Goal: Transaction & Acquisition: Purchase product/service

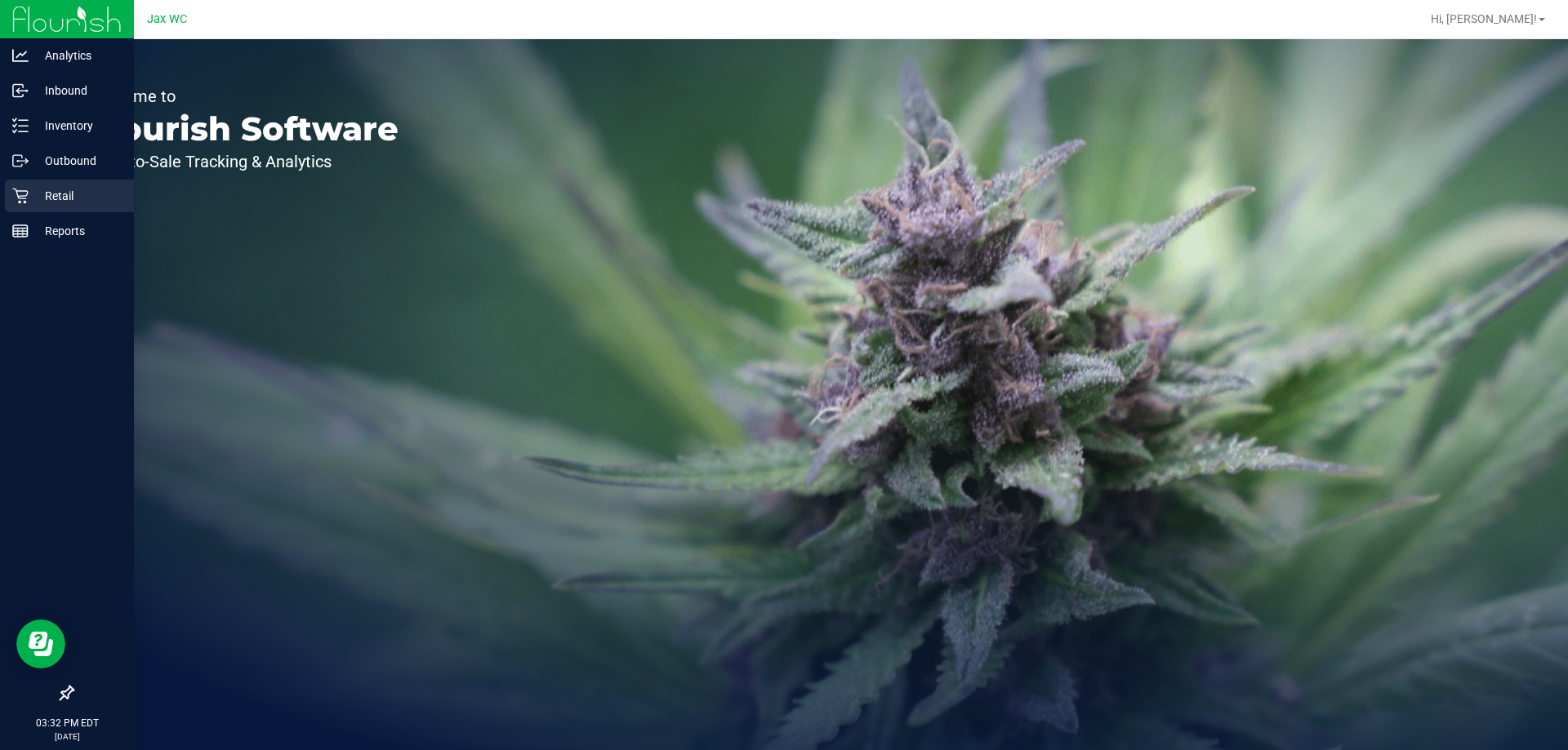
click at [33, 196] on p "Retail" at bounding box center [78, 196] width 98 height 19
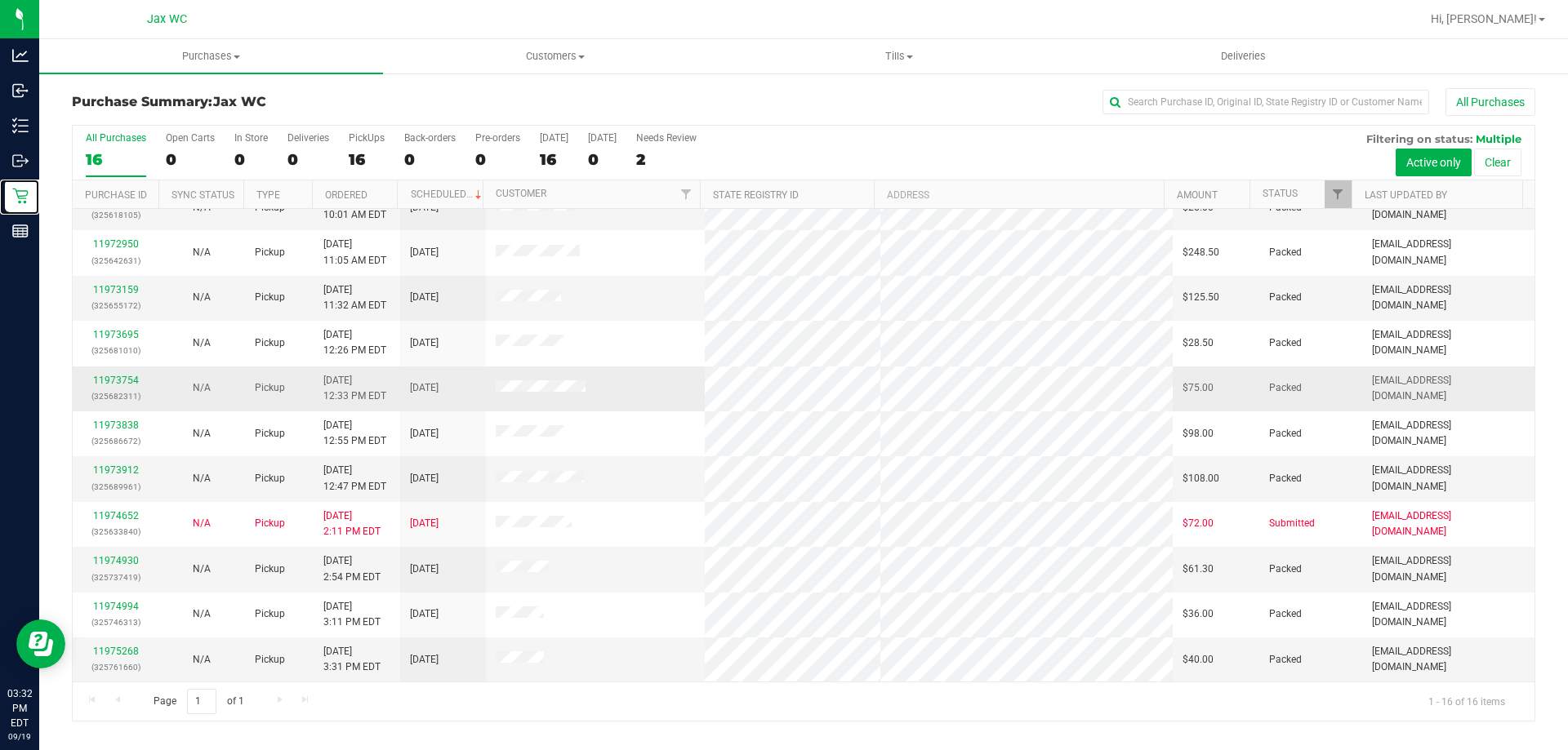
scroll to position [251, 0]
click at [894, 52] on span "Tills" at bounding box center [899, 56] width 342 height 15
click at [770, 96] on span "Manage tills" at bounding box center [782, 99] width 110 height 14
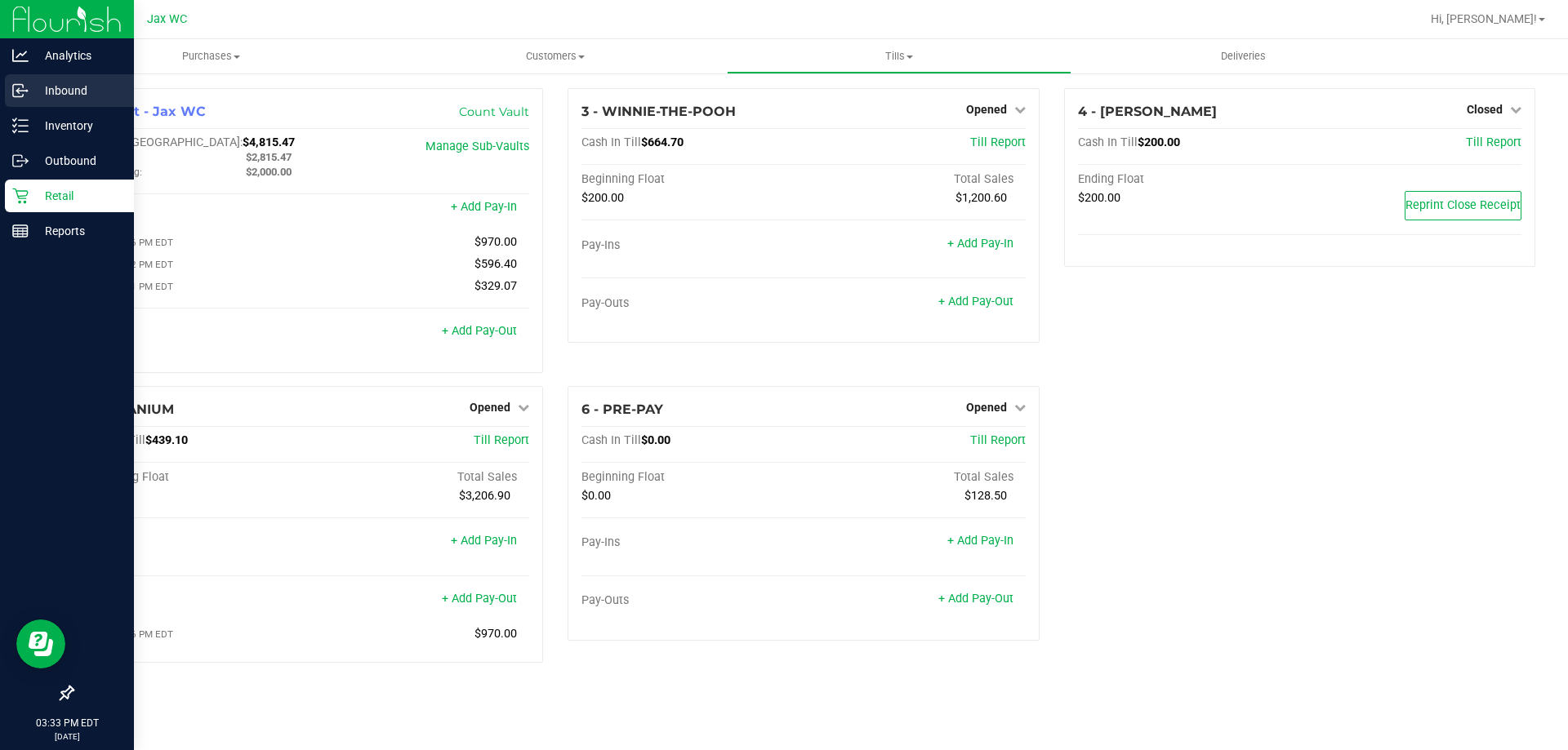
click at [79, 94] on p "Inbound" at bounding box center [78, 91] width 98 height 19
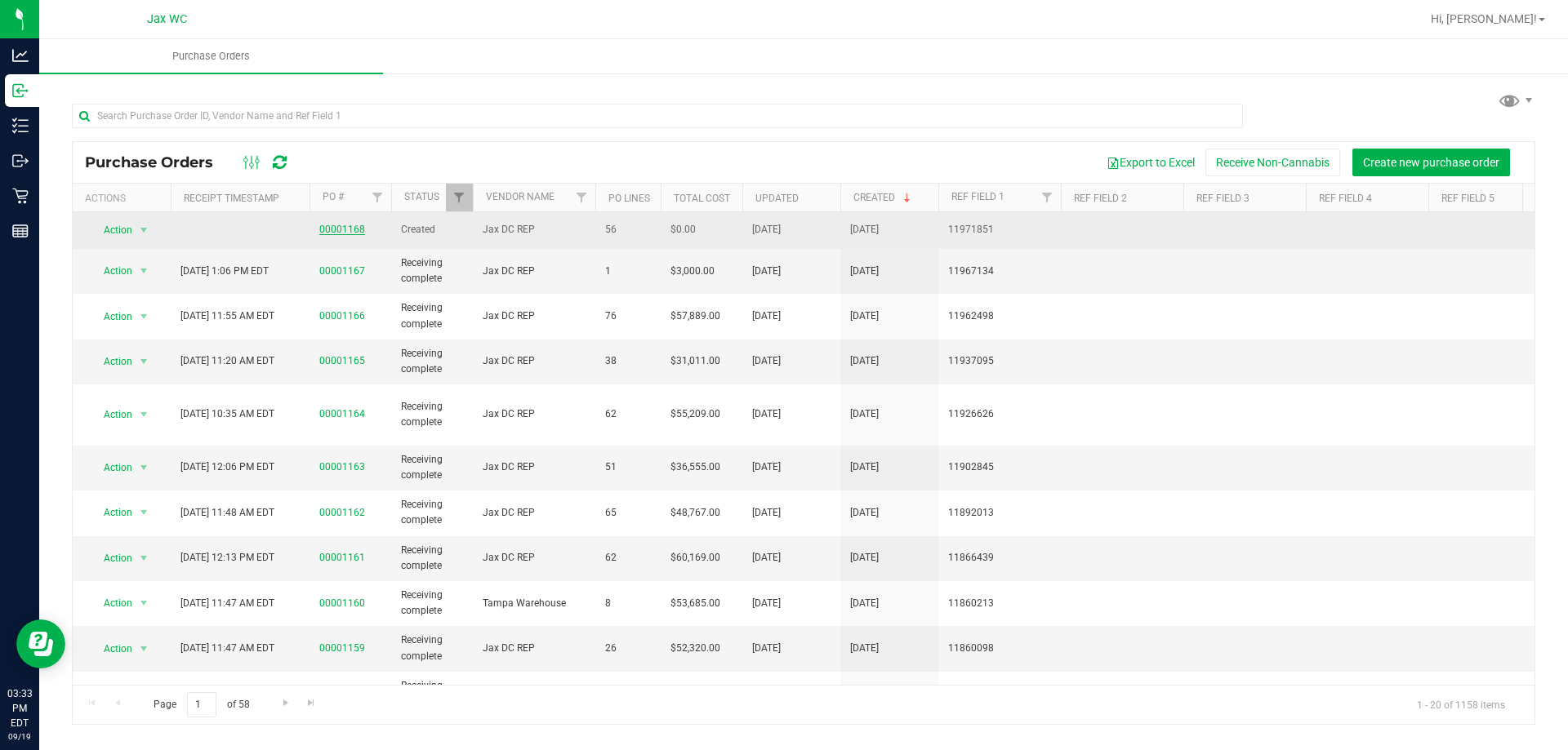
click at [347, 226] on link "00001168" at bounding box center [342, 229] width 45 height 11
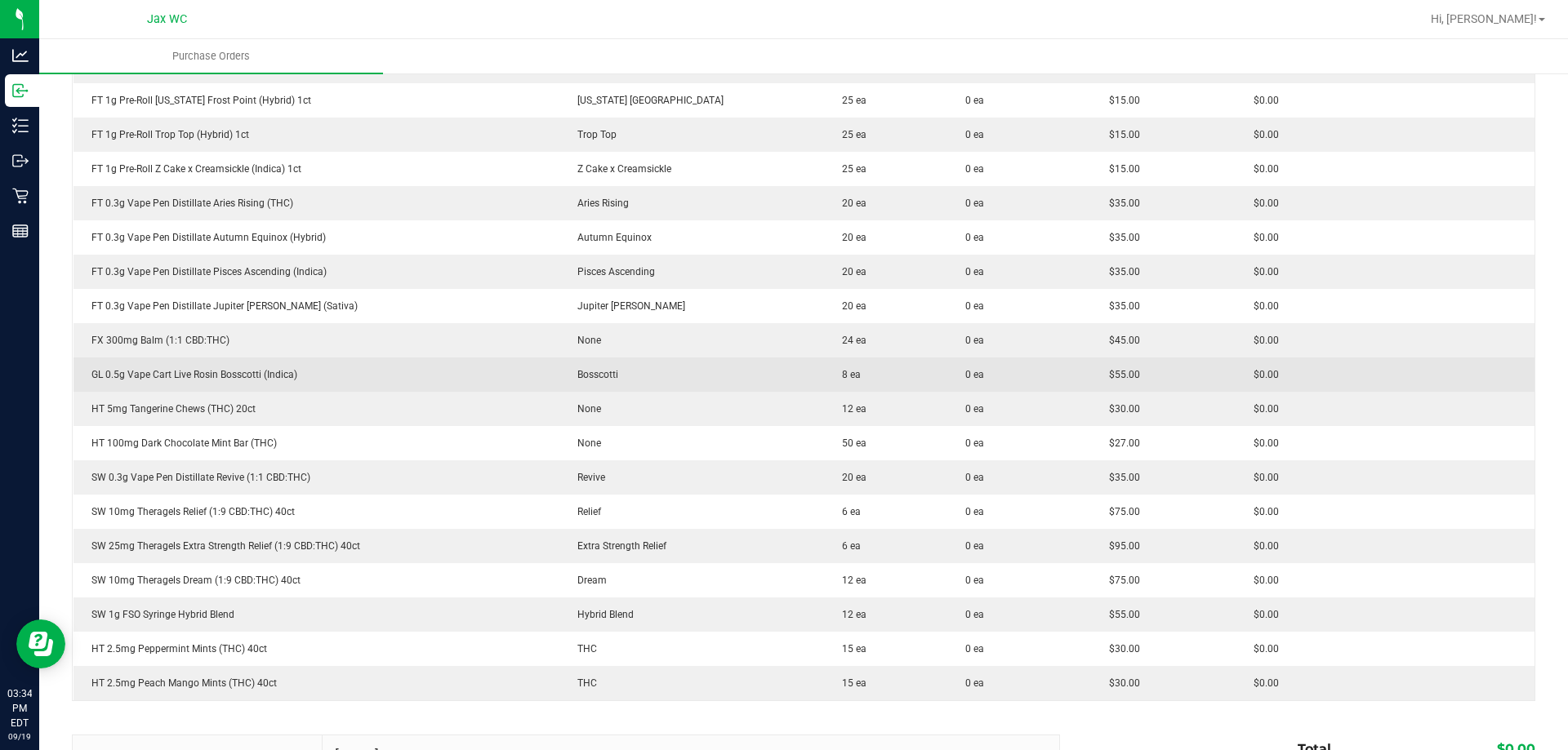
scroll to position [1632, 0]
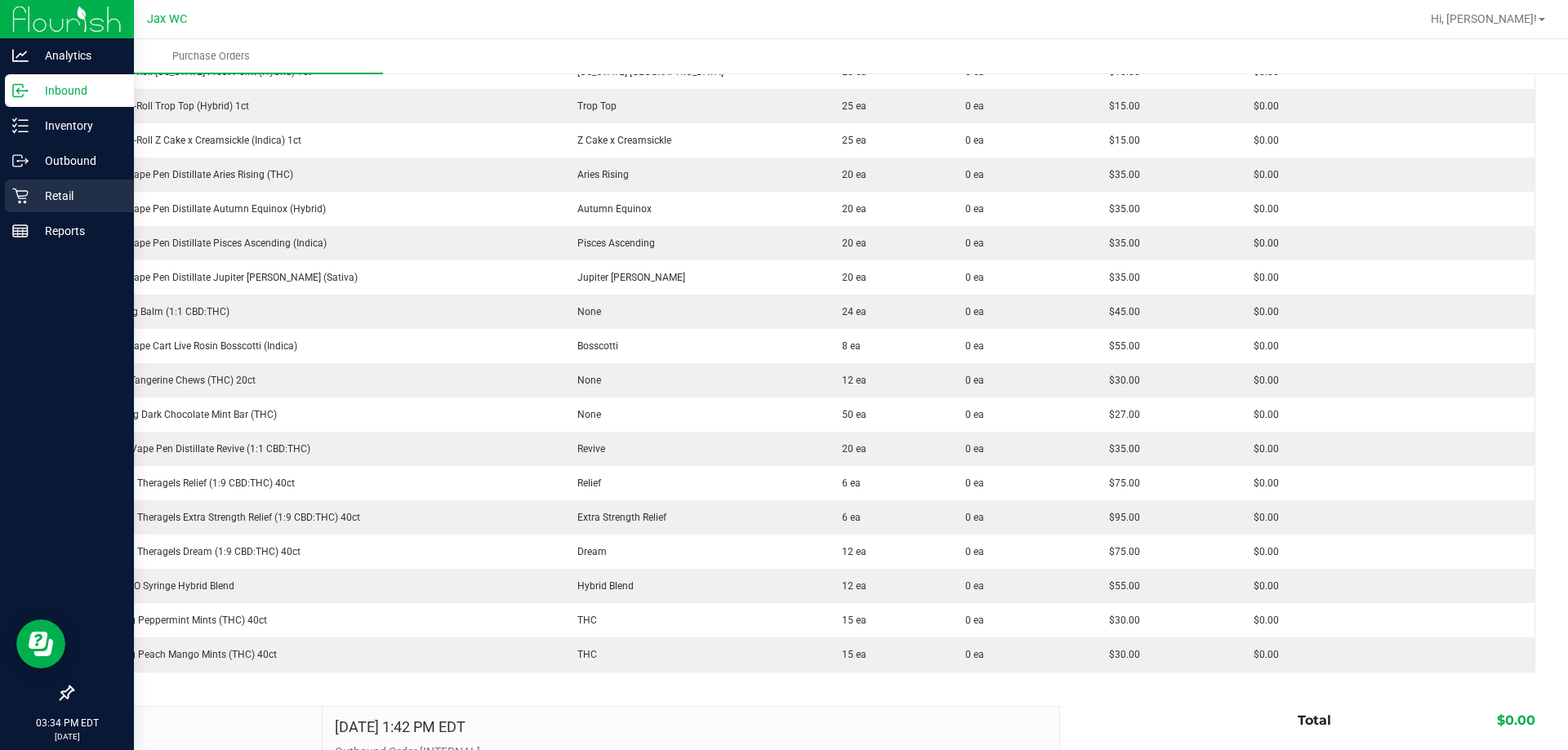
click at [61, 195] on p "Retail" at bounding box center [78, 196] width 98 height 19
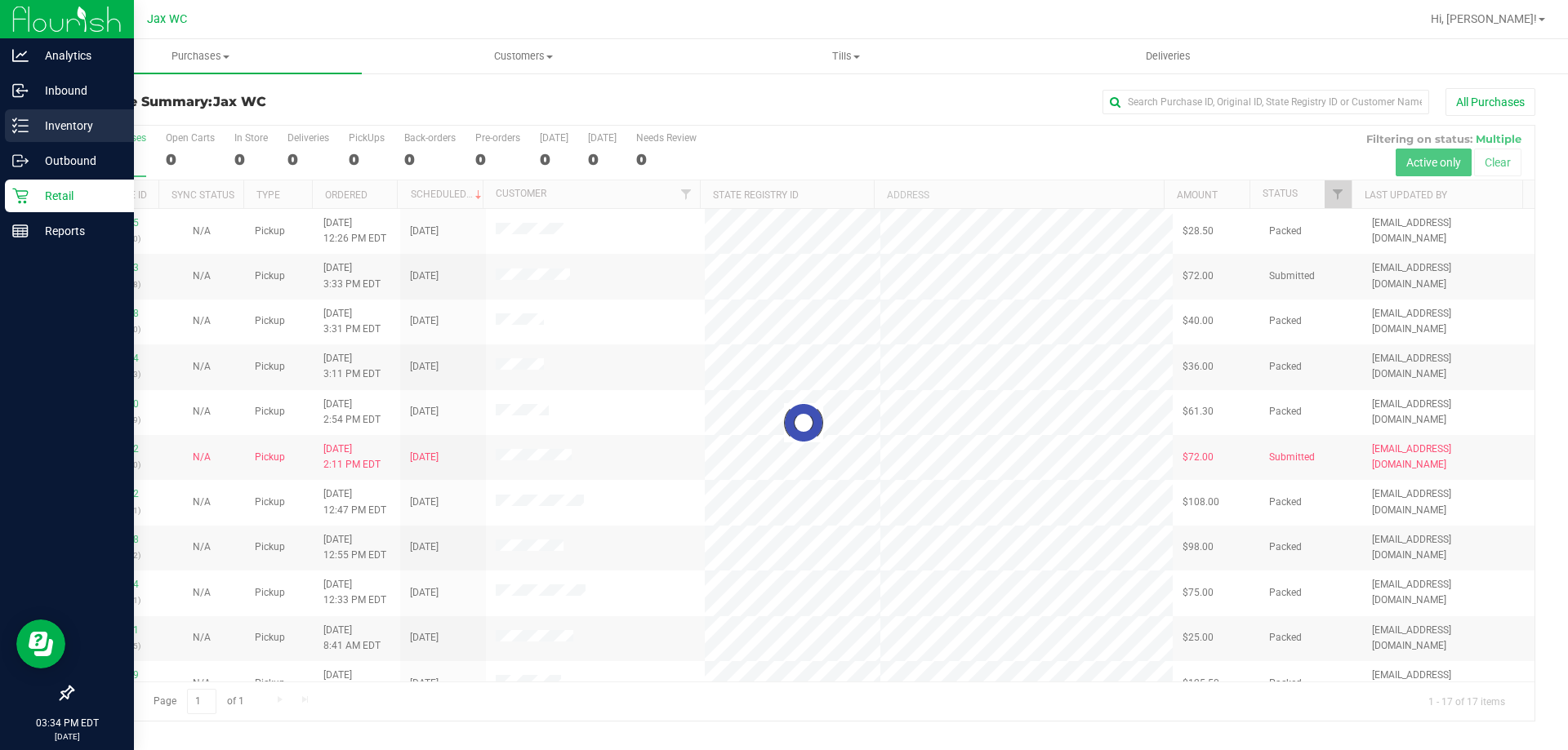
click at [27, 113] on div "Inventory" at bounding box center [70, 125] width 129 height 32
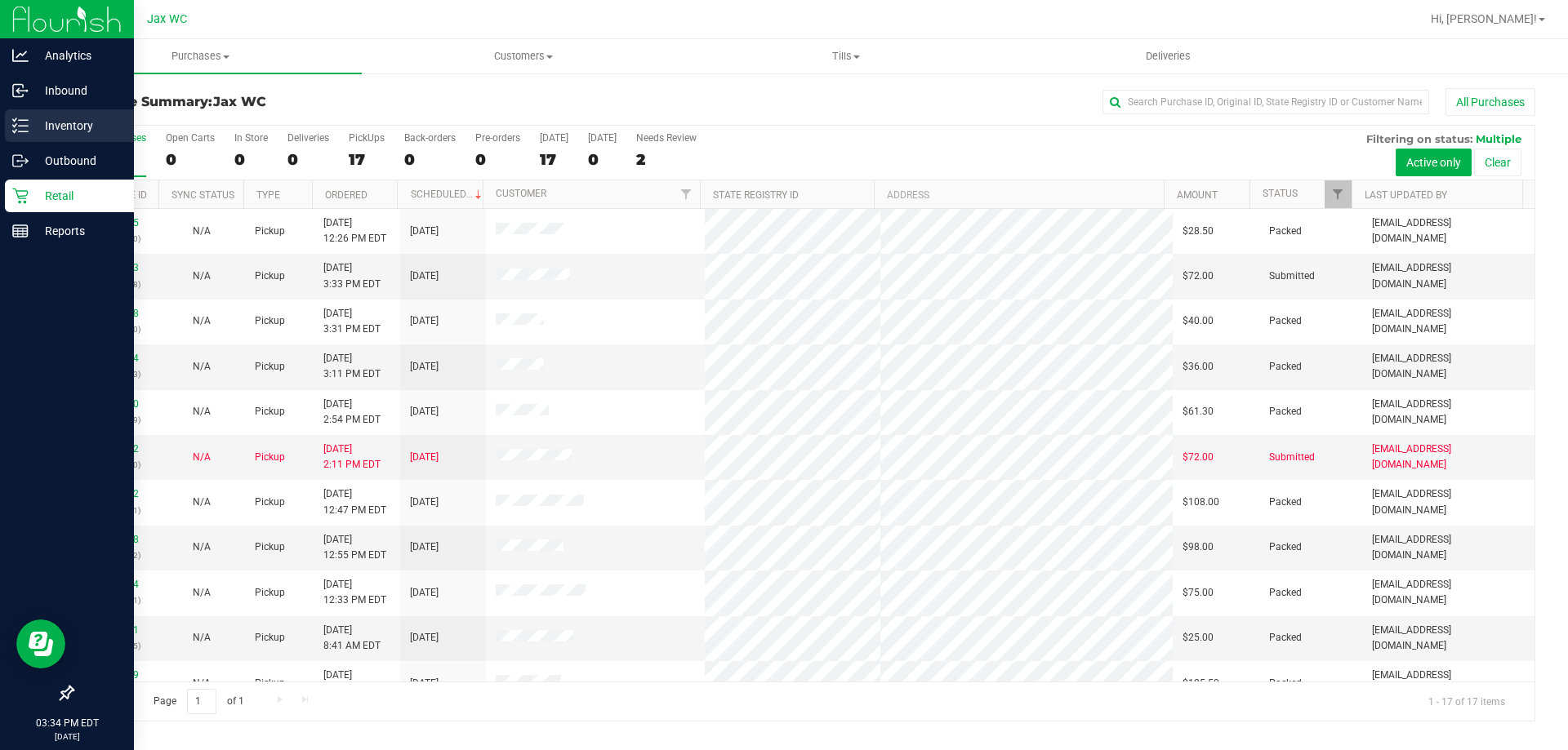
click at [42, 125] on p "Inventory" at bounding box center [78, 126] width 98 height 19
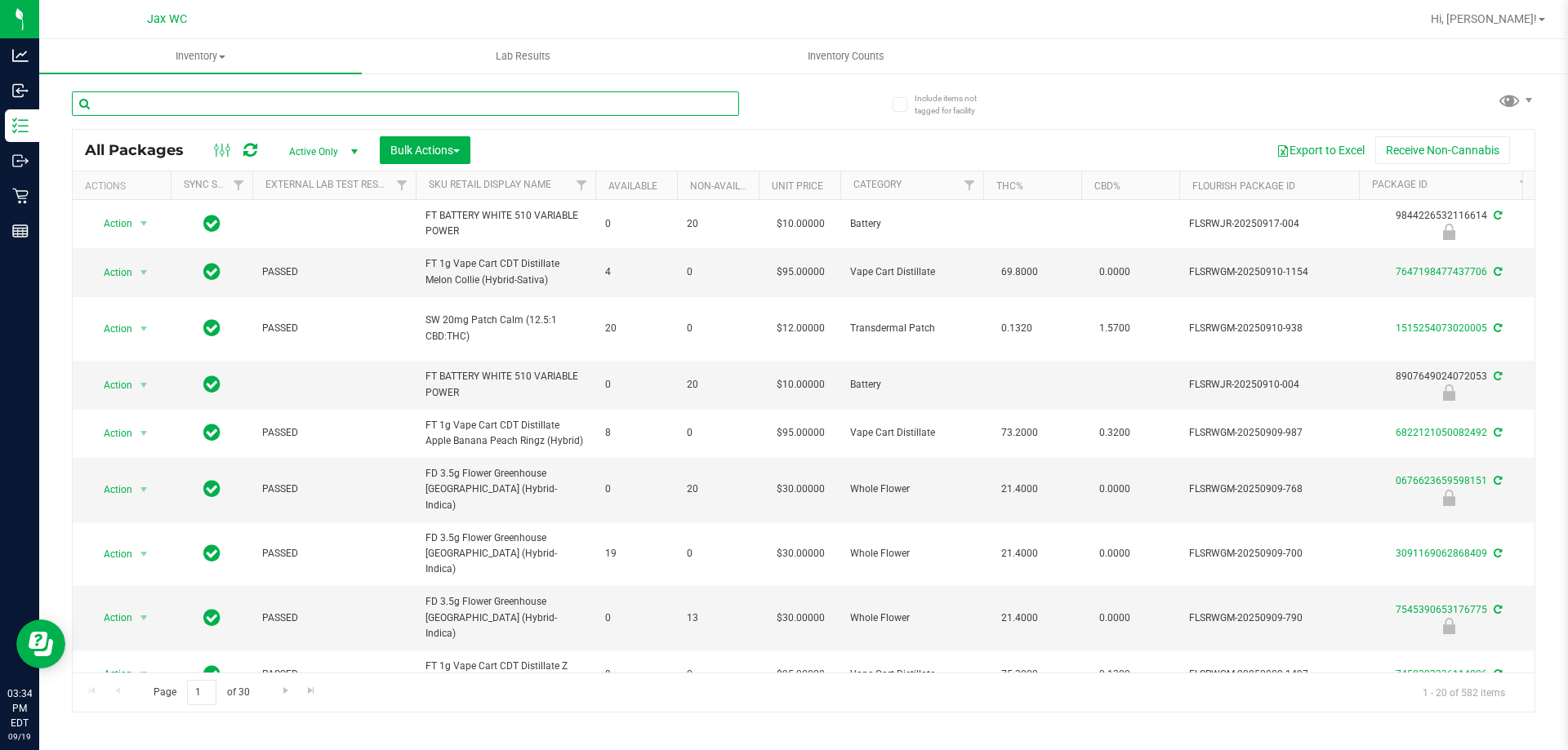
click at [195, 102] on input "text" at bounding box center [405, 104] width 667 height 24
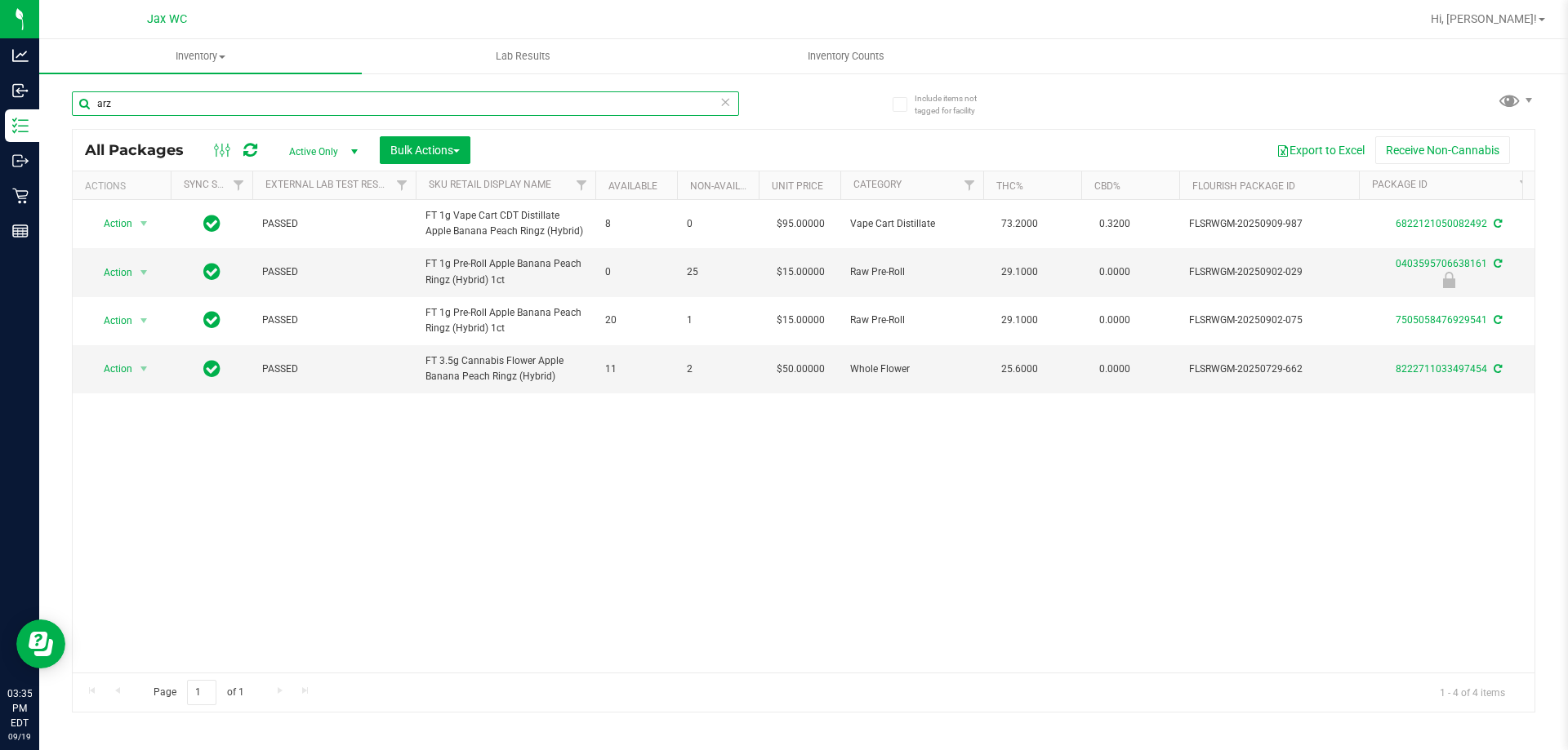
type input "arz"
click at [731, 102] on input "arz" at bounding box center [405, 104] width 667 height 24
click at [725, 101] on icon at bounding box center [724, 101] width 11 height 19
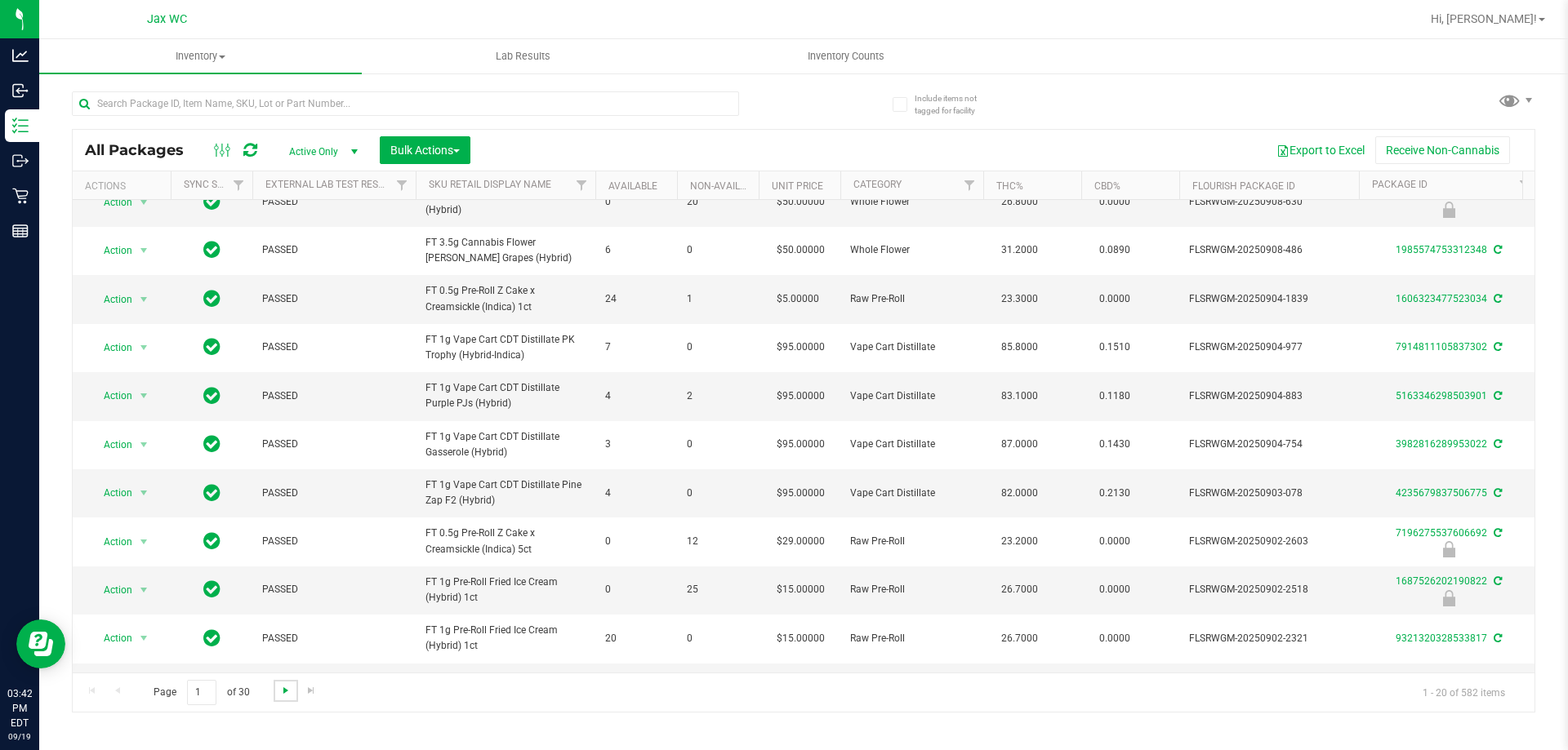
click at [282, 689] on span "Go to the next page" at bounding box center [286, 690] width 13 height 13
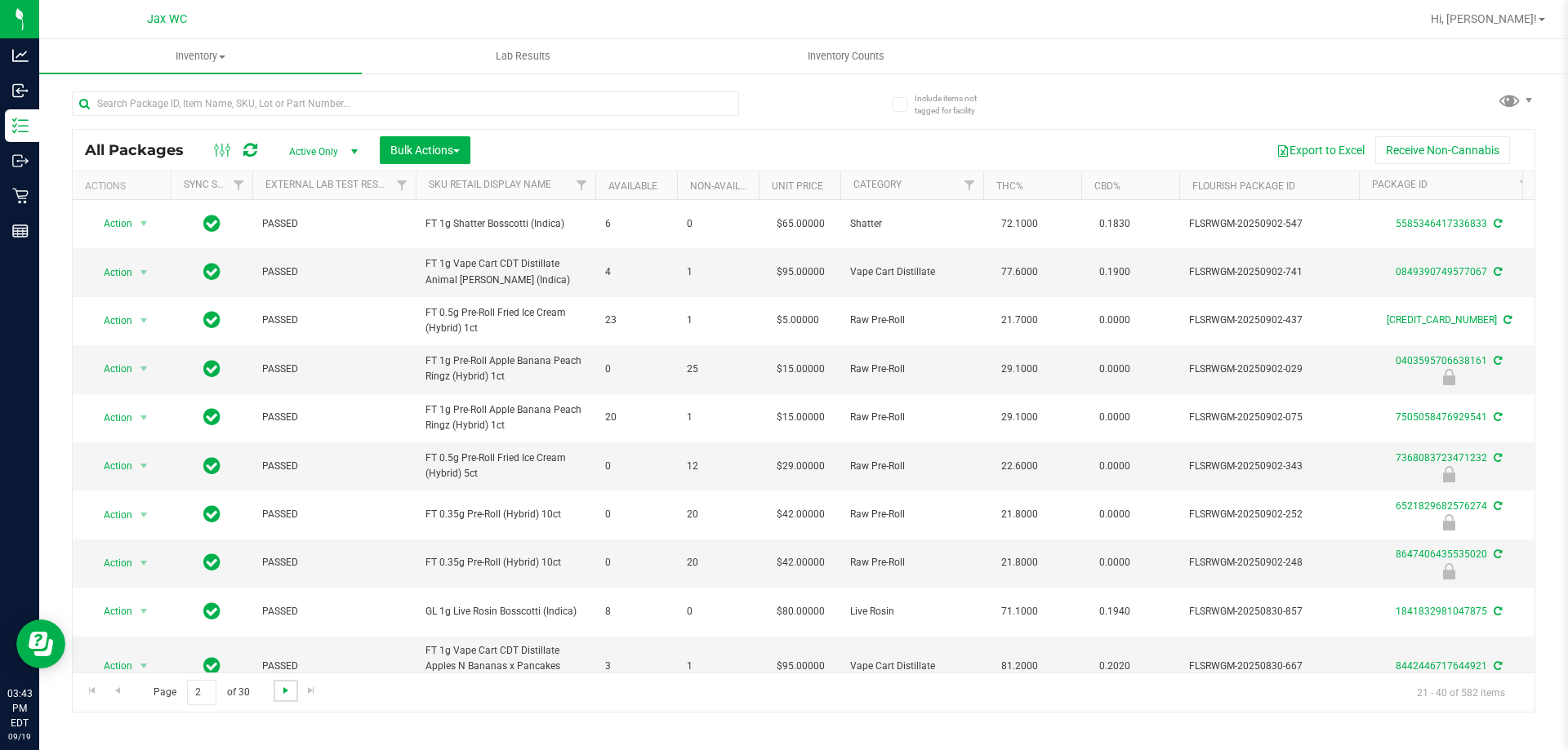
click at [290, 690] on span "Go to the next page" at bounding box center [286, 690] width 13 height 13
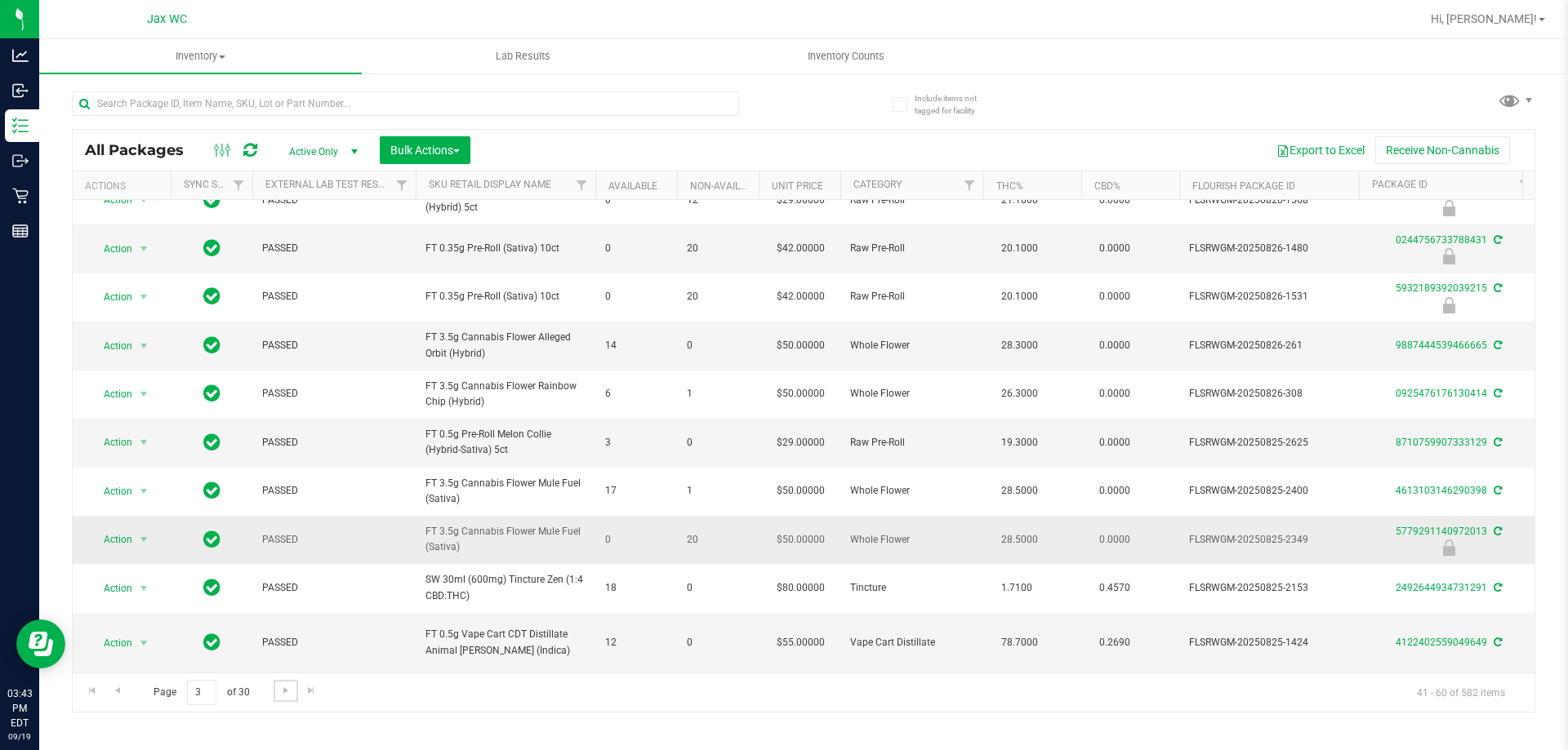
scroll to position [520, 0]
click at [287, 693] on span "Go to the next page" at bounding box center [286, 690] width 13 height 13
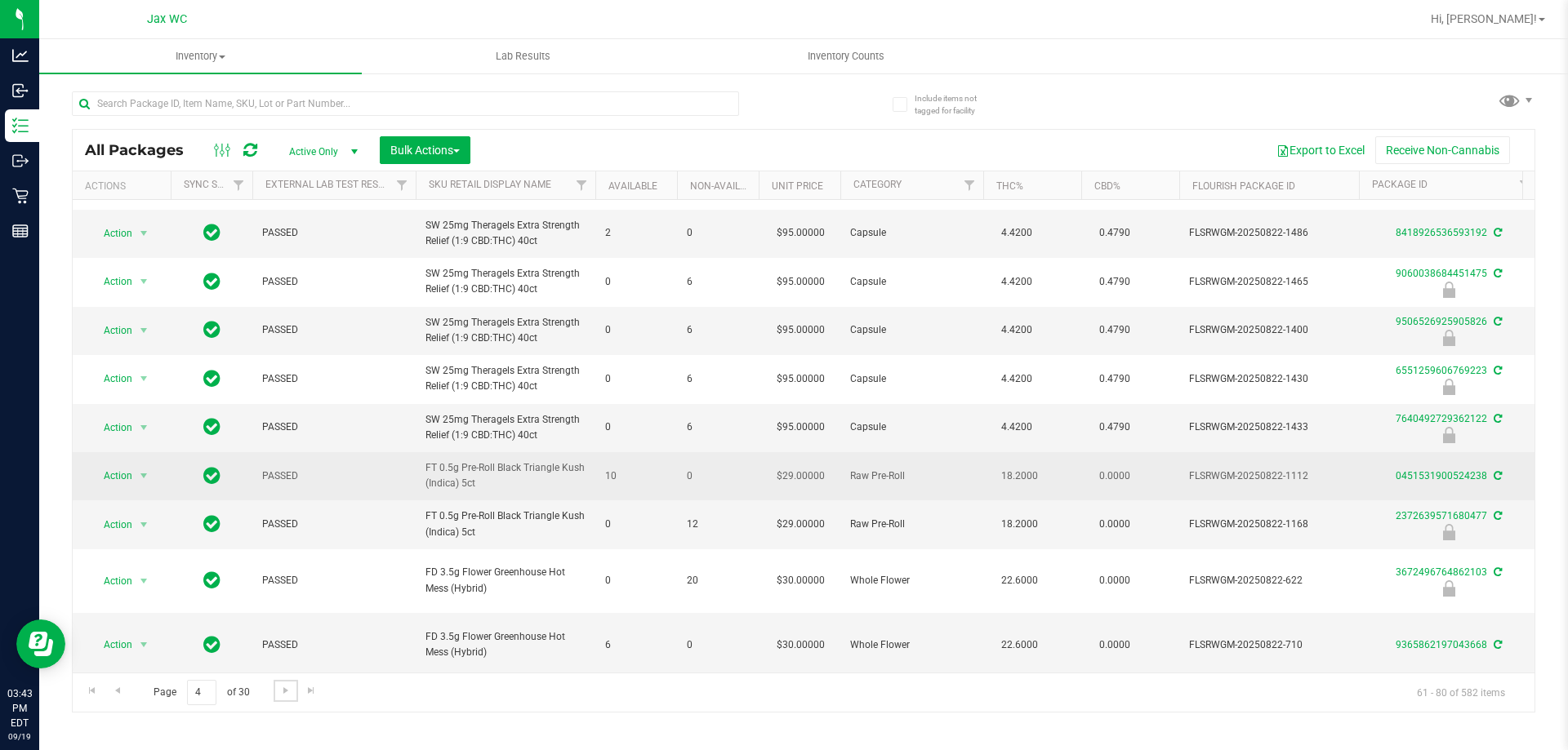
scroll to position [533, 0]
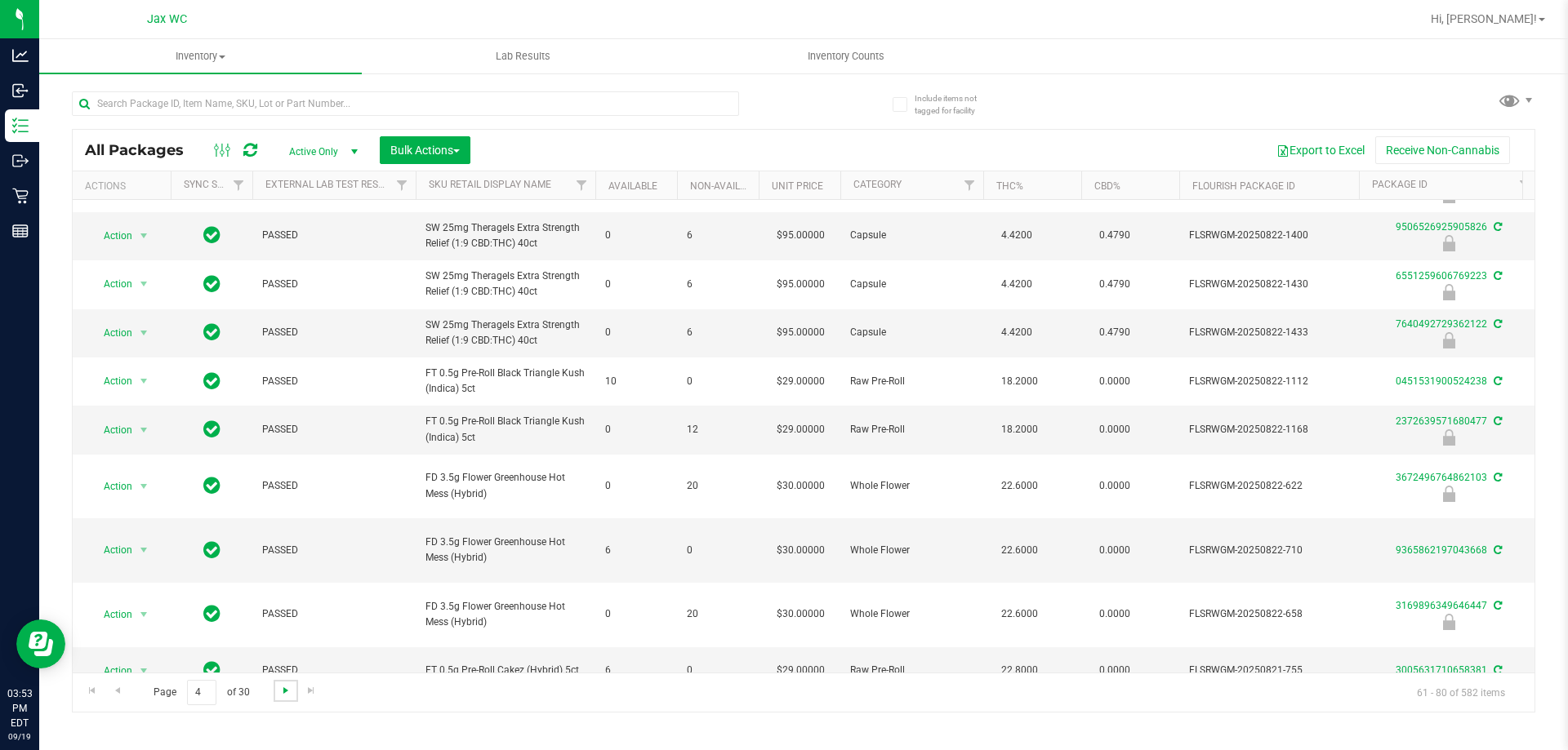
click at [280, 694] on span "Go to the next page" at bounding box center [286, 690] width 13 height 13
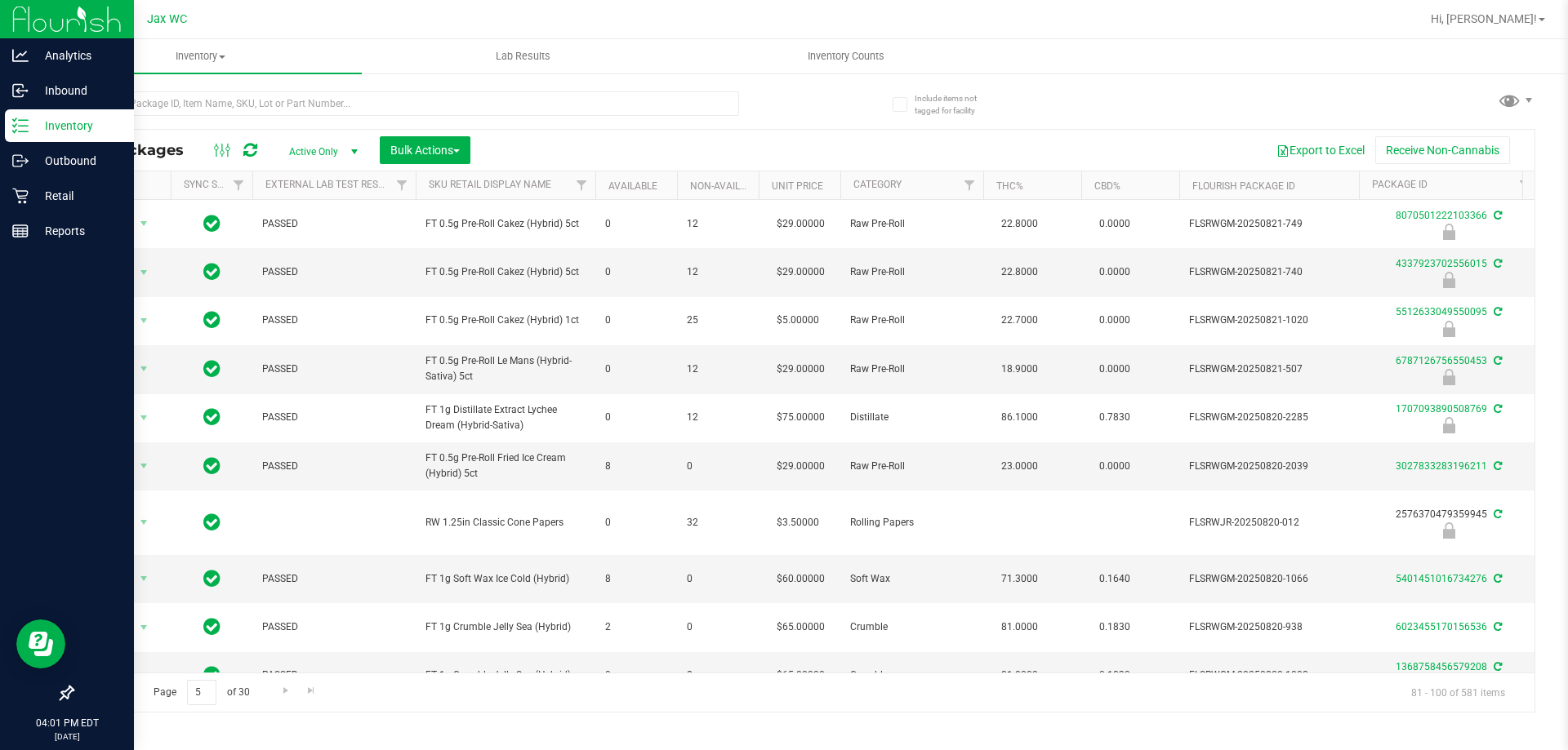
click at [24, 123] on icon at bounding box center [20, 126] width 17 height 17
click at [77, 205] on div "Retail" at bounding box center [70, 196] width 129 height 32
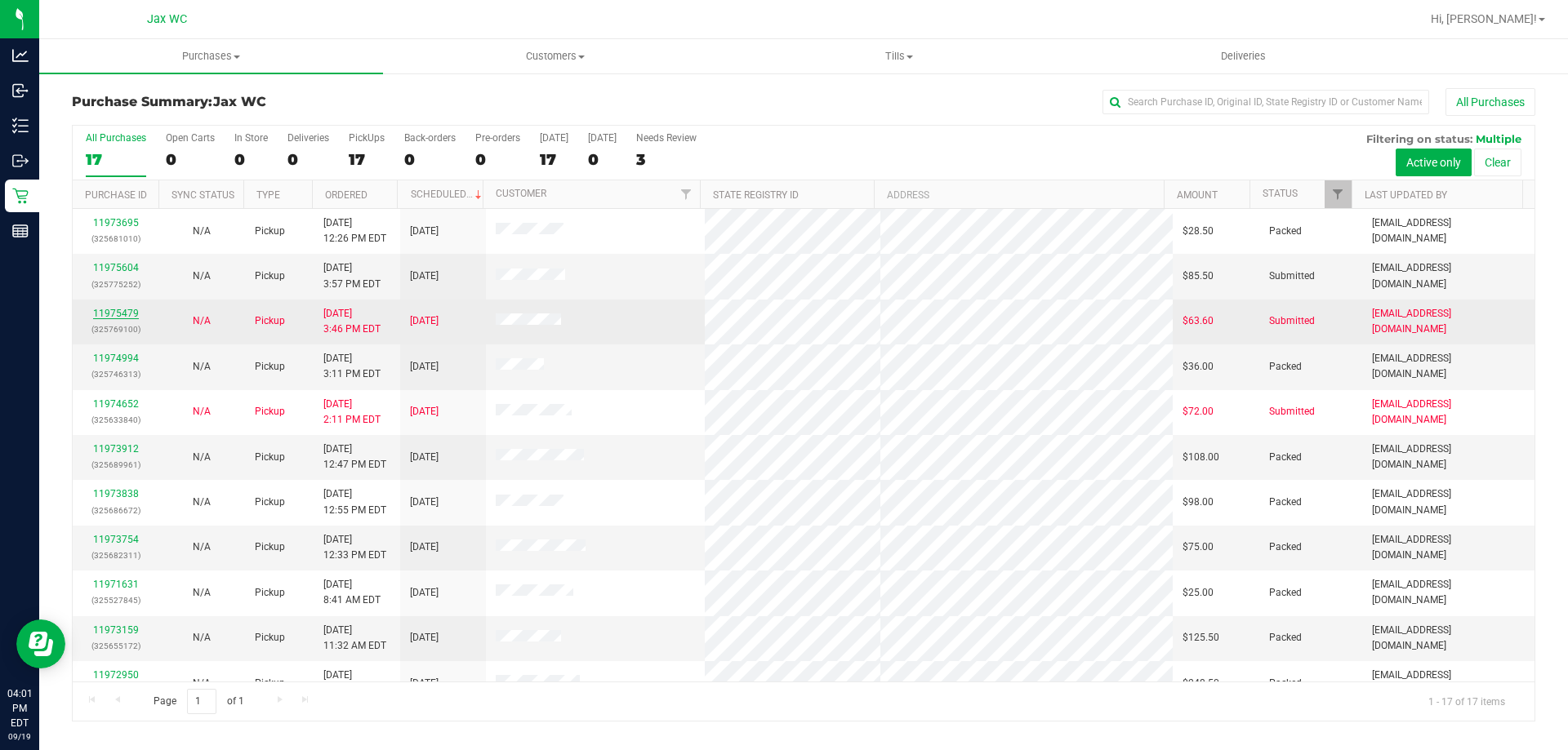
click at [108, 307] on link "11975479" at bounding box center [116, 313] width 45 height 11
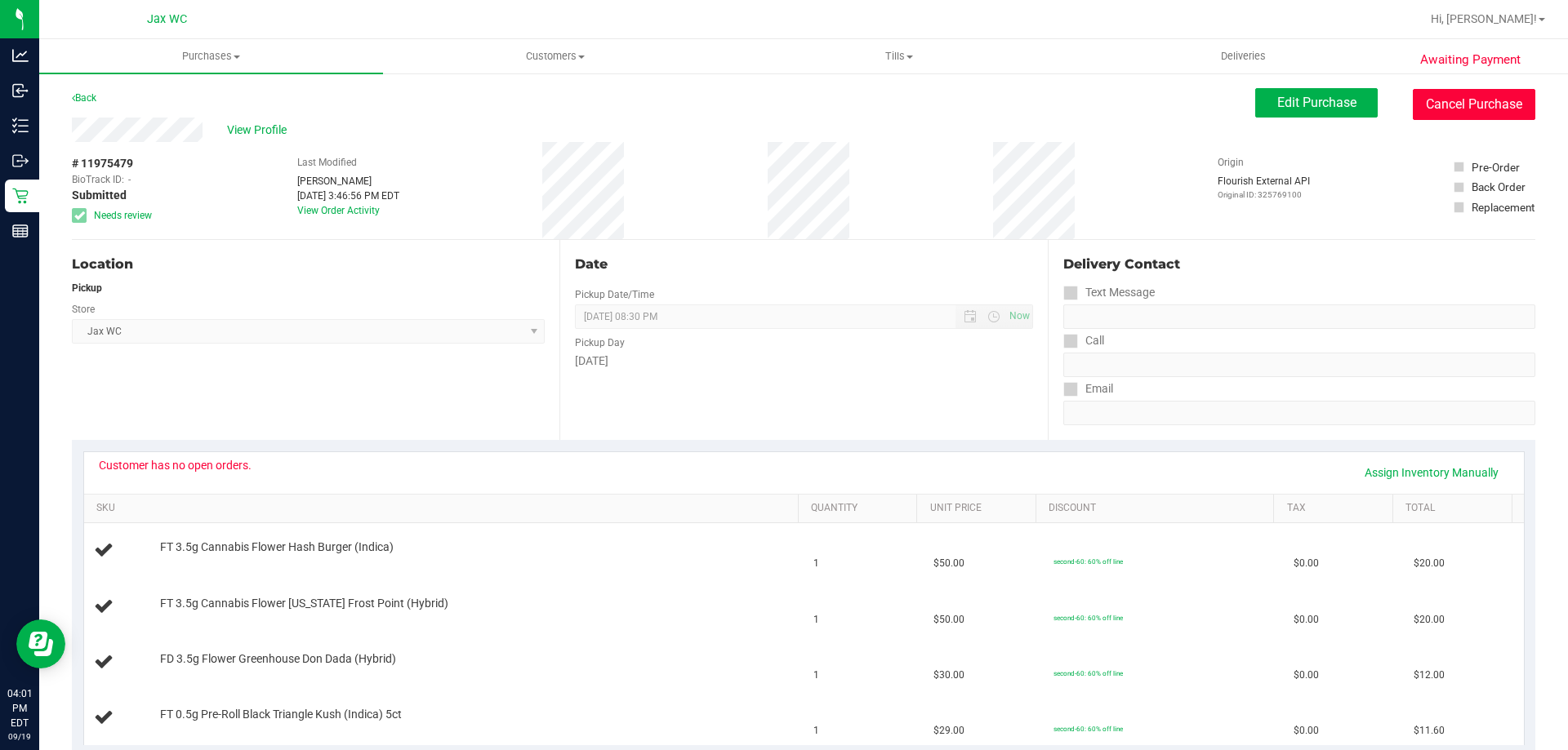
click at [1473, 100] on button "Cancel Purchase" at bounding box center [1474, 105] width 122 height 31
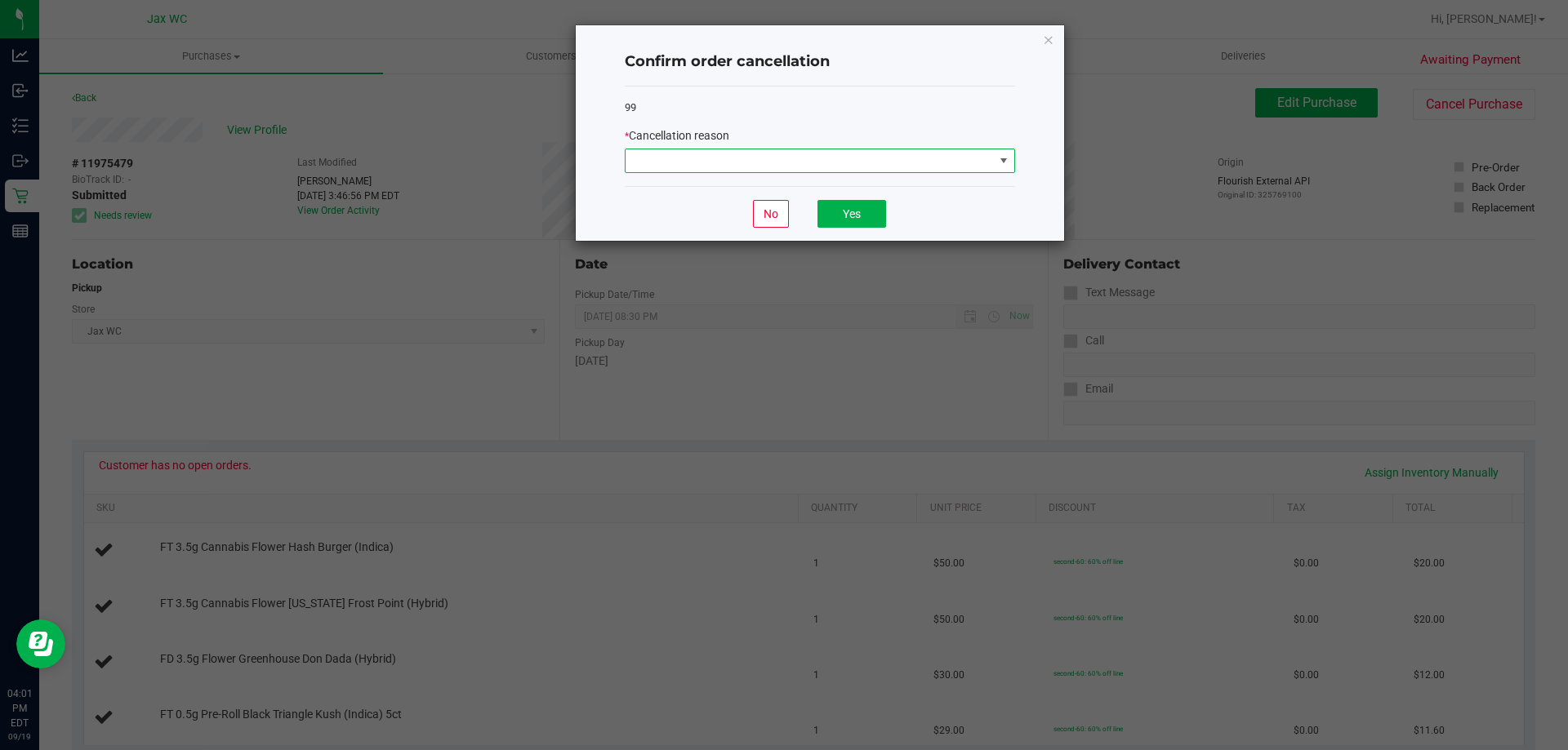
drag, startPoint x: 900, startPoint y: 156, endPoint x: 892, endPoint y: 157, distance: 8.1
click at [898, 157] on span at bounding box center [810, 161] width 369 height 23
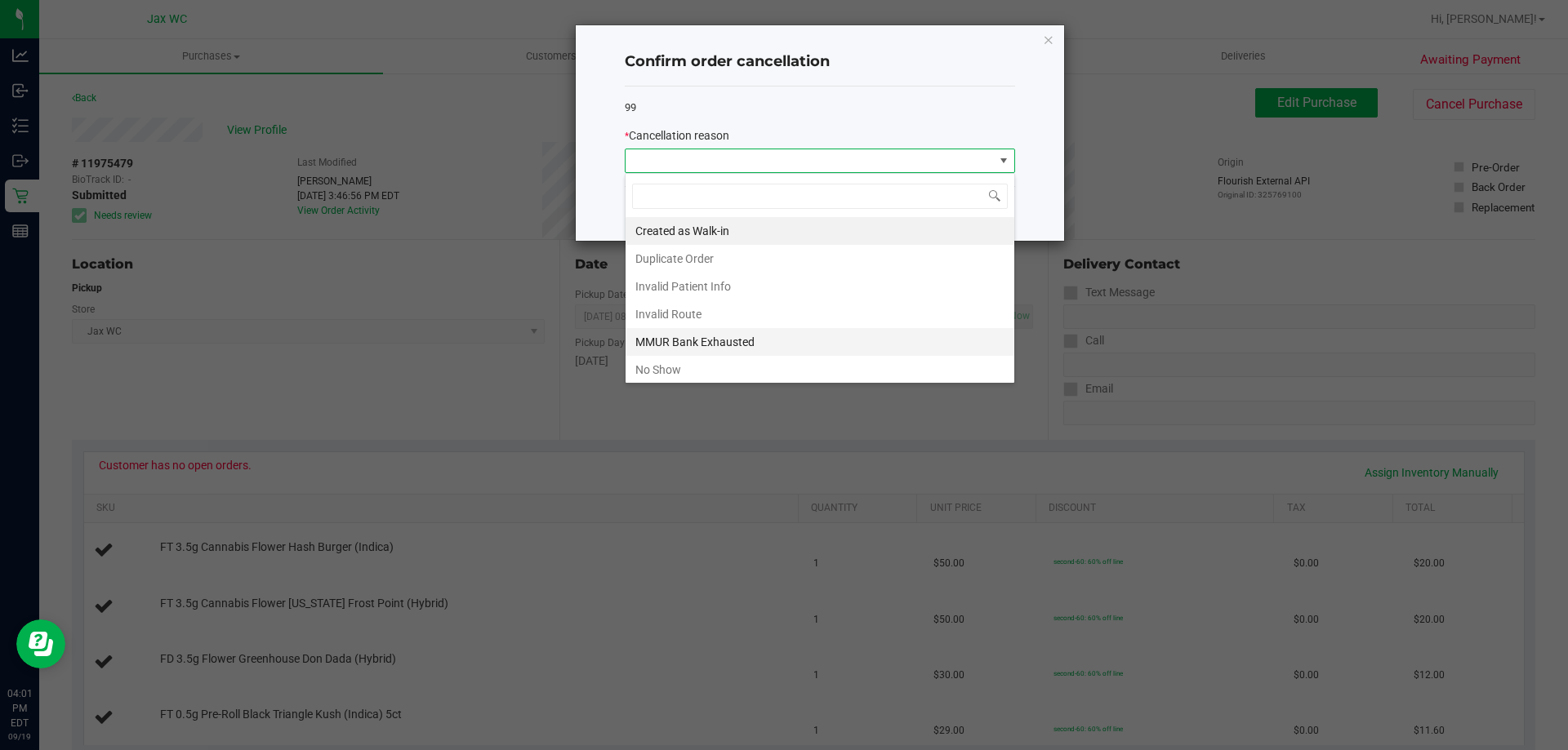
scroll to position [81, 0]
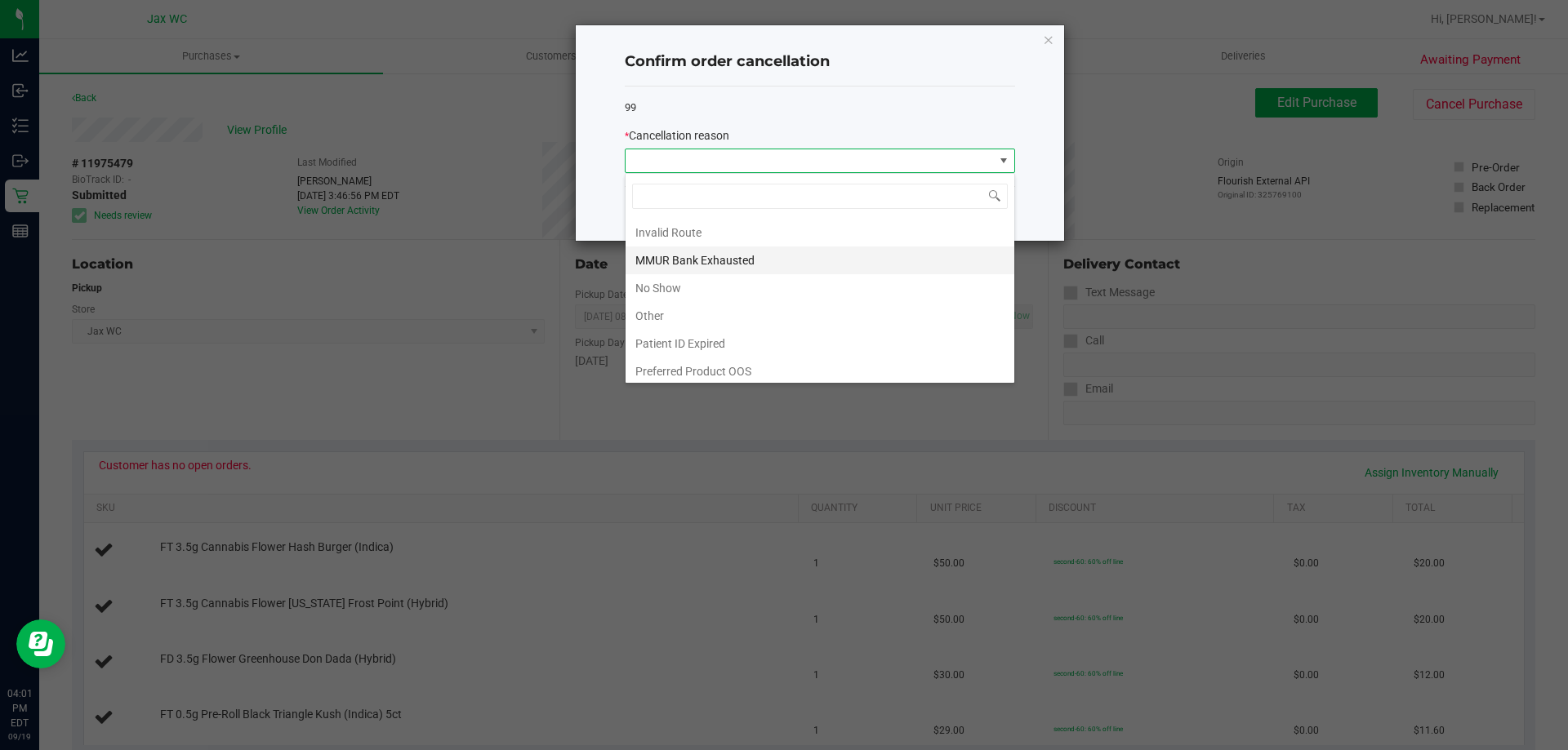
click at [751, 258] on li "MMUR Bank Exhausted" at bounding box center [819, 260] width 389 height 28
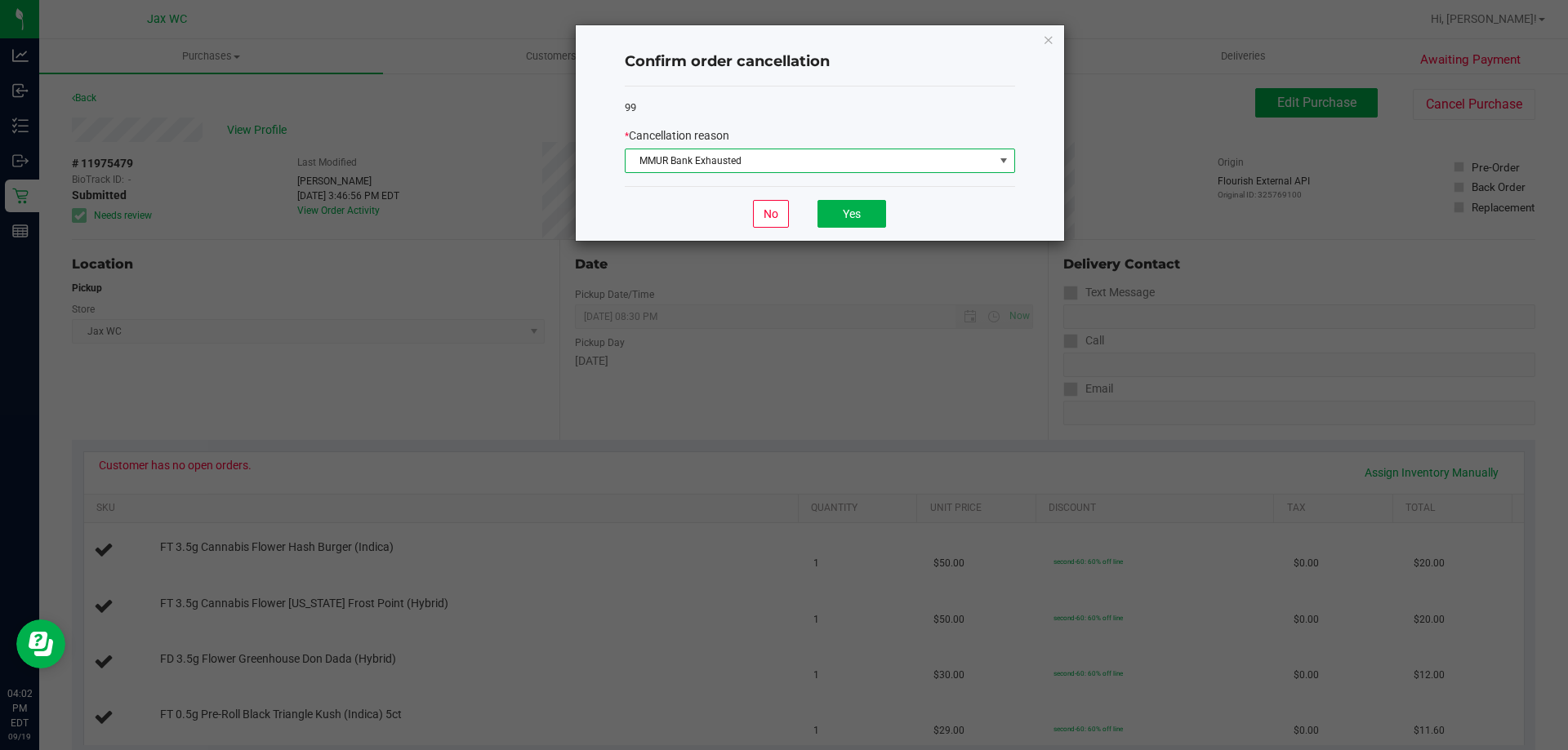
click at [788, 167] on span "MMUR Bank Exhausted" at bounding box center [810, 161] width 369 height 23
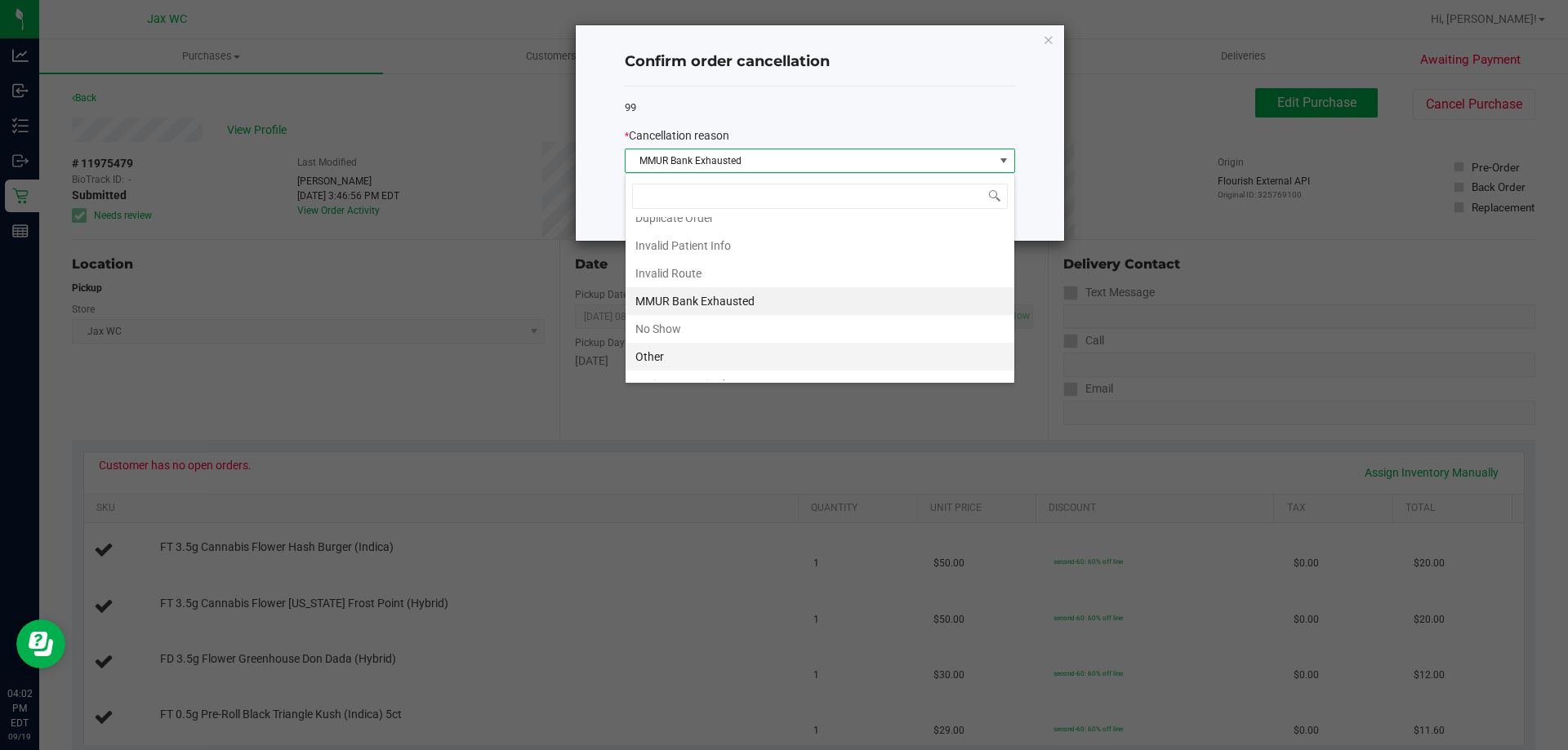
scroll to position [86, 0]
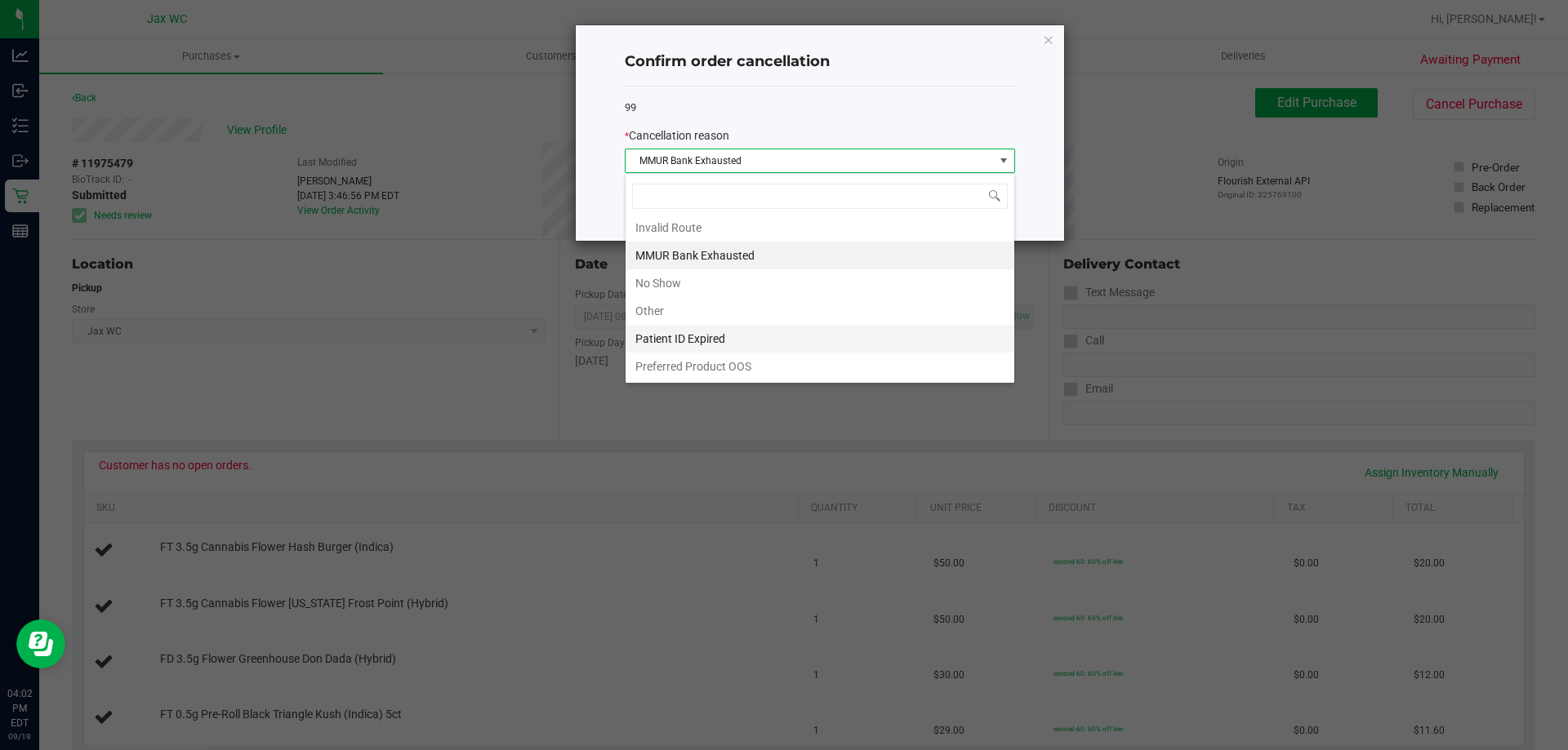
click at [756, 342] on li "Patient ID Expired" at bounding box center [819, 339] width 389 height 28
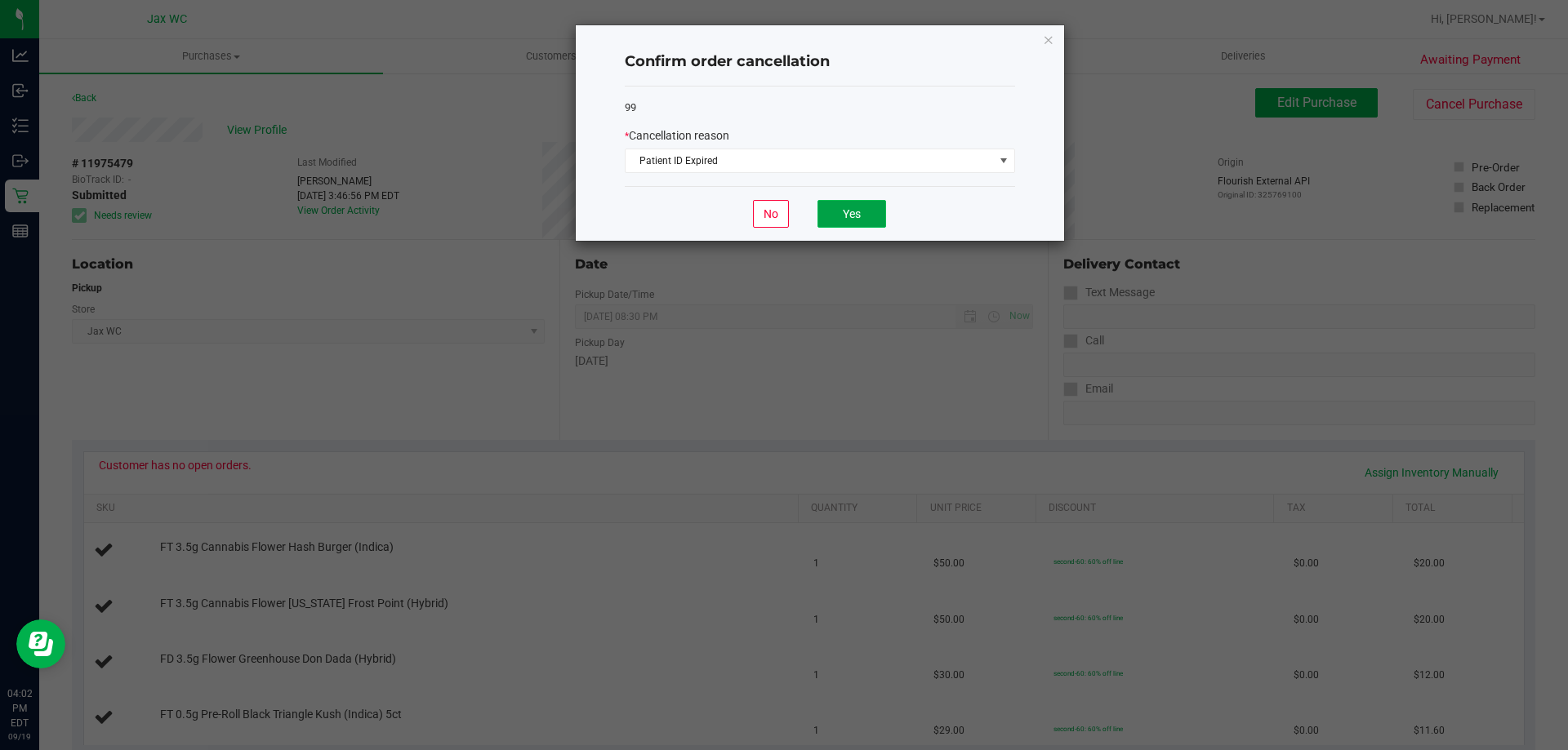
click at [846, 216] on button "Yes" at bounding box center [852, 214] width 69 height 28
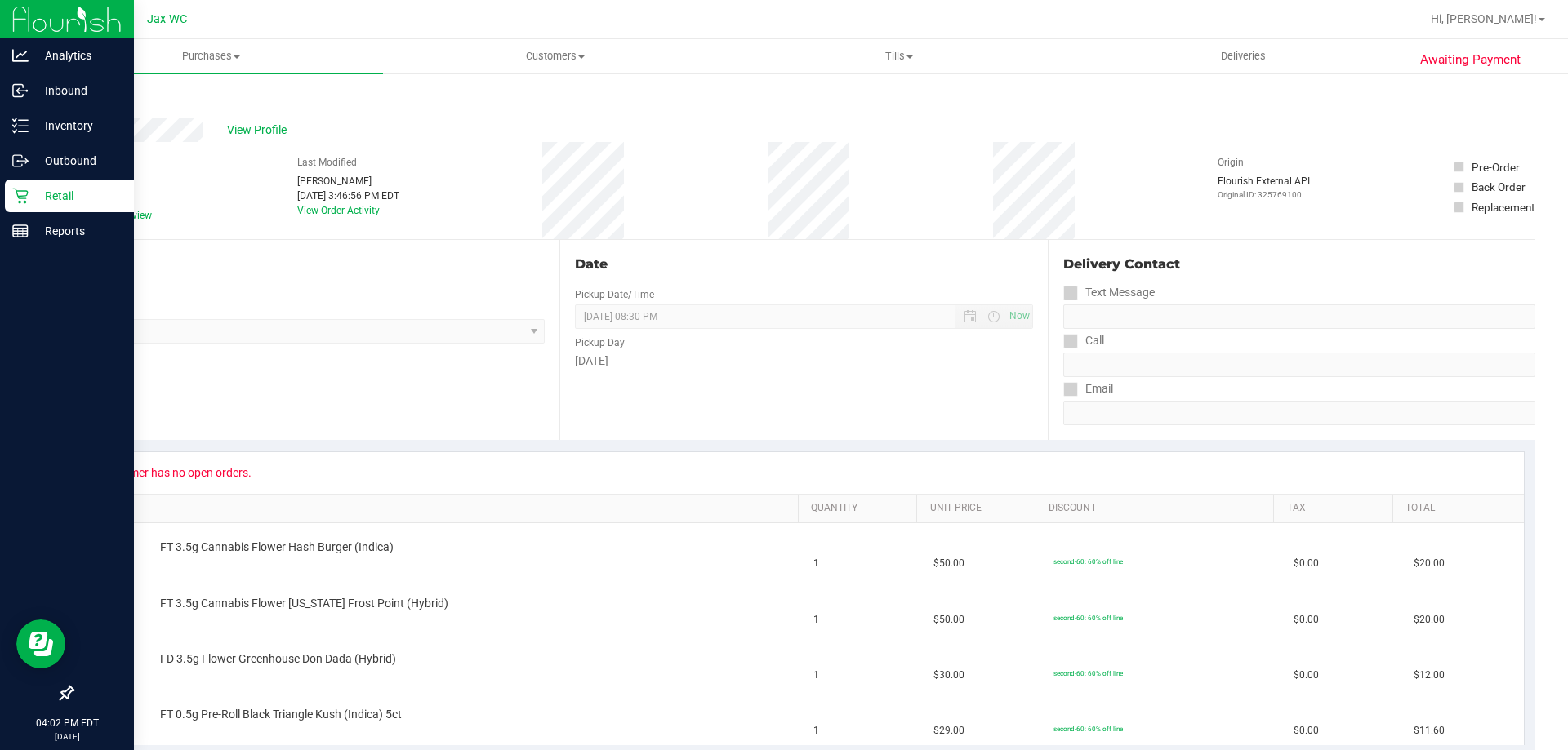
click at [35, 194] on p "Retail" at bounding box center [78, 196] width 98 height 19
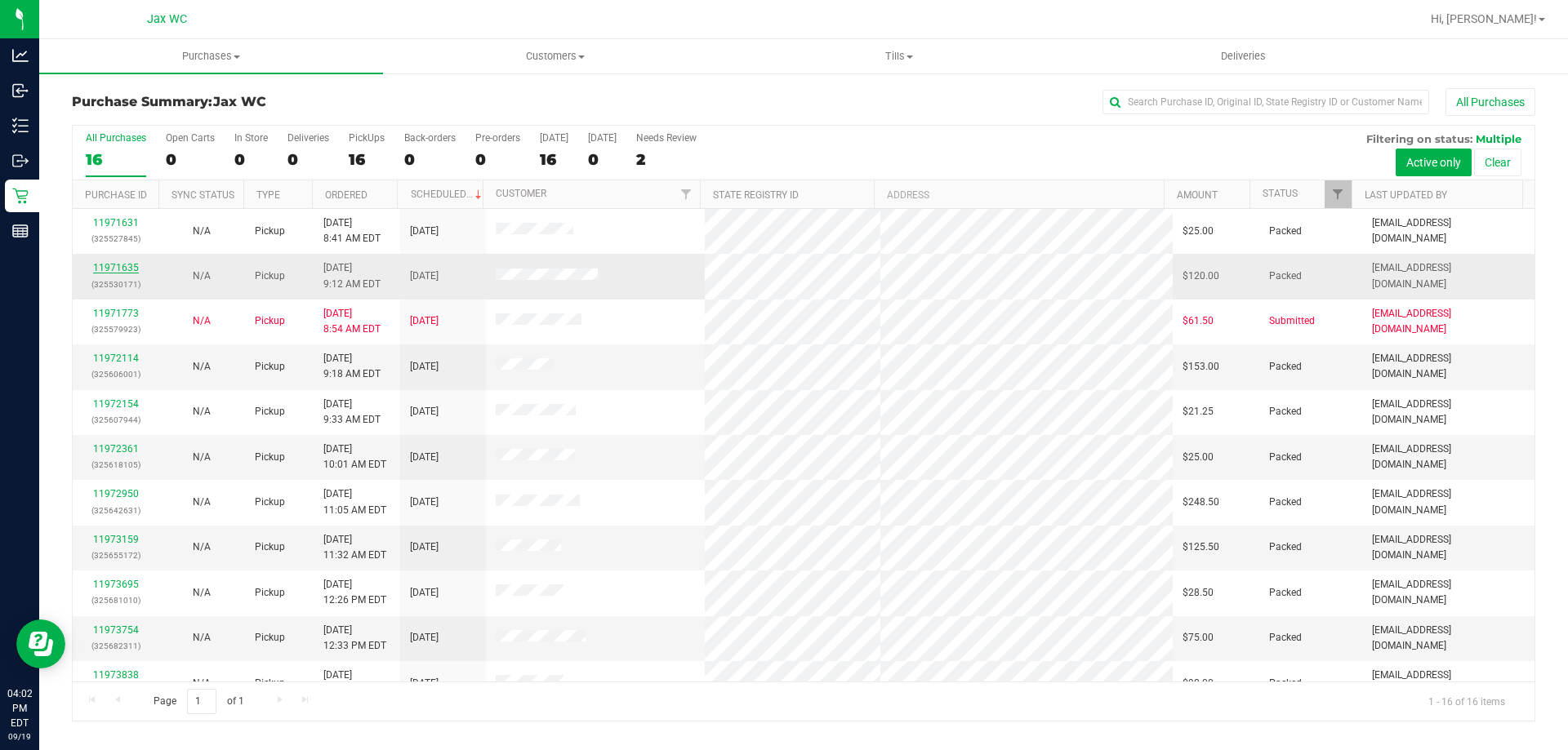
click at [107, 267] on link "11971635" at bounding box center [116, 267] width 45 height 11
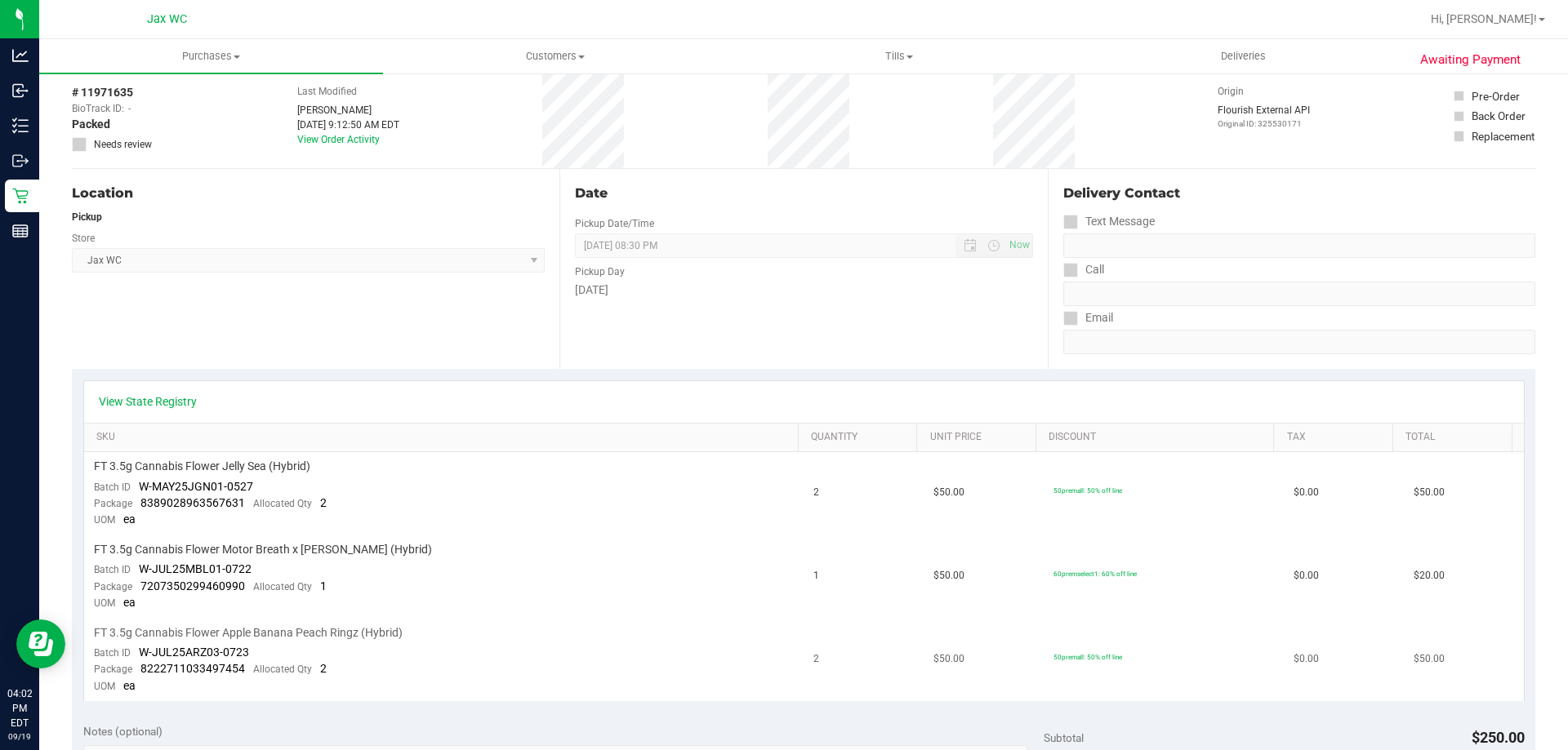
scroll to position [163, 0]
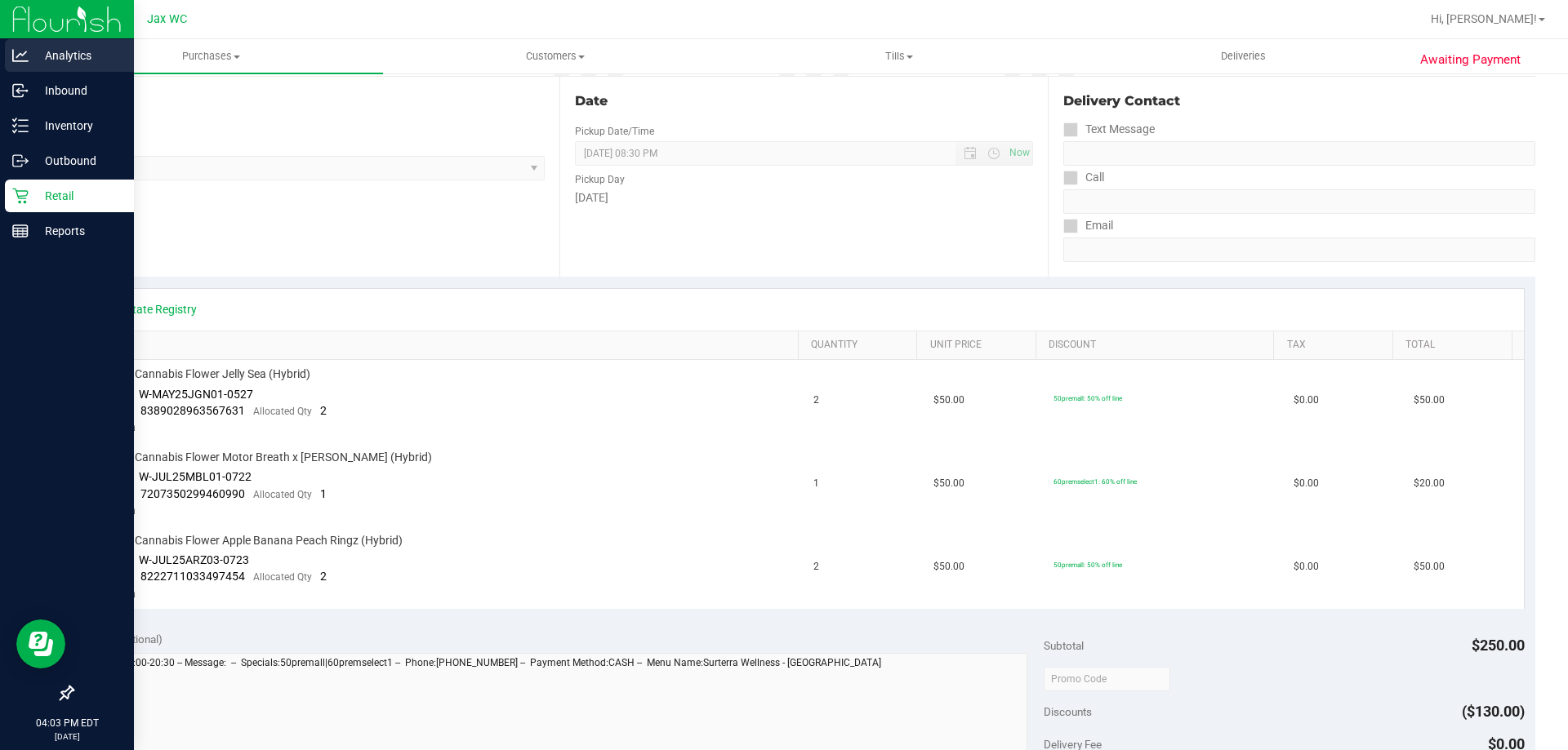
click at [60, 58] on p "Analytics" at bounding box center [78, 55] width 98 height 19
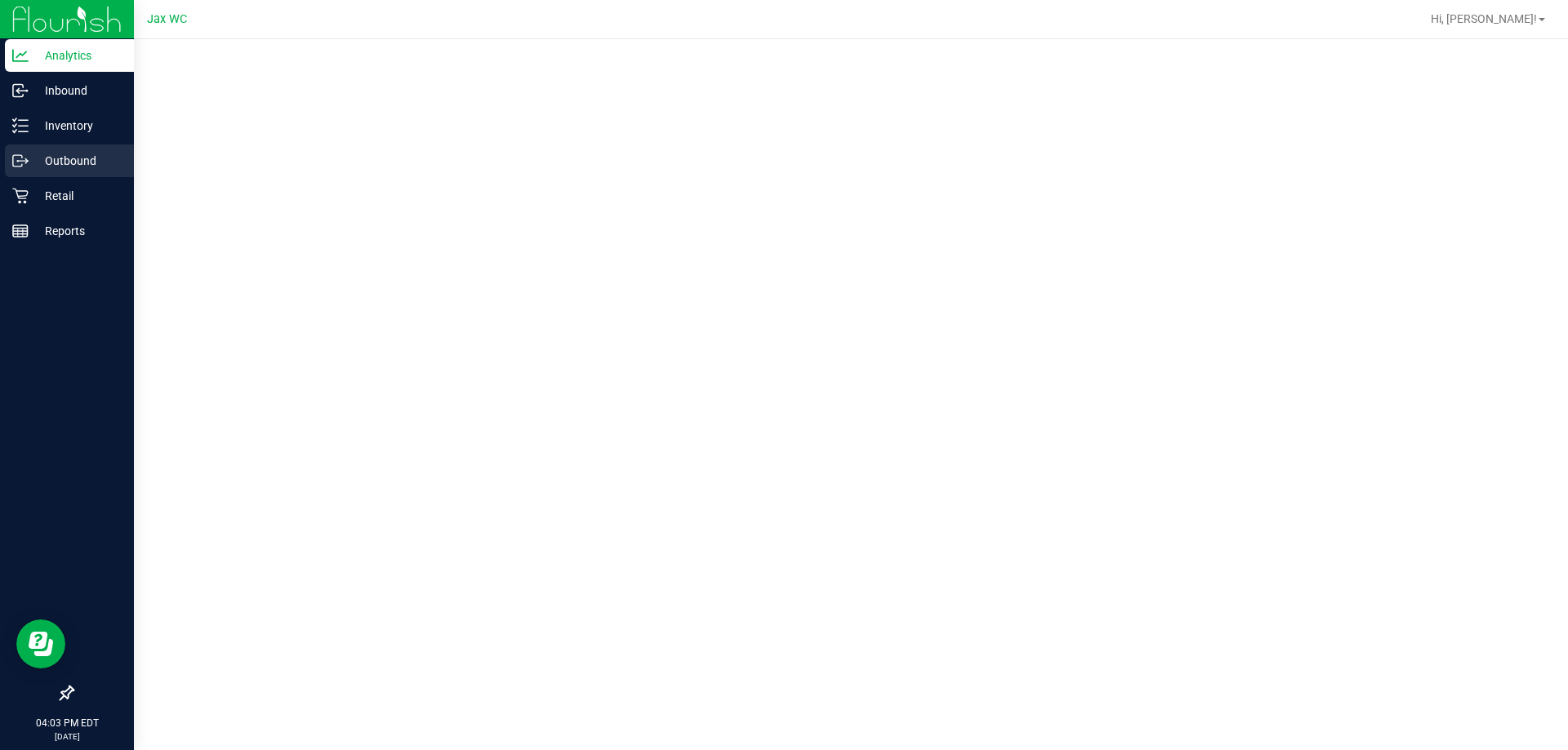
click at [79, 156] on p "Outbound" at bounding box center [78, 161] width 98 height 19
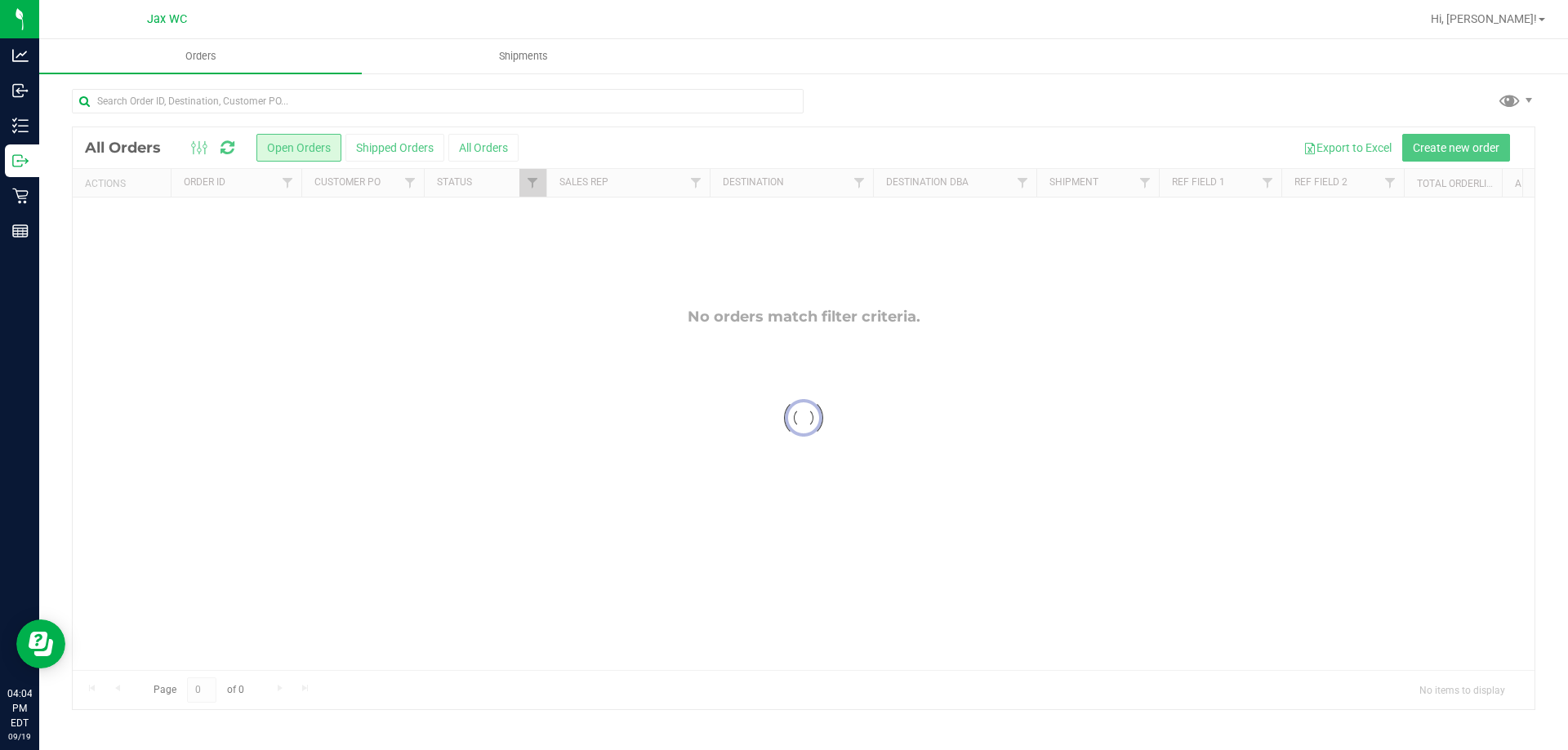
click at [478, 147] on div at bounding box center [803, 418] width 1461 height 581
click at [476, 147] on div at bounding box center [803, 418] width 1461 height 581
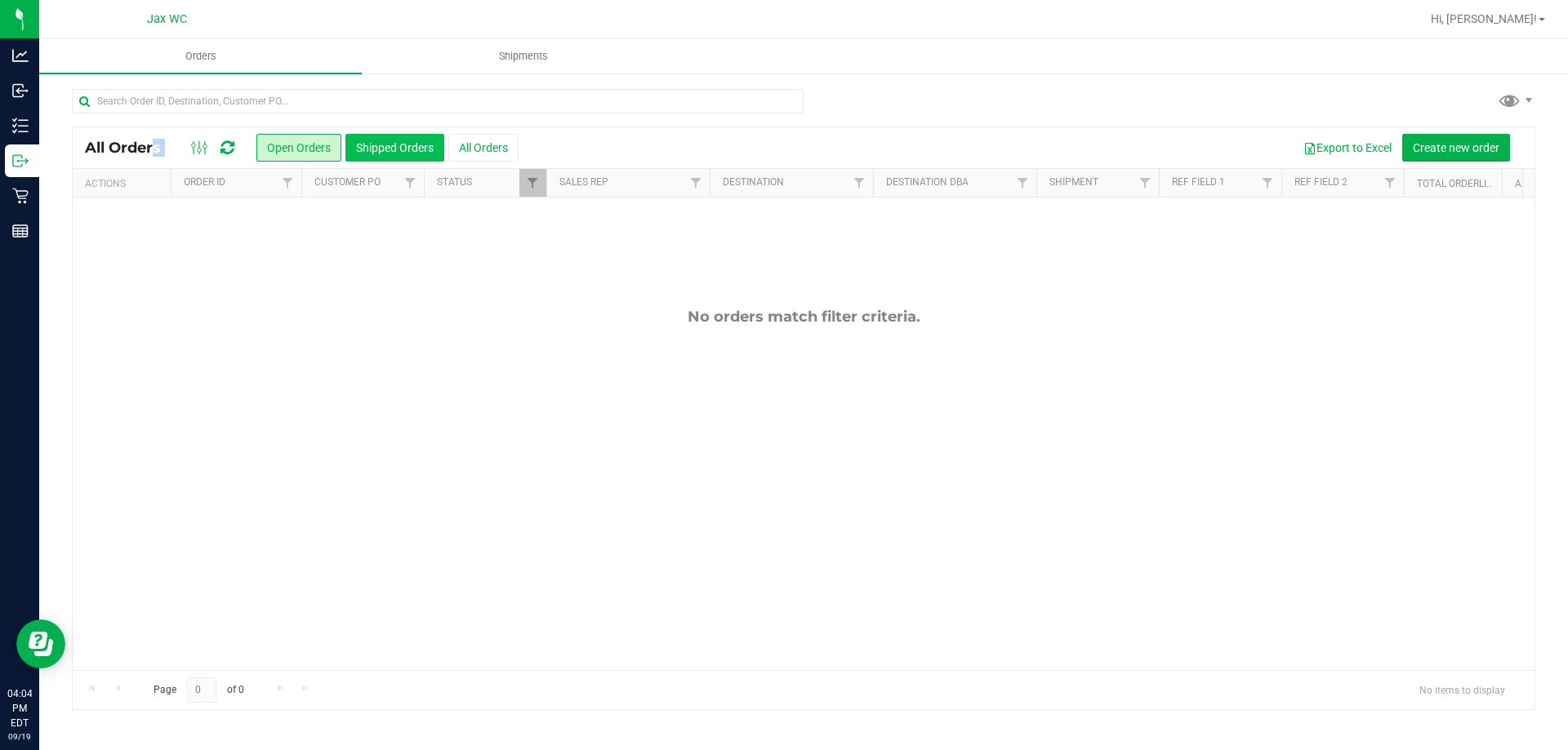
click at [418, 151] on button "Shipped Orders" at bounding box center [394, 148] width 99 height 28
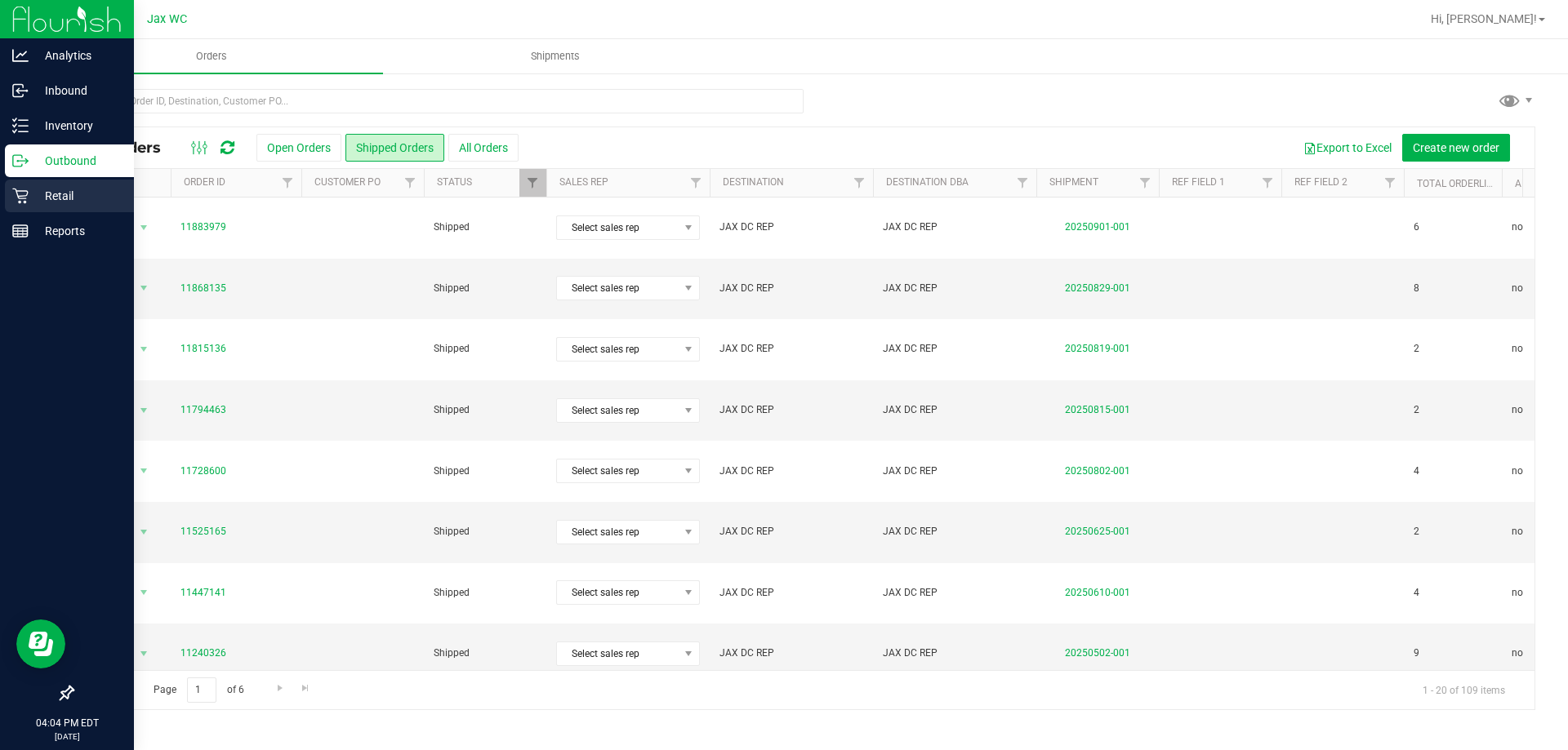
click at [24, 196] on icon at bounding box center [20, 196] width 17 height 17
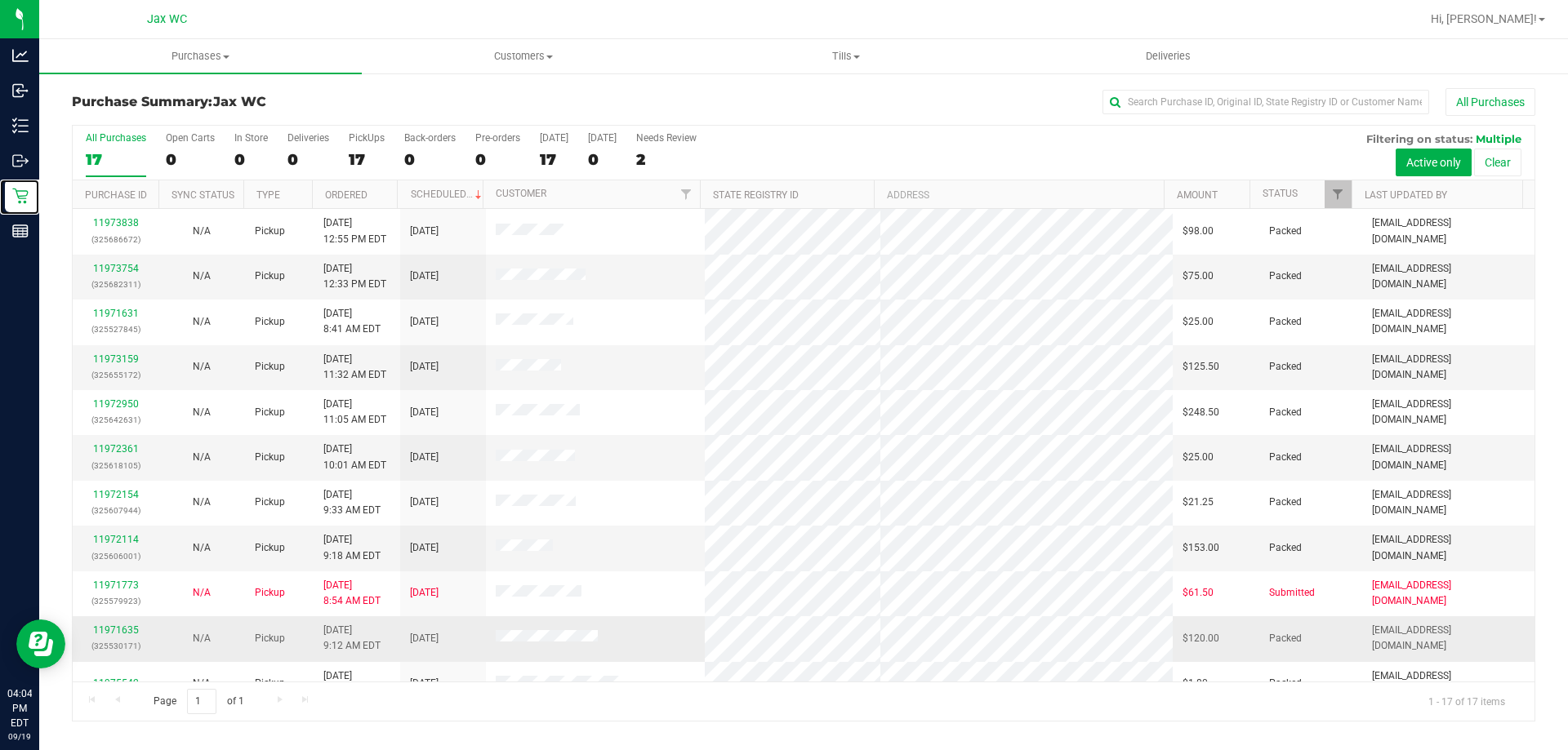
scroll to position [295, 0]
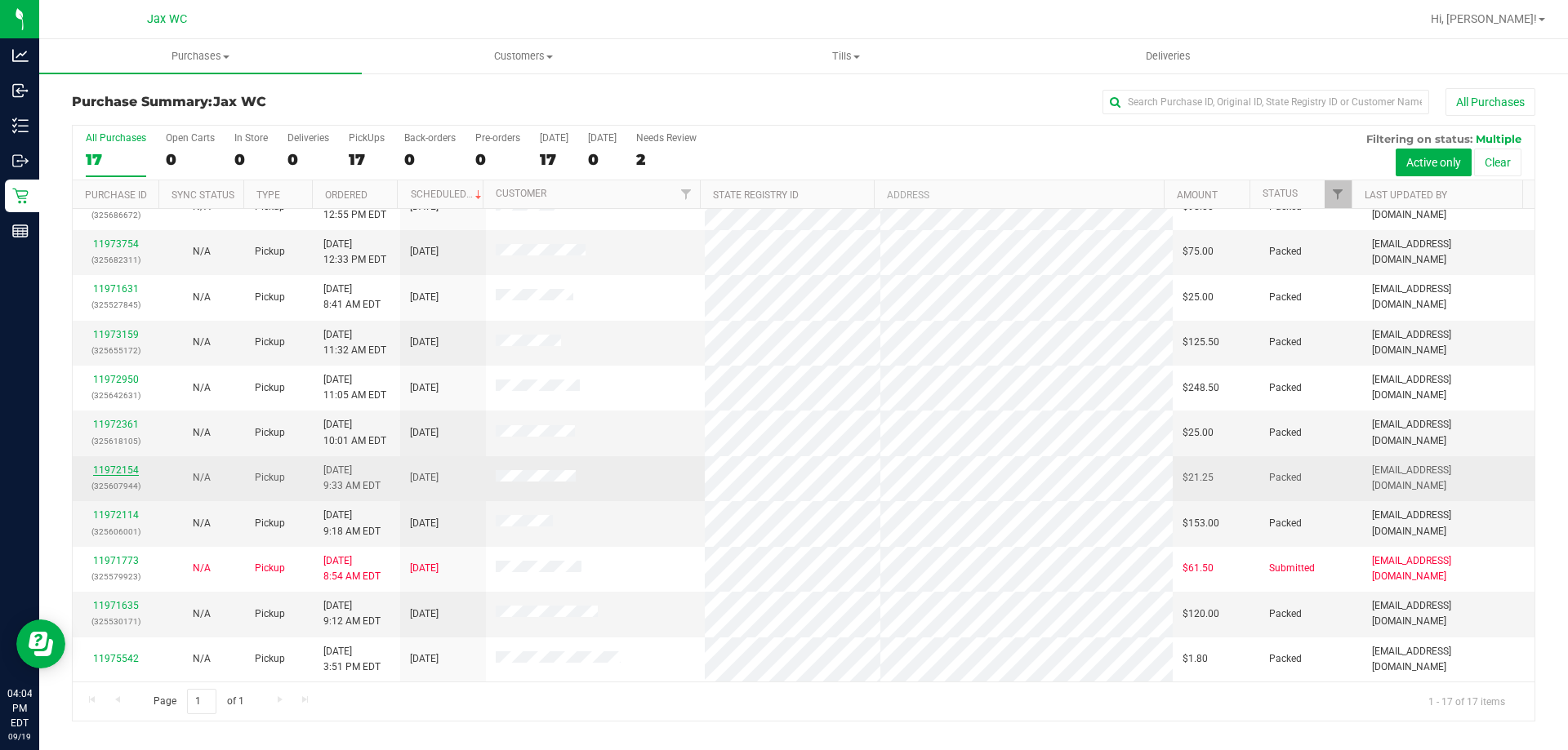
click at [123, 466] on link "11972154" at bounding box center [116, 470] width 45 height 11
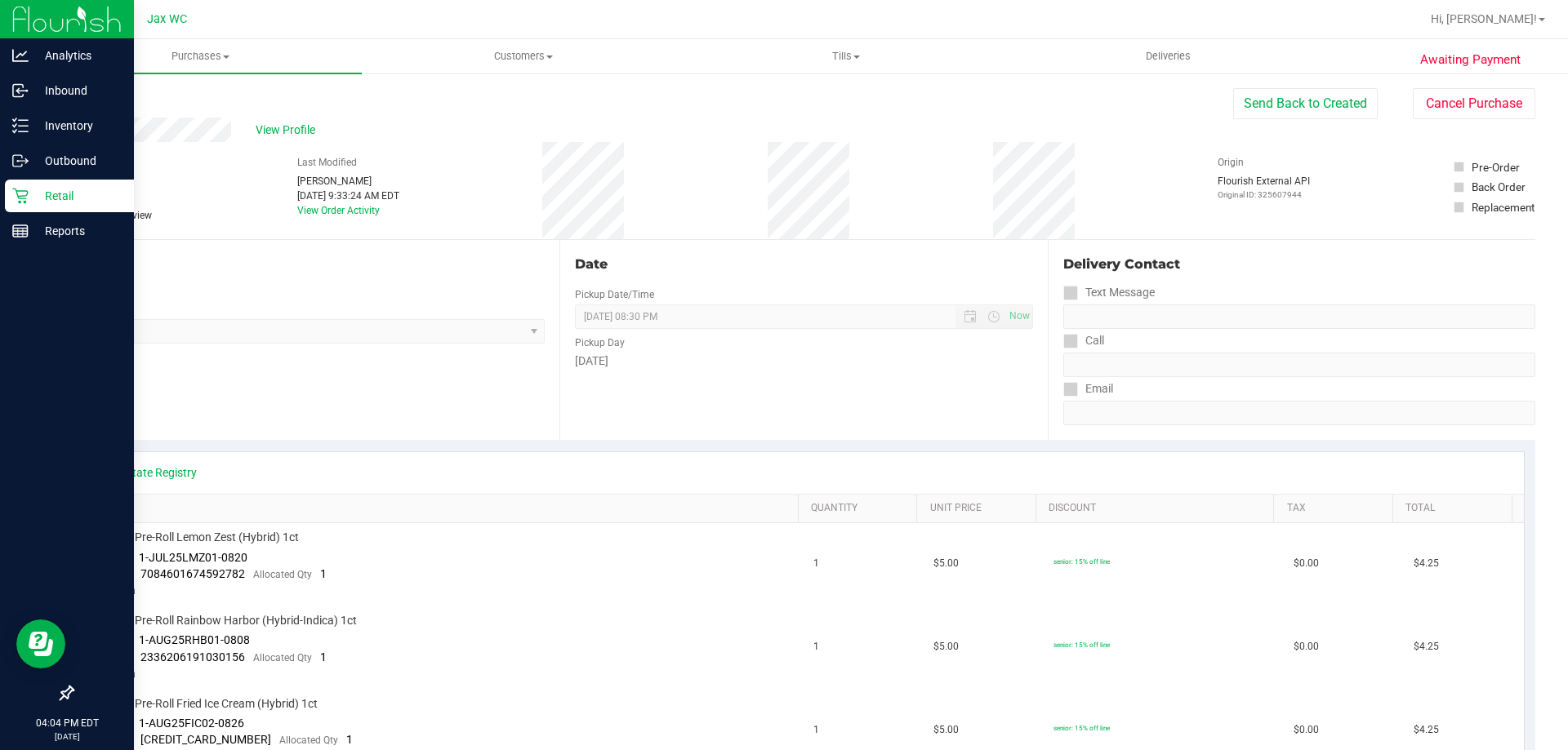
click at [20, 194] on icon at bounding box center [20, 196] width 17 height 17
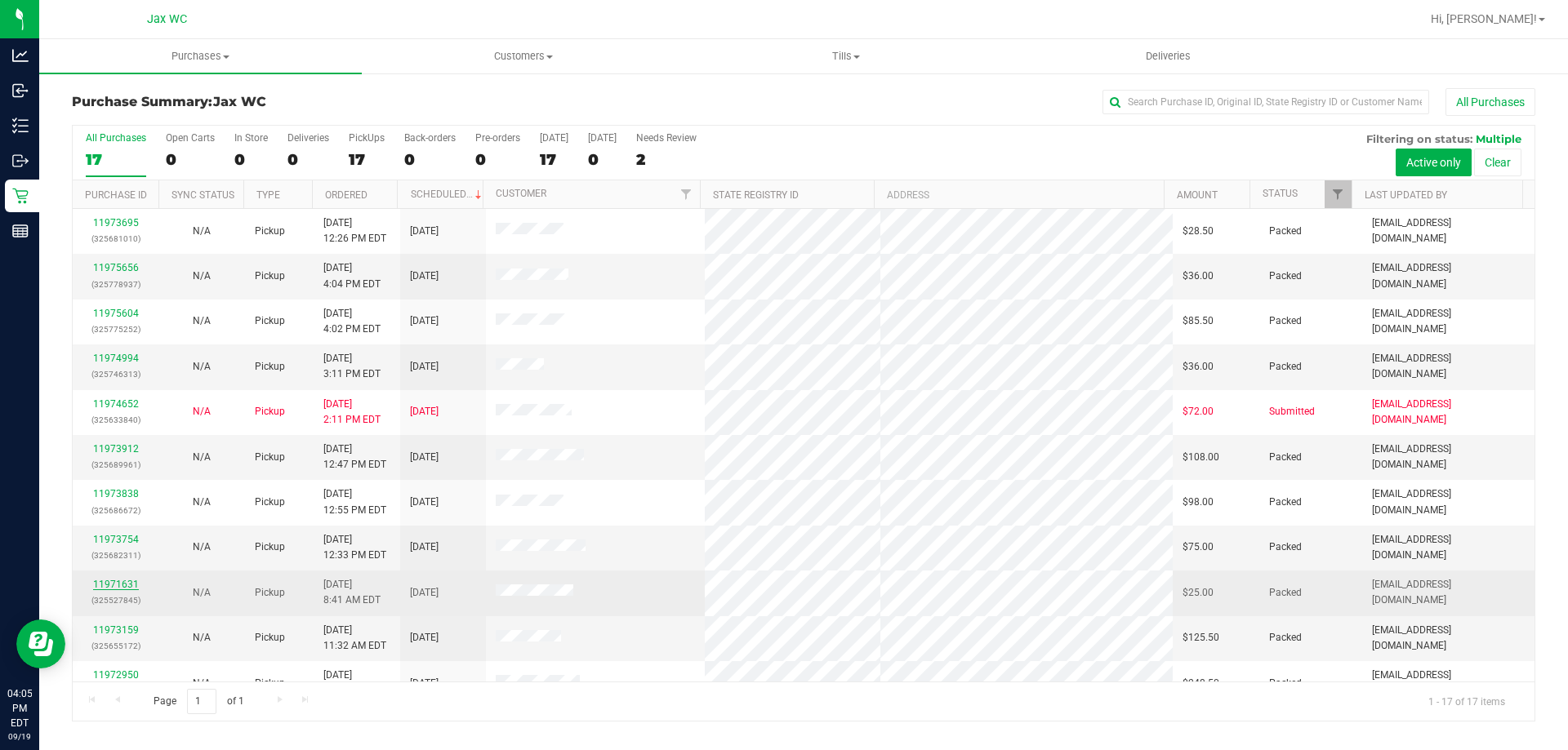
click at [118, 584] on link "11971631" at bounding box center [116, 584] width 45 height 11
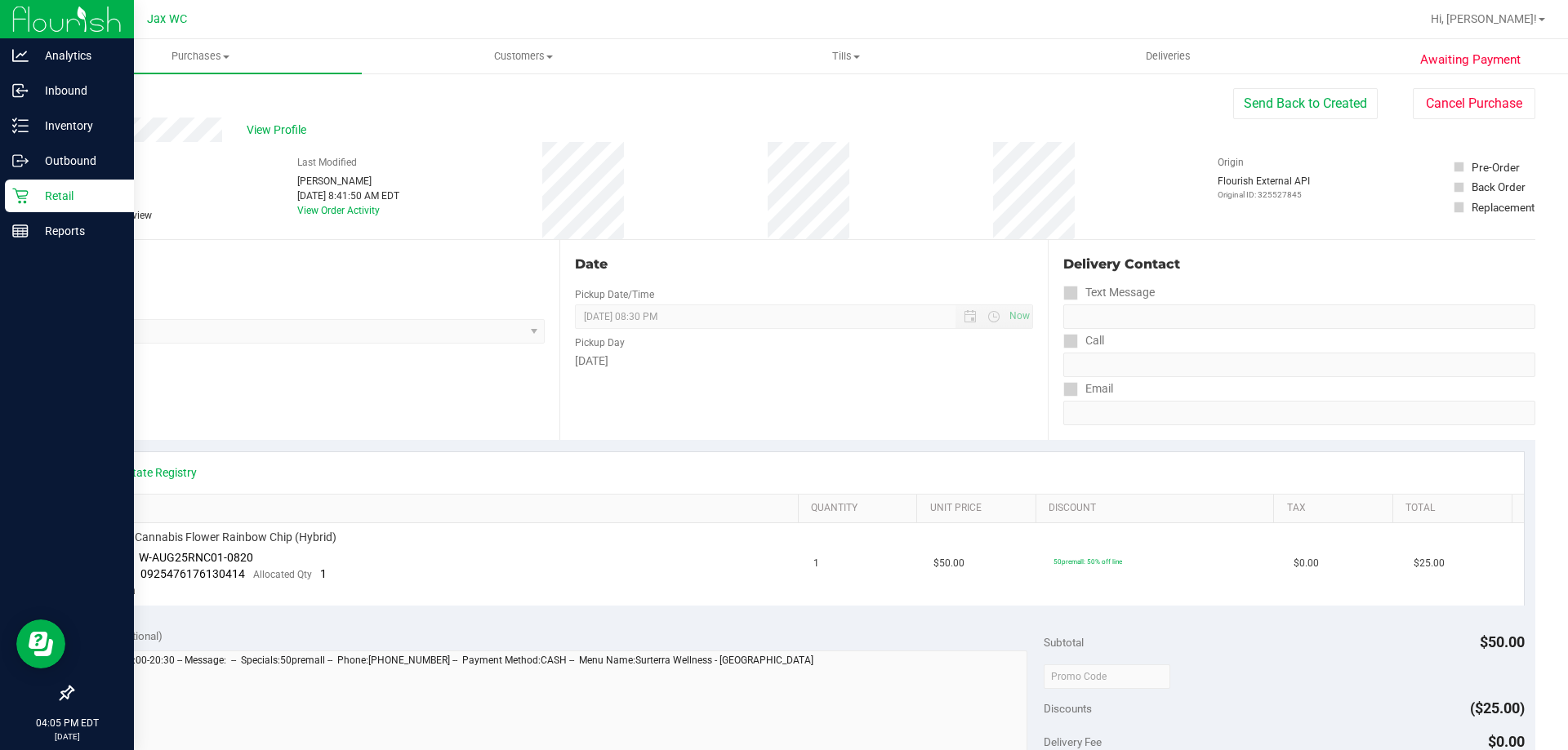
click at [23, 203] on icon at bounding box center [20, 196] width 17 height 17
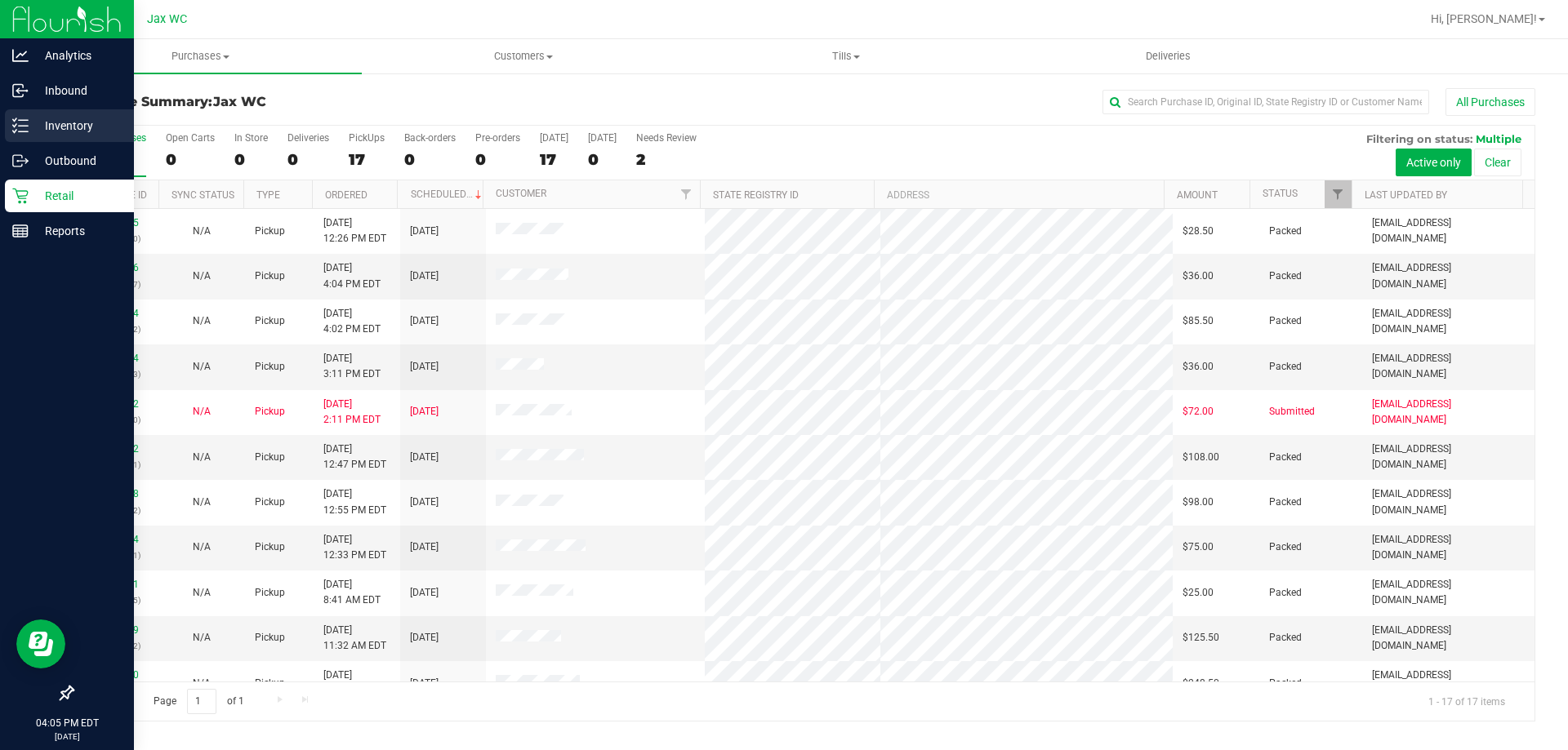
click at [25, 127] on icon at bounding box center [20, 126] width 17 height 17
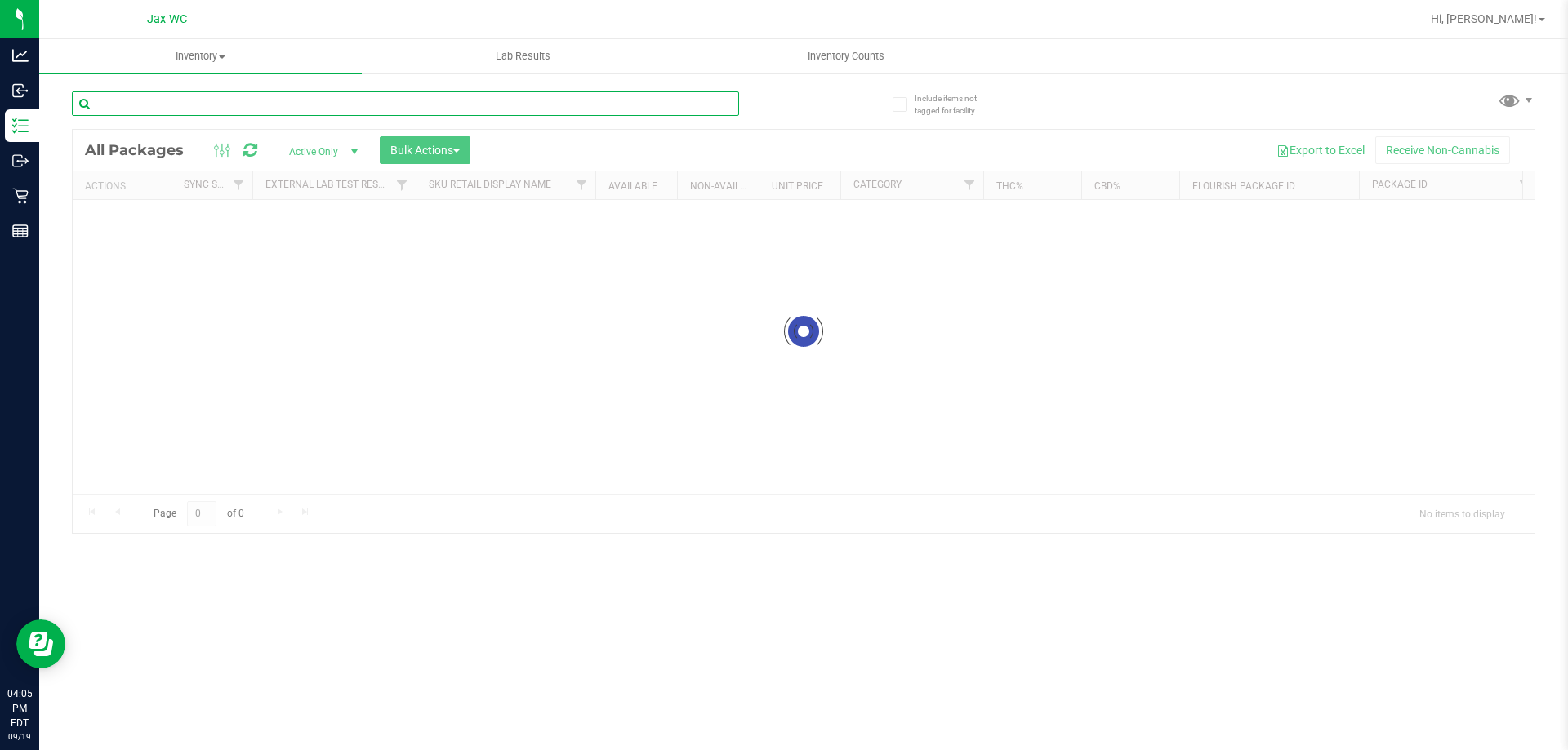
click at [147, 100] on input "text" at bounding box center [405, 104] width 667 height 24
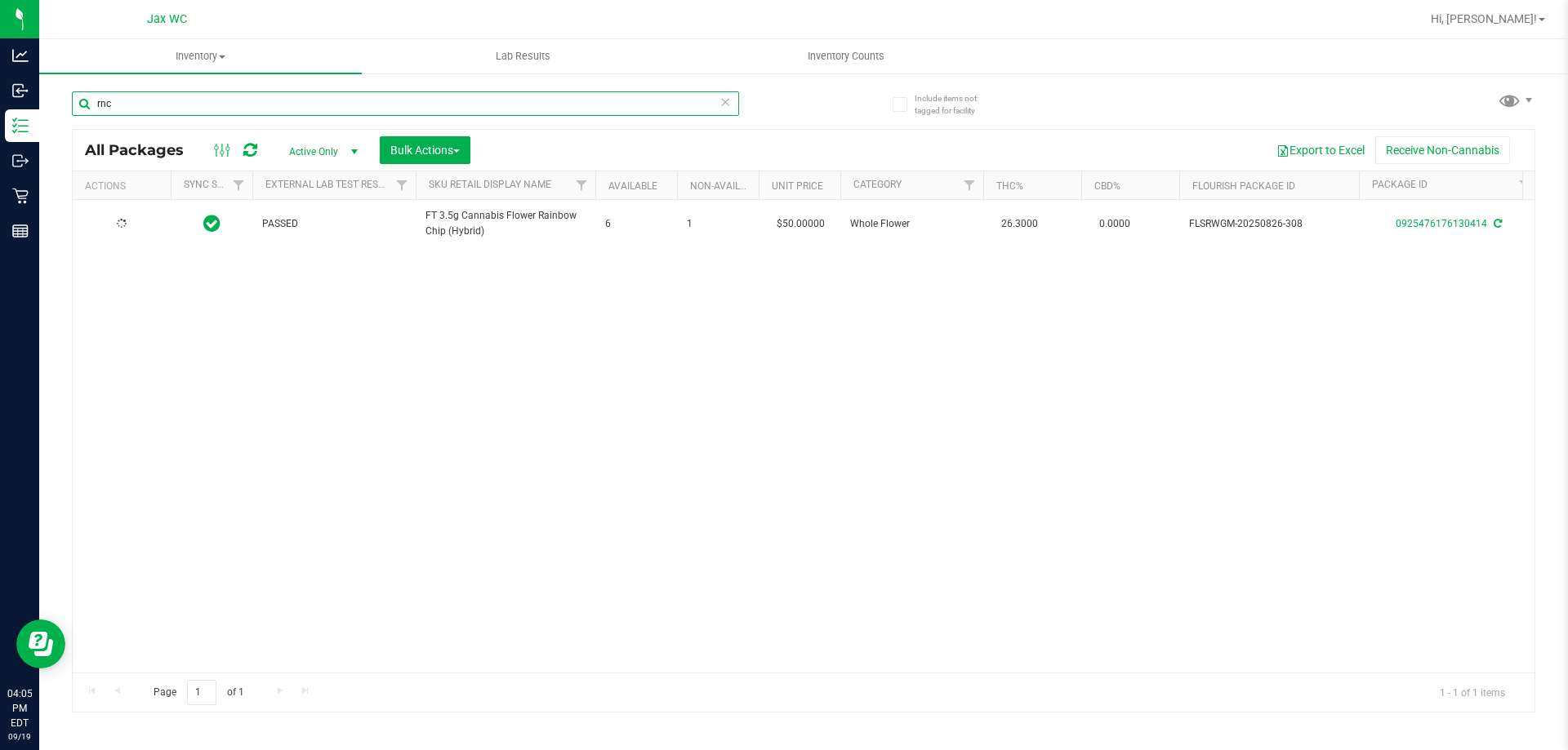
type input "rnc"
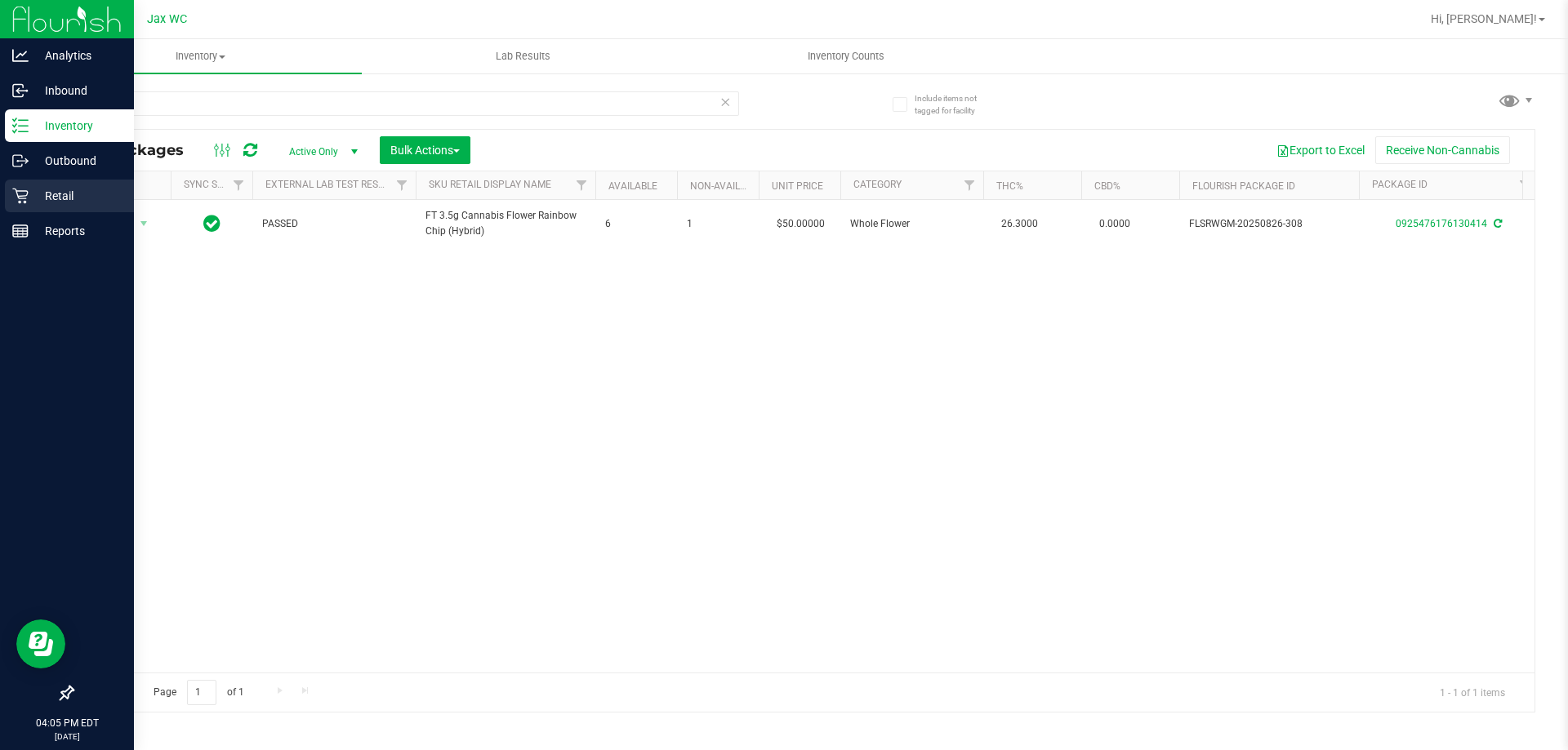
click at [59, 196] on p "Retail" at bounding box center [78, 196] width 98 height 19
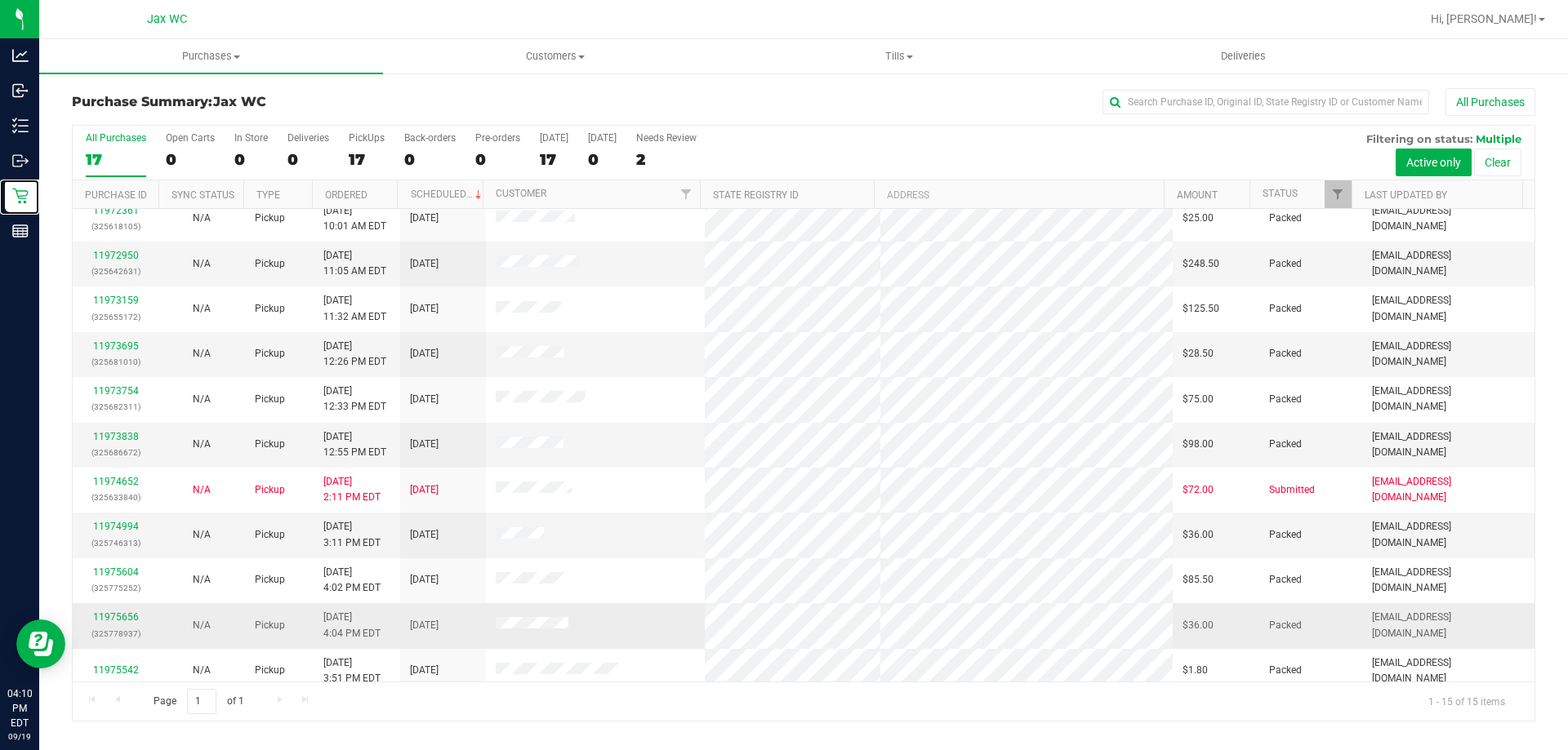
scroll to position [205, 0]
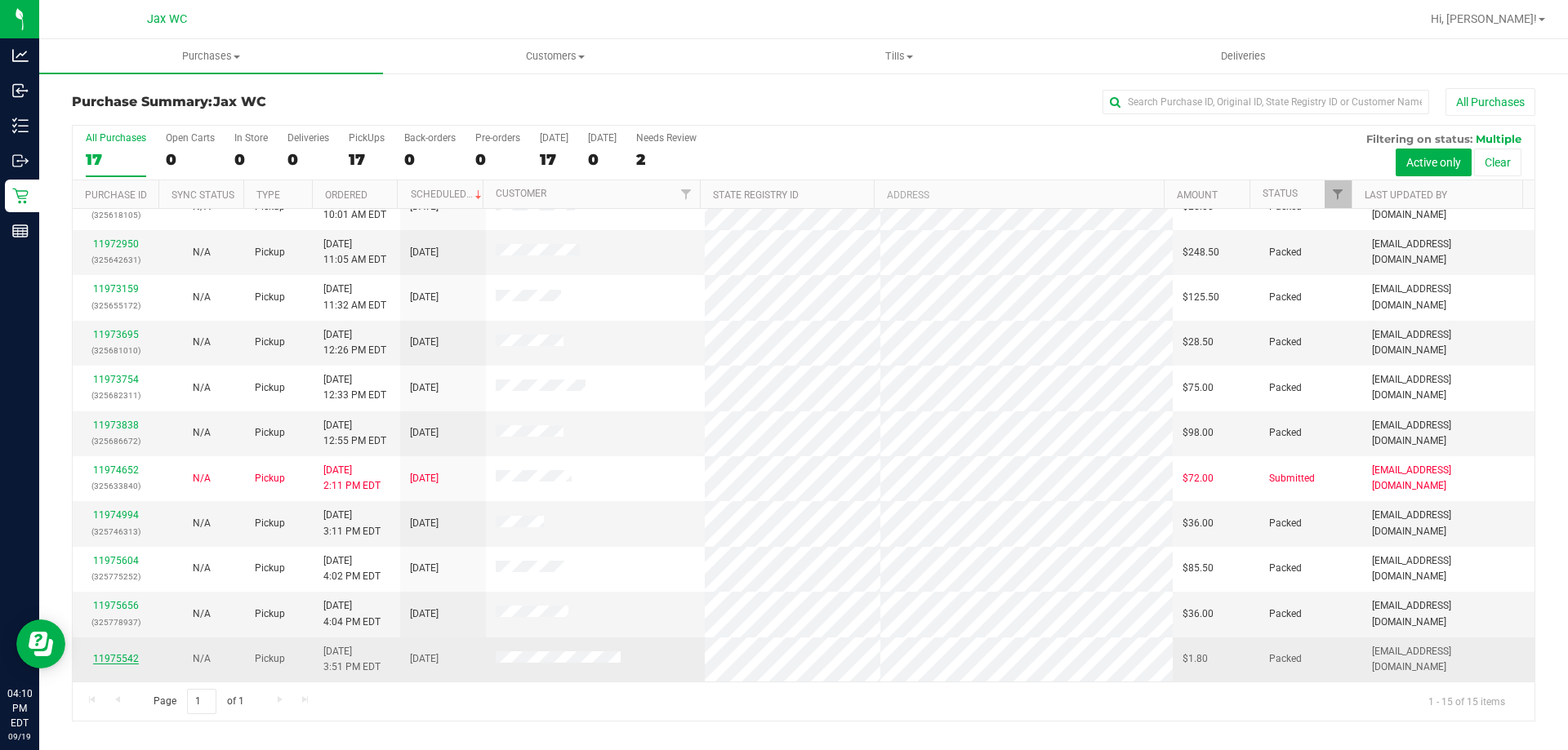
click at [128, 657] on link "11975542" at bounding box center [116, 658] width 45 height 11
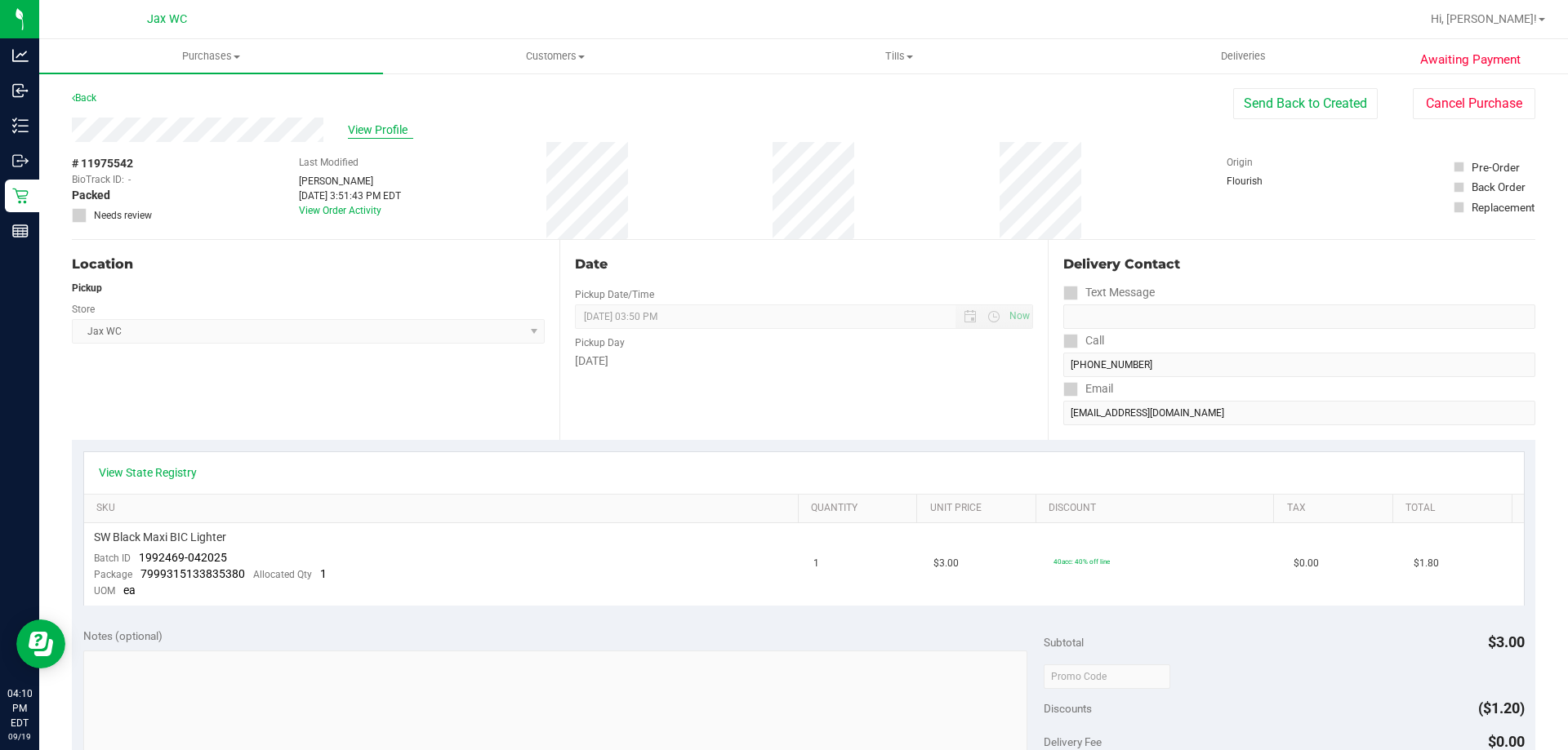
click at [387, 134] on span "View Profile" at bounding box center [380, 130] width 66 height 17
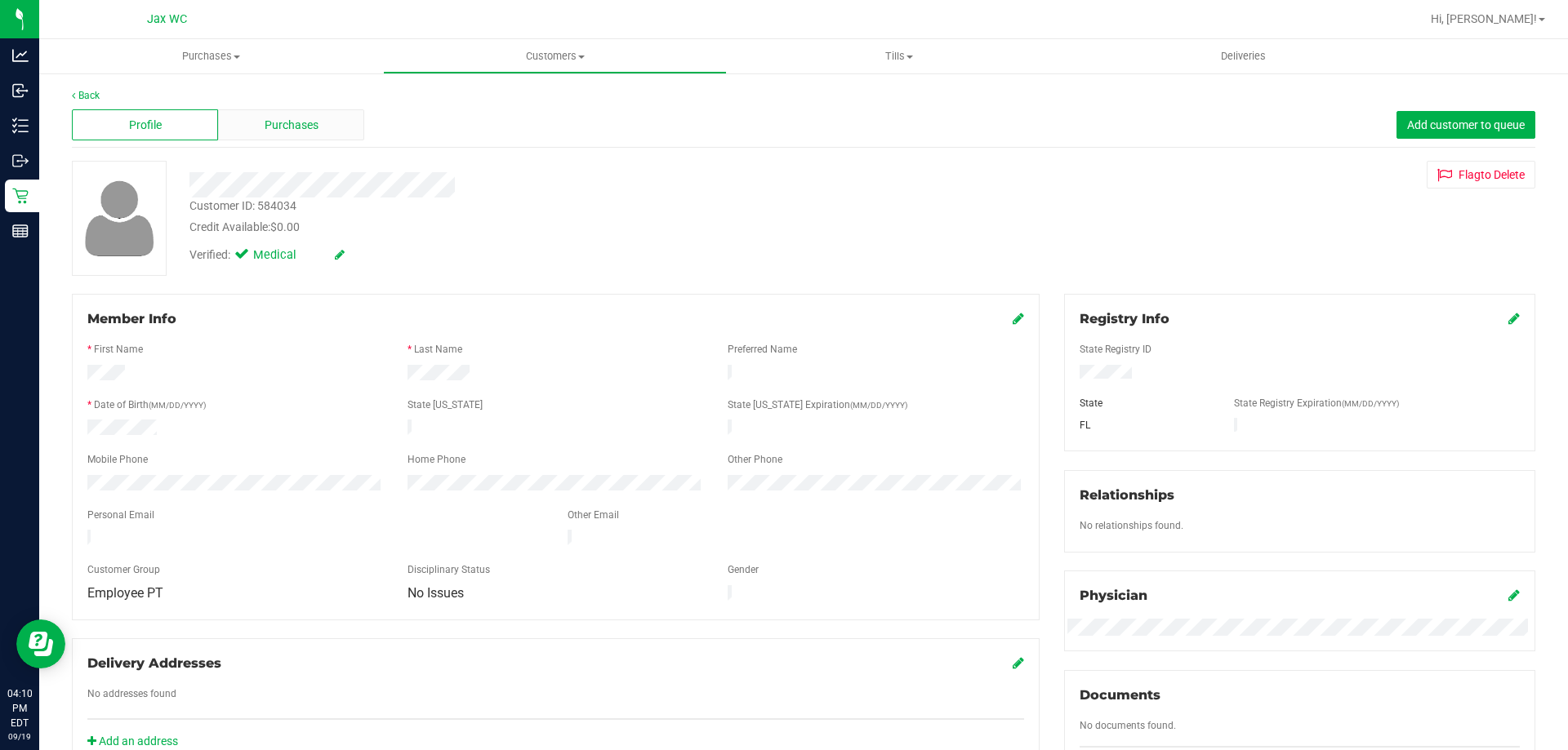
click at [314, 136] on div "Purchases" at bounding box center [291, 125] width 146 height 31
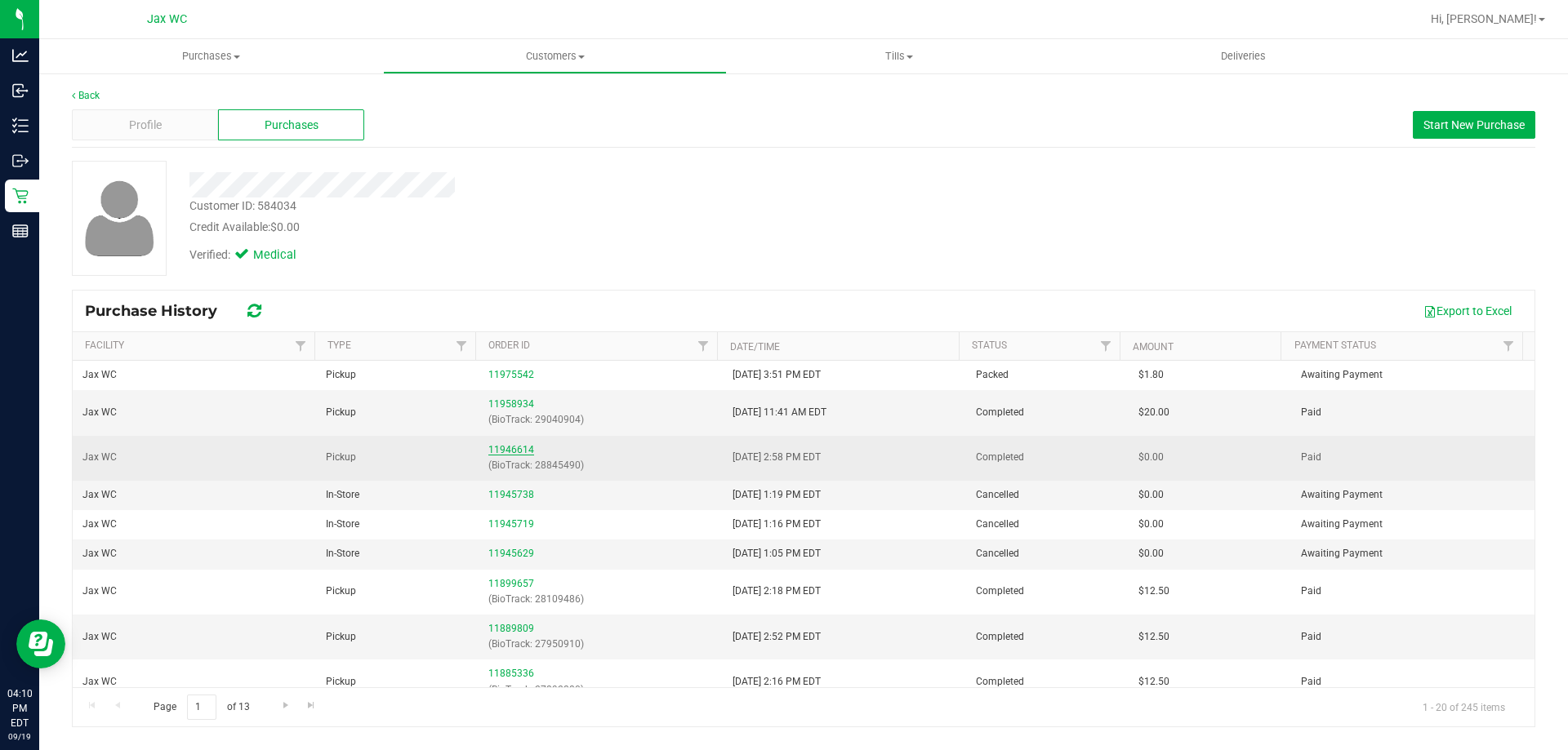
click at [522, 449] on link "11946614" at bounding box center [511, 449] width 45 height 11
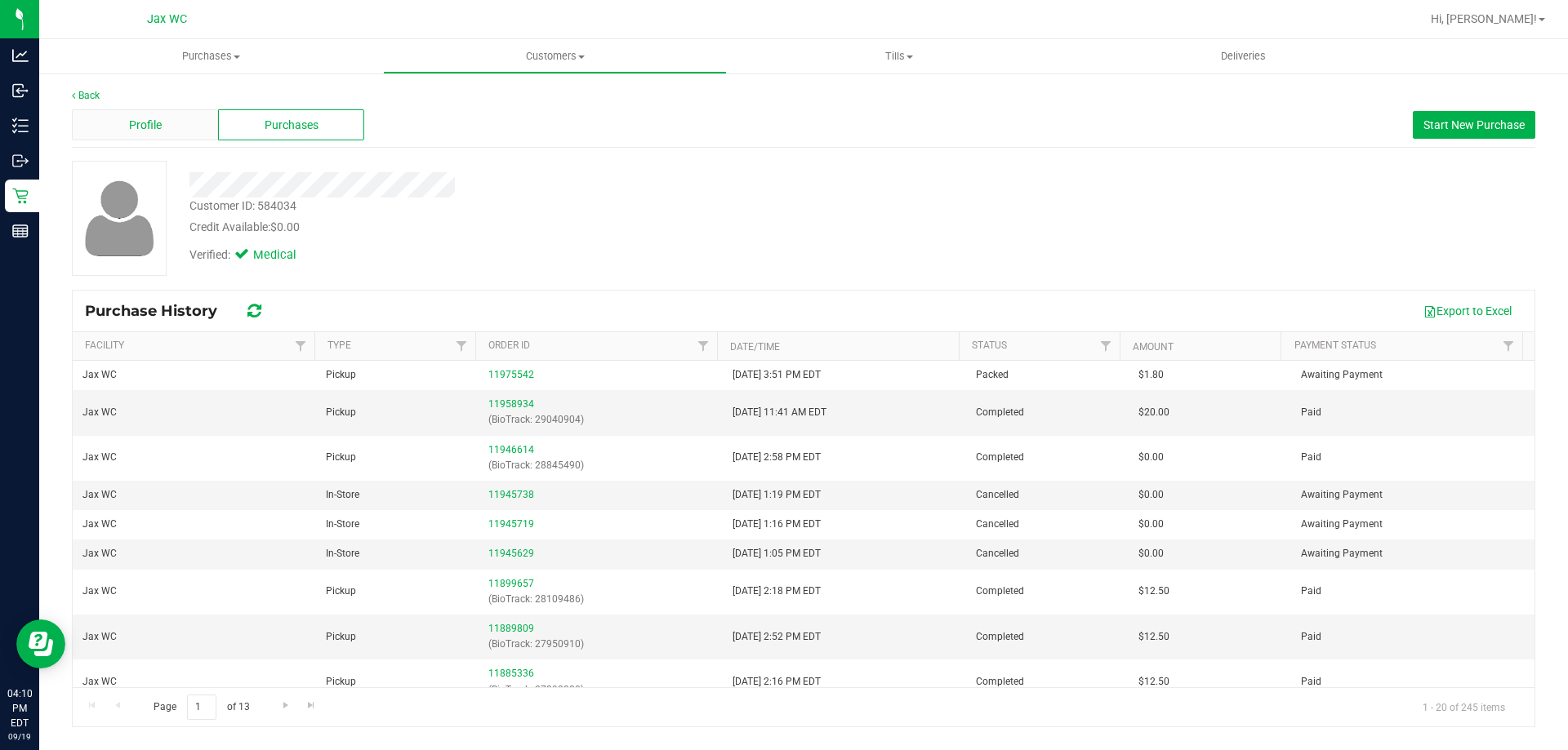
click at [184, 124] on div "Profile" at bounding box center [144, 125] width 146 height 31
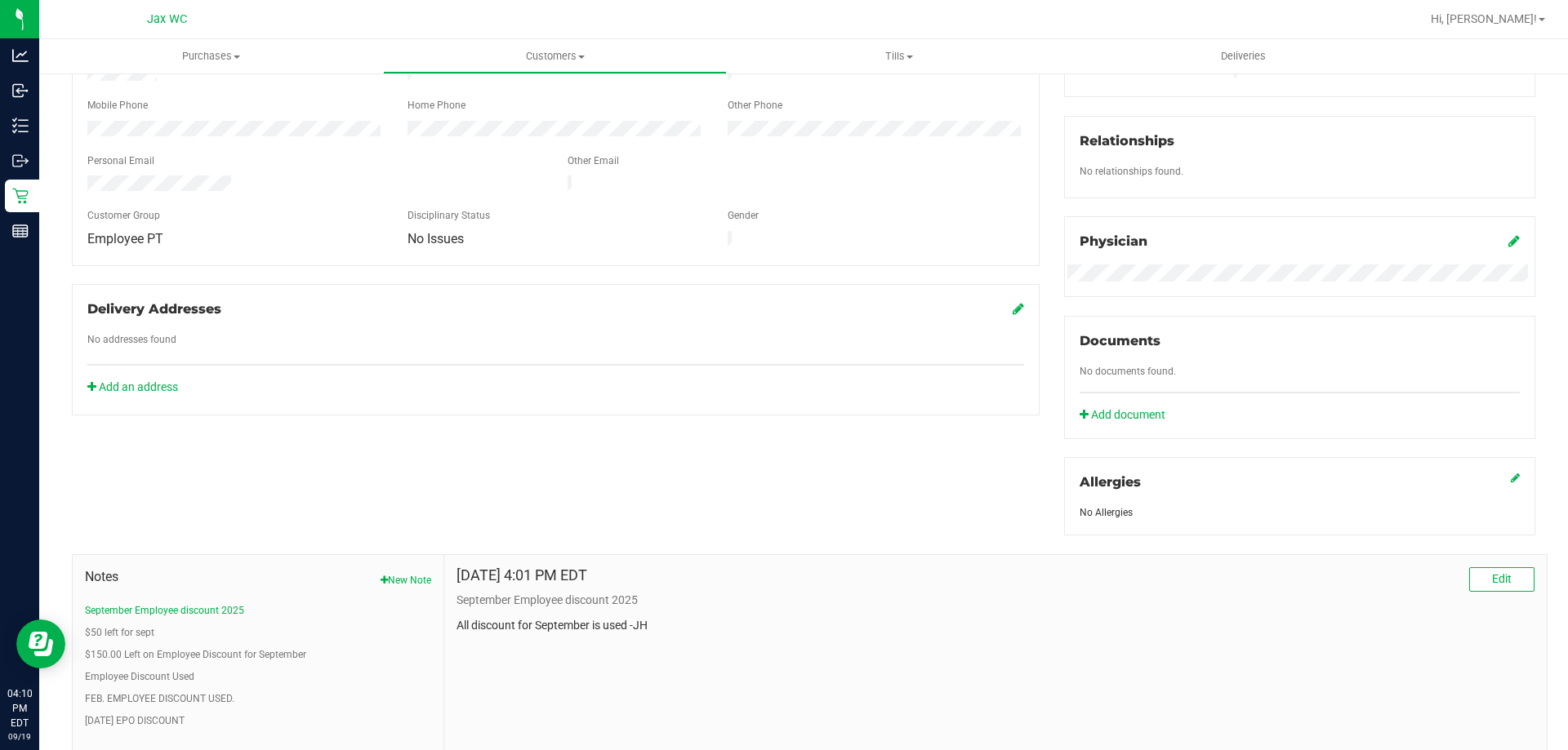
scroll to position [408, 0]
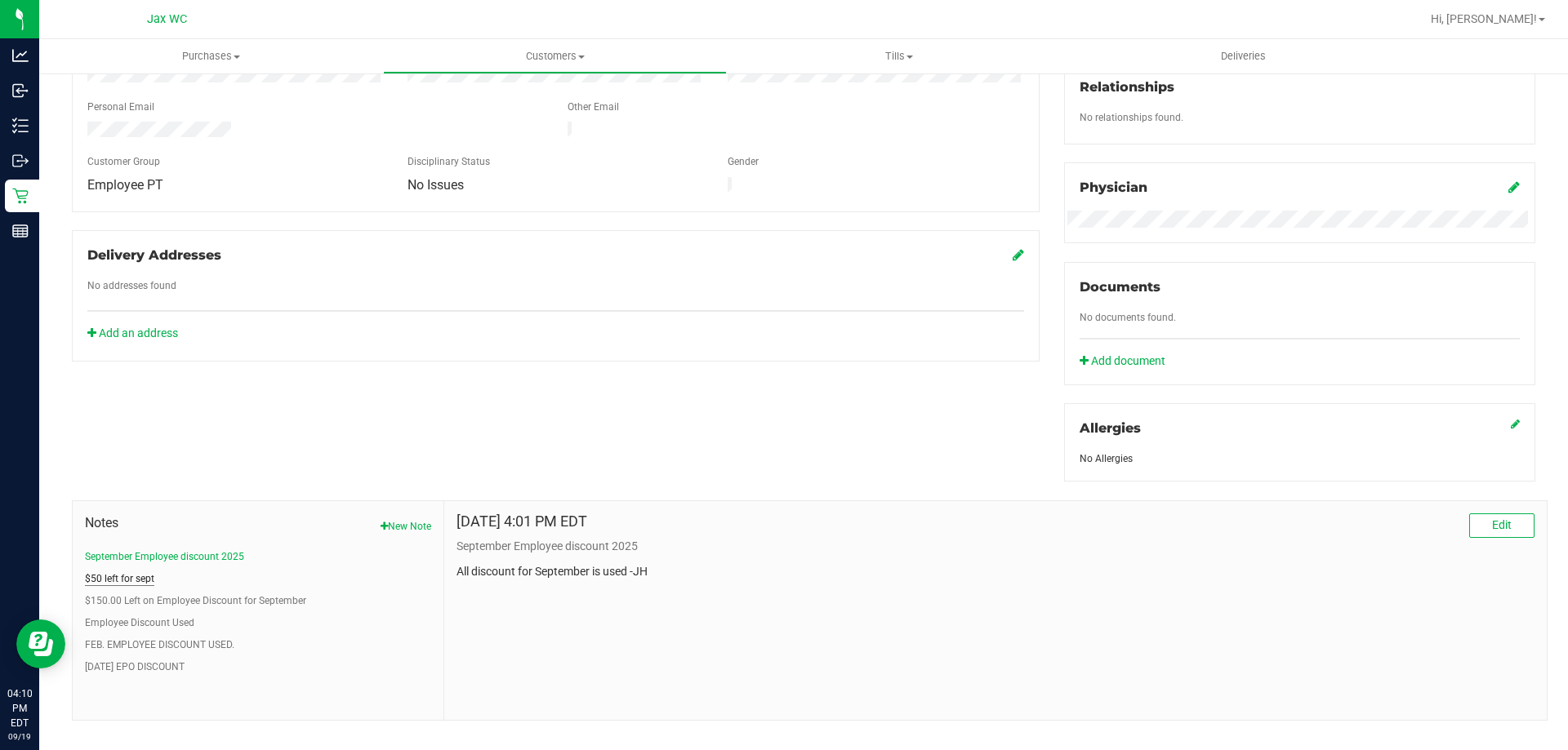
click at [144, 577] on button "$50 left for sept" at bounding box center [119, 578] width 69 height 15
click at [167, 601] on button "$150.00 Left on Employee Discount for September" at bounding box center [195, 601] width 221 height 15
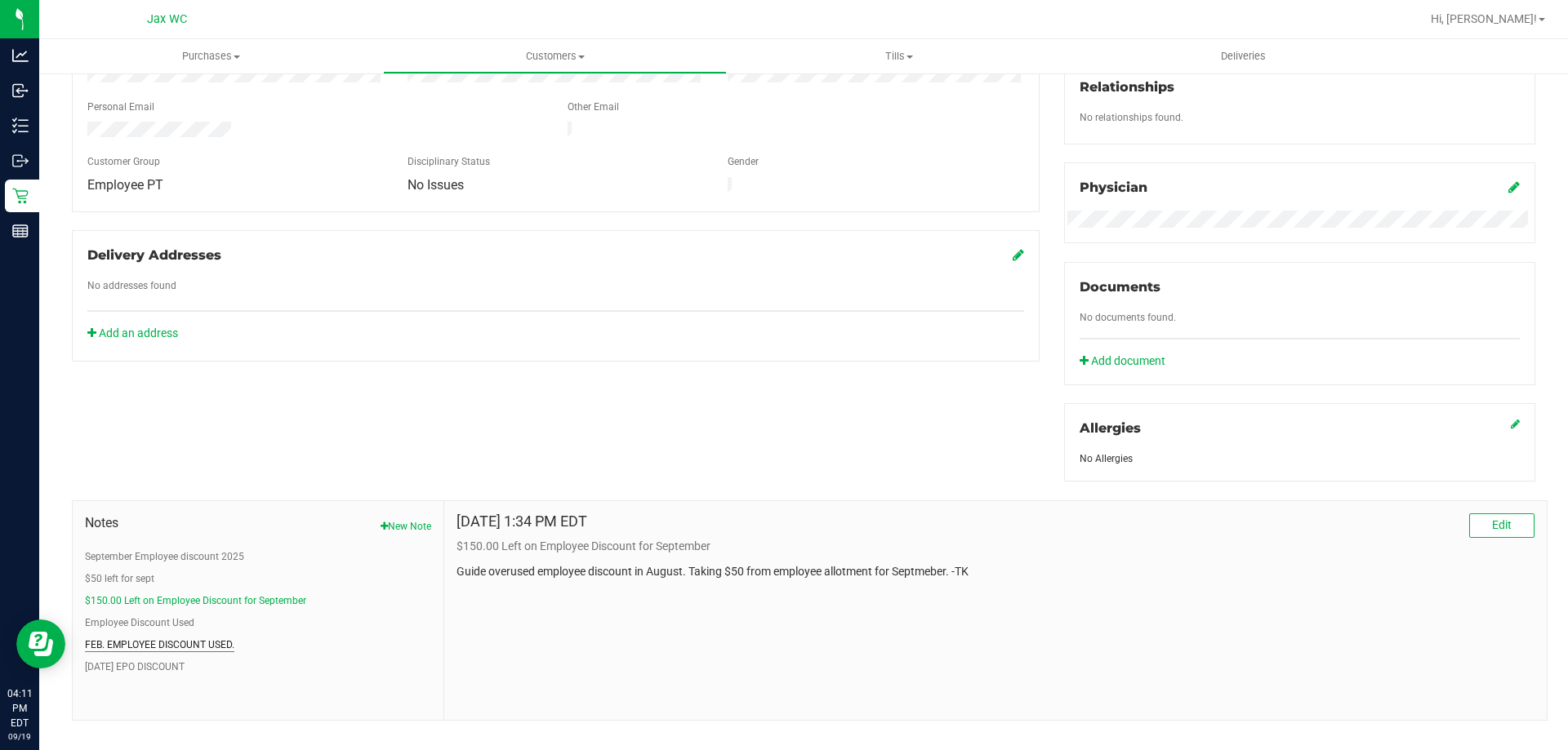
click at [202, 640] on button "FEB. EMPLOYEE DISCOUNT USED." at bounding box center [159, 644] width 149 height 15
click at [177, 665] on button "[DATE] EPO DISCOUNT" at bounding box center [135, 666] width 100 height 15
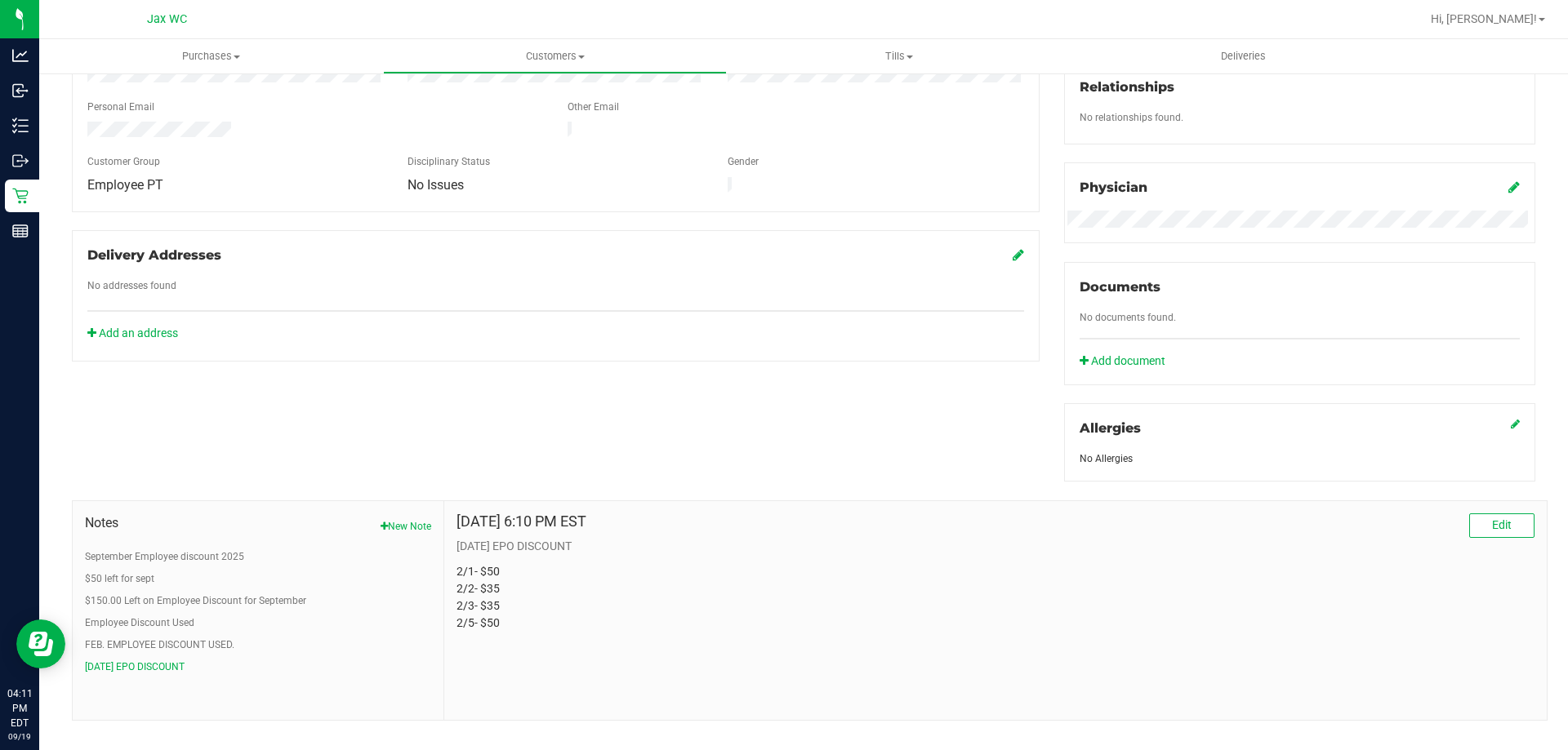
click at [182, 650] on ul "September Employee discount 2025 $50 left for sept $150.00 Left on Employee Dis…" at bounding box center [258, 611] width 346 height 125
click at [182, 647] on button "FEB. EMPLOYEE DISCOUNT USED." at bounding box center [159, 644] width 149 height 15
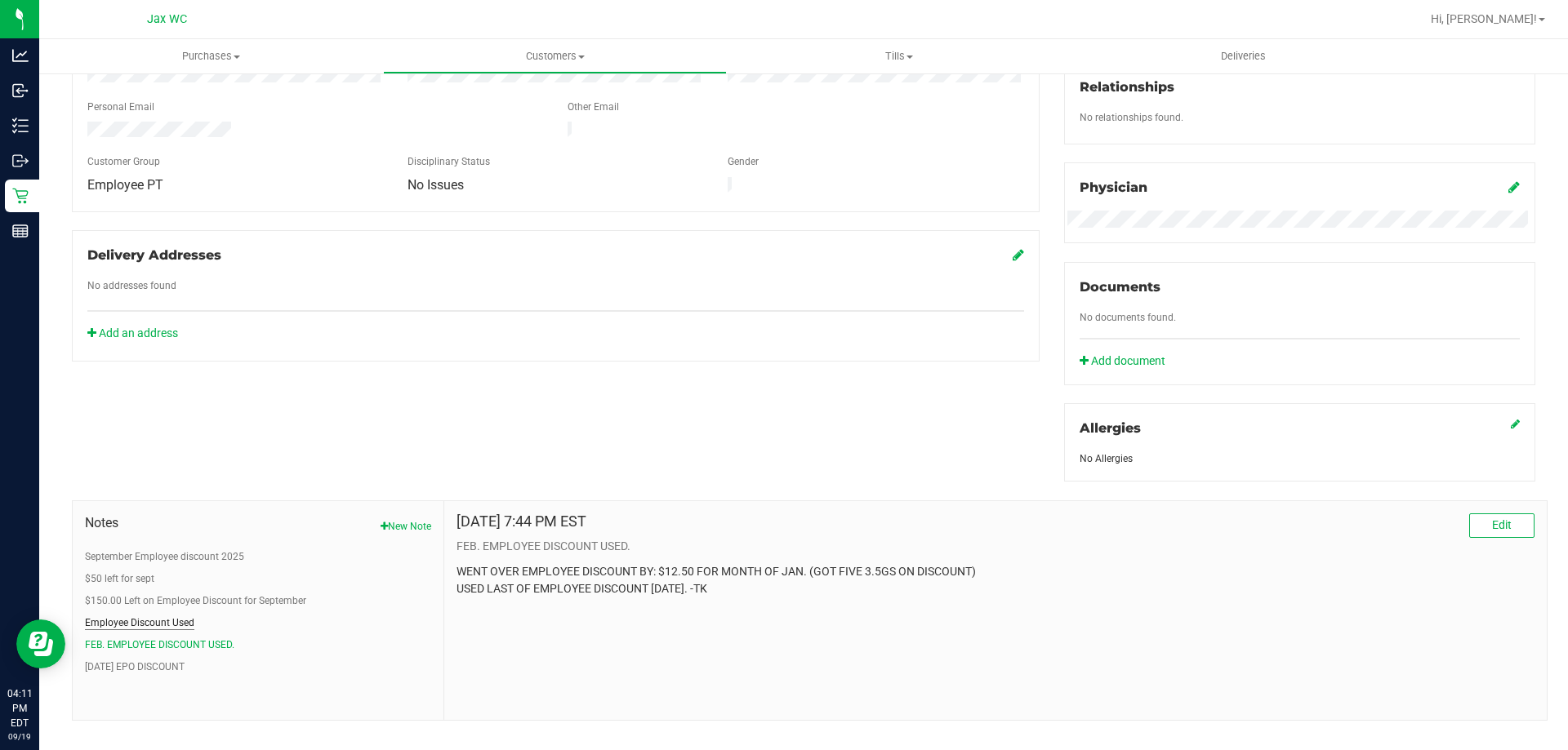
click at [180, 623] on button "Employee Discount Used" at bounding box center [139, 623] width 109 height 15
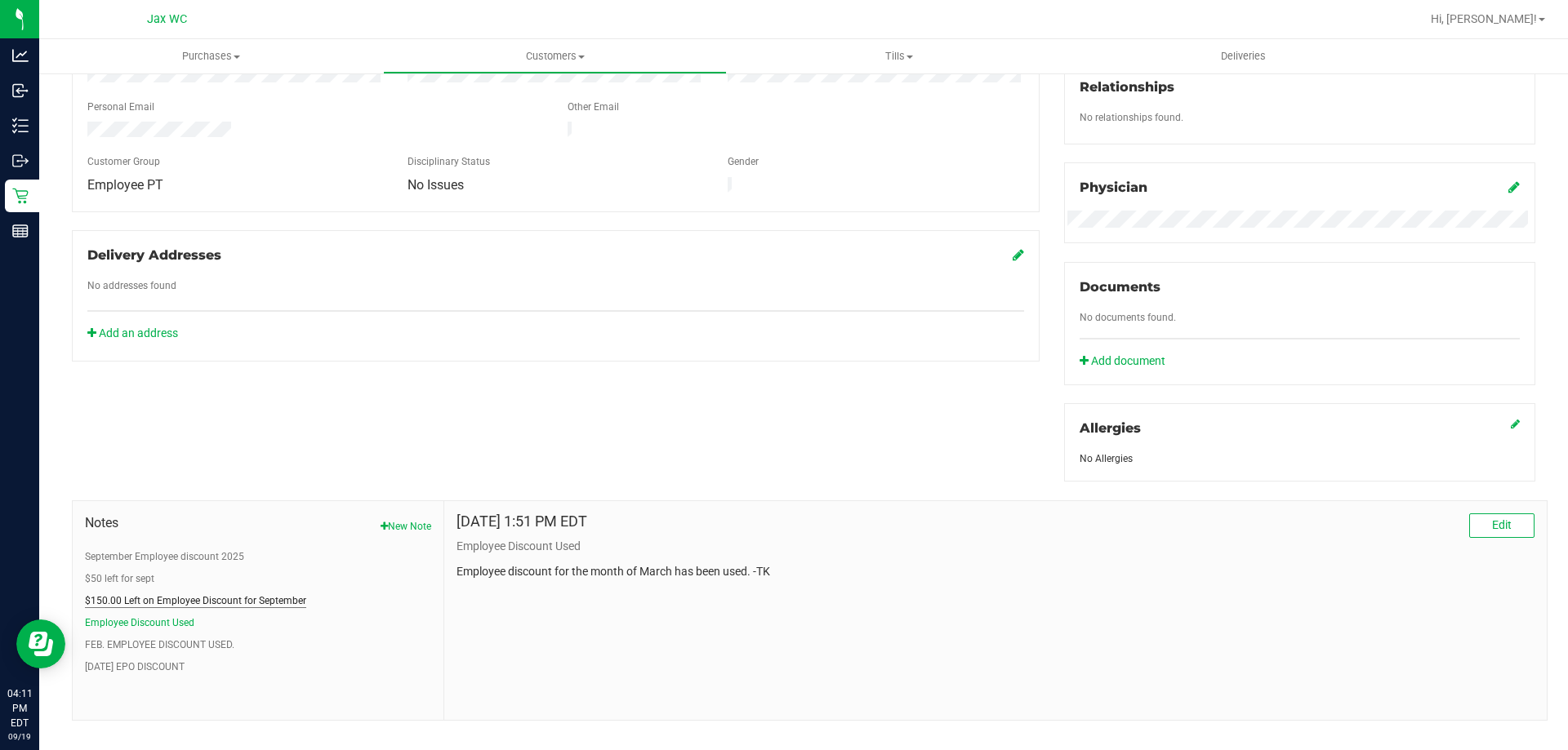
click at [186, 602] on button "$150.00 Left on Employee Discount for September" at bounding box center [195, 601] width 221 height 15
click at [131, 581] on button "$50 left for sept" at bounding box center [119, 578] width 69 height 15
click at [143, 553] on button "September Employee discount 2025" at bounding box center [164, 556] width 159 height 15
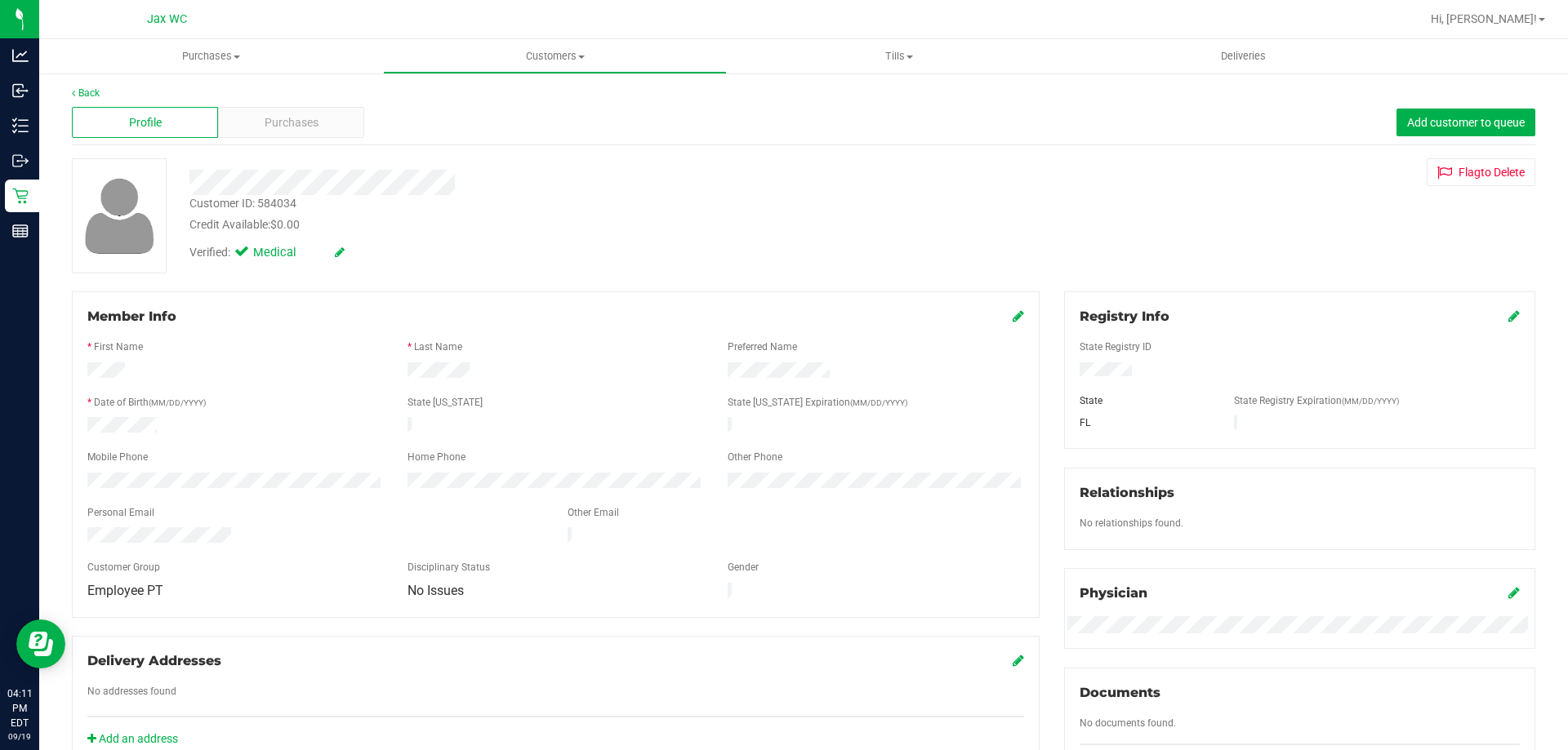
scroll to position [0, 0]
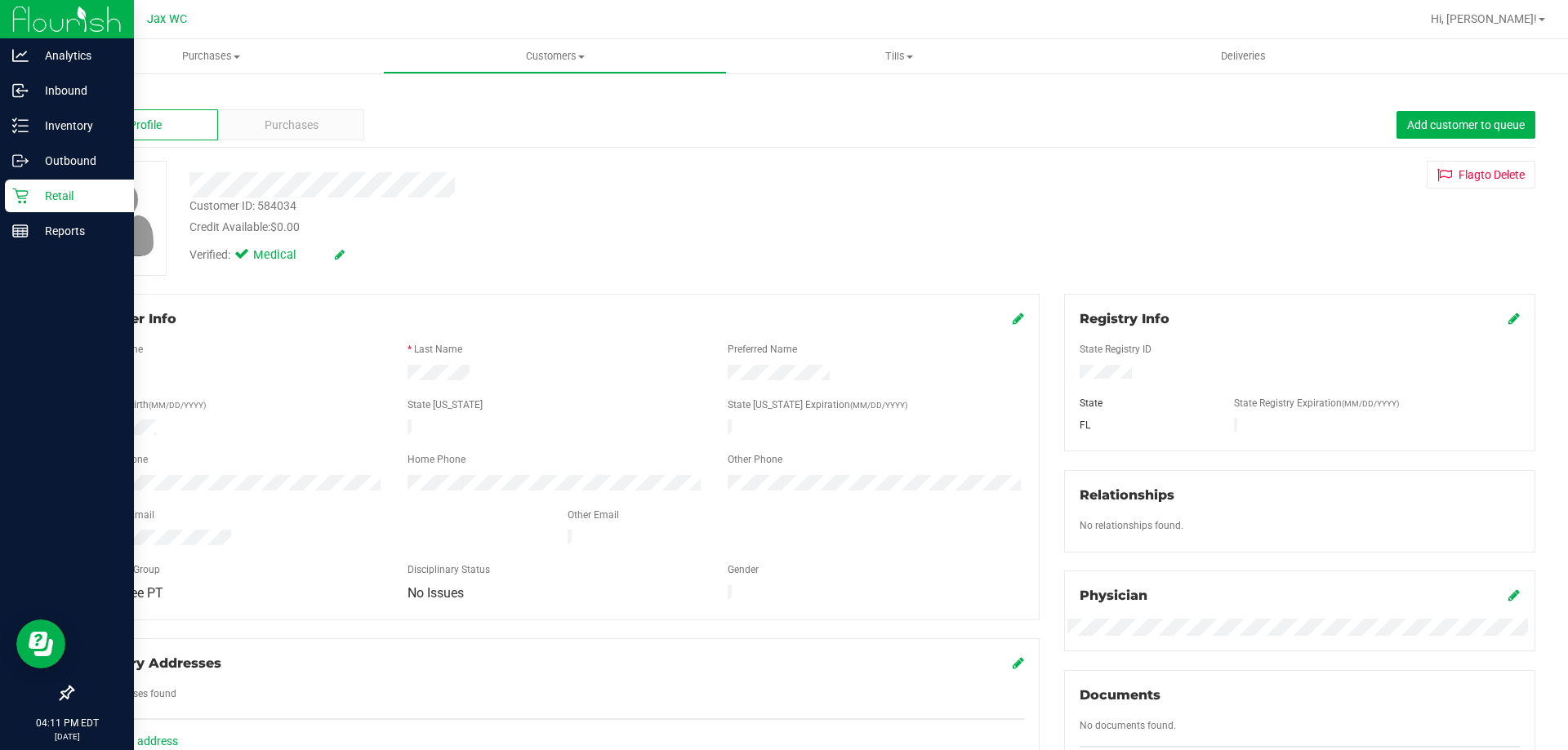
click at [30, 191] on p "Retail" at bounding box center [78, 196] width 98 height 19
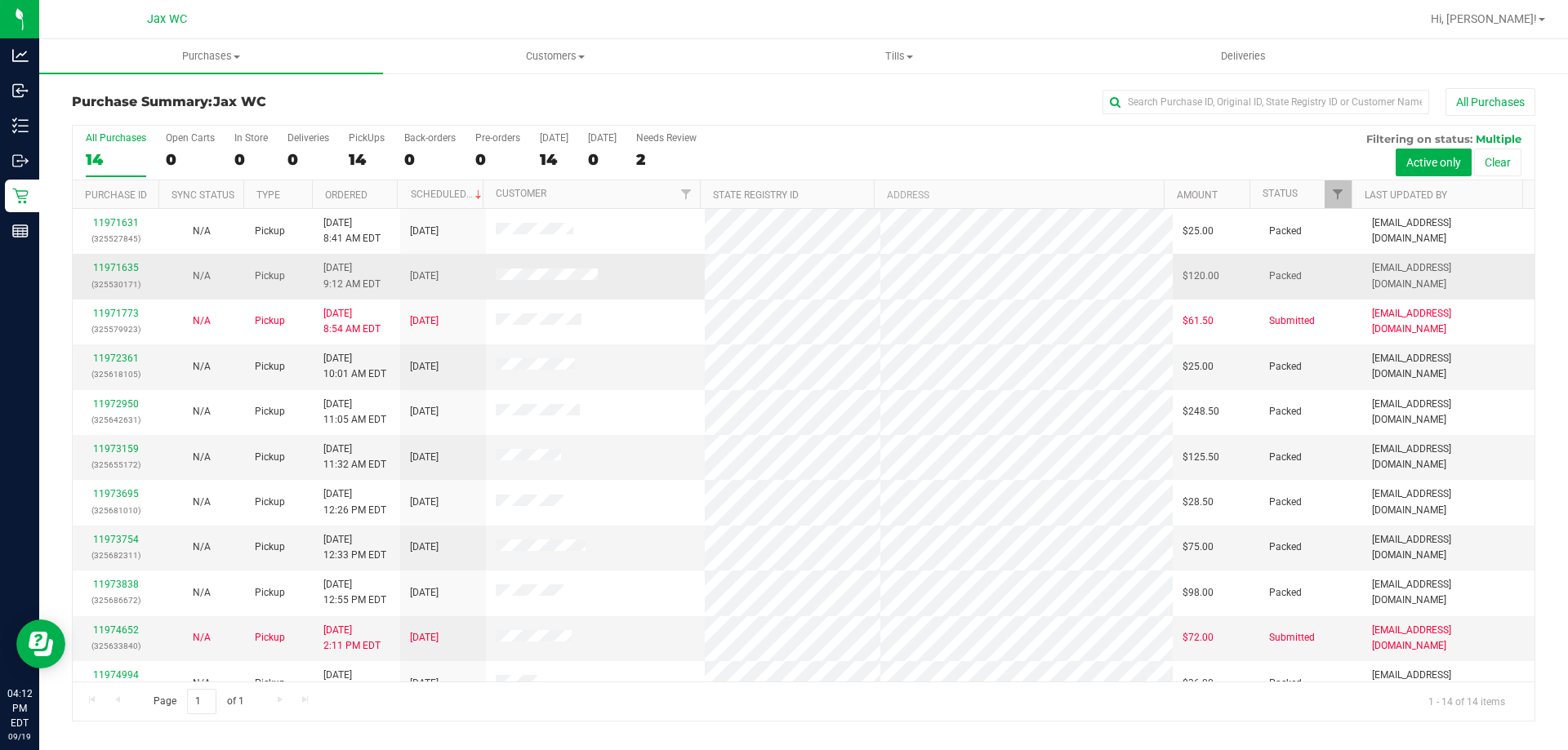
click at [546, 269] on span at bounding box center [546, 277] width 102 height 17
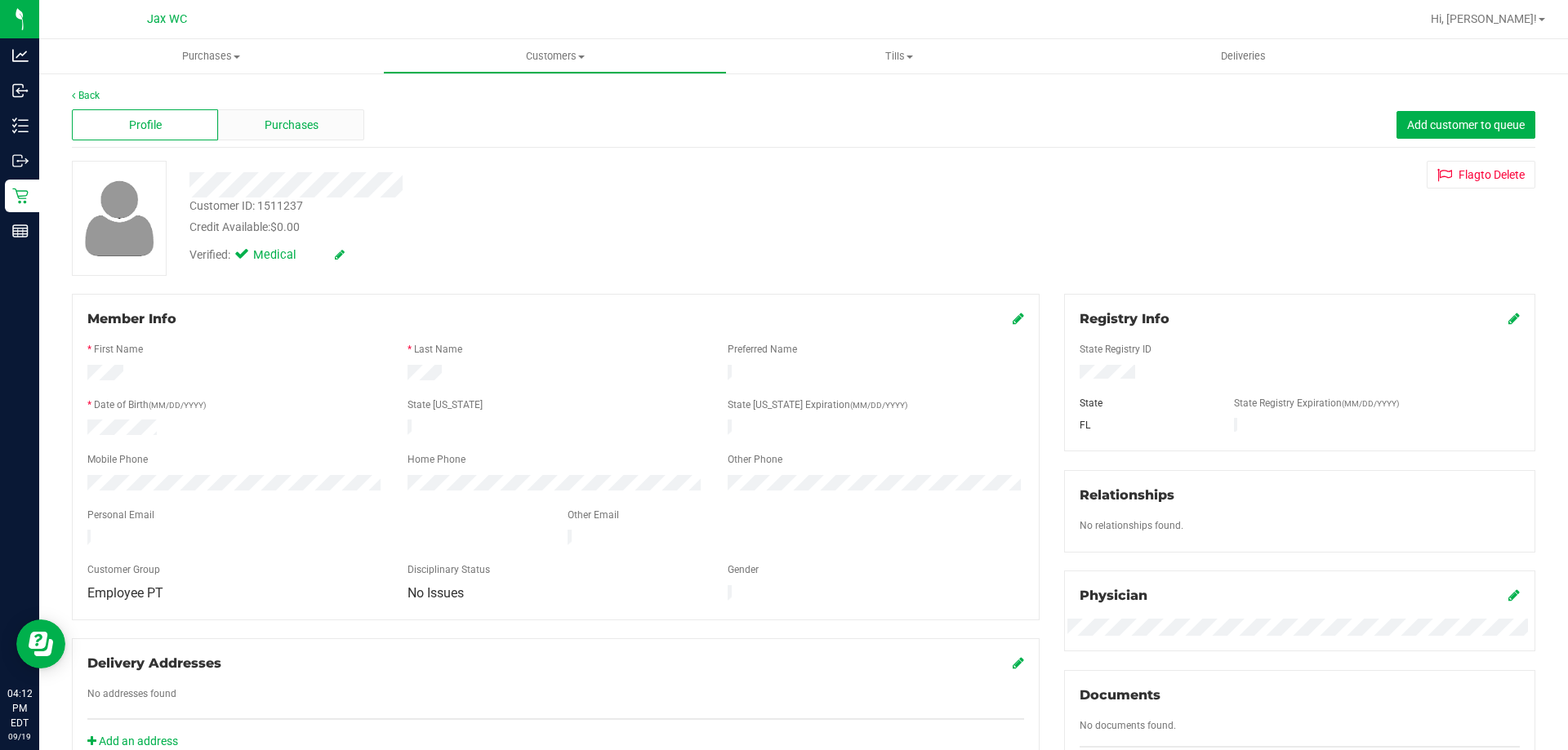
click at [292, 135] on div "Purchases" at bounding box center [291, 125] width 146 height 31
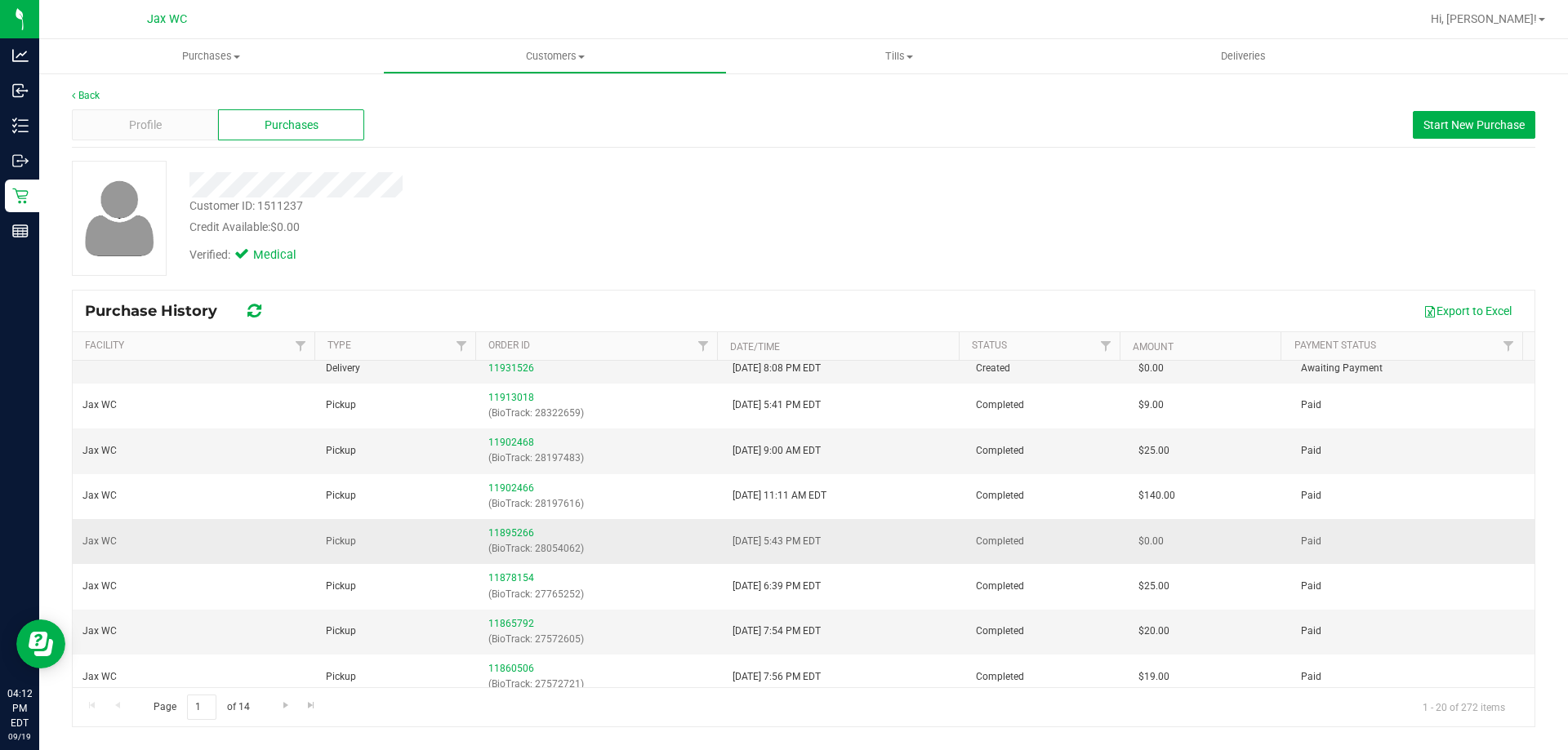
scroll to position [163, 0]
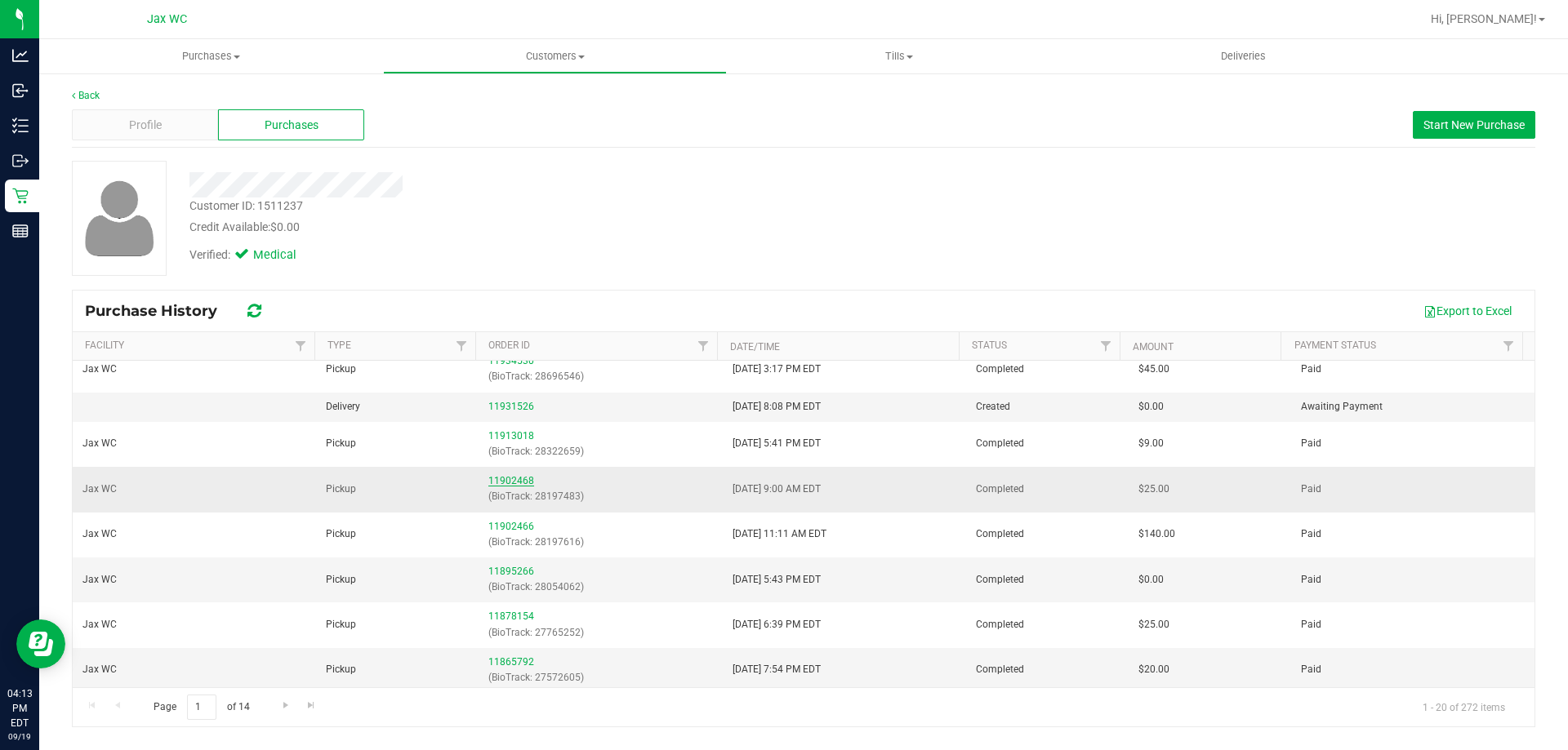
click at [498, 477] on link "11902468" at bounding box center [511, 480] width 45 height 11
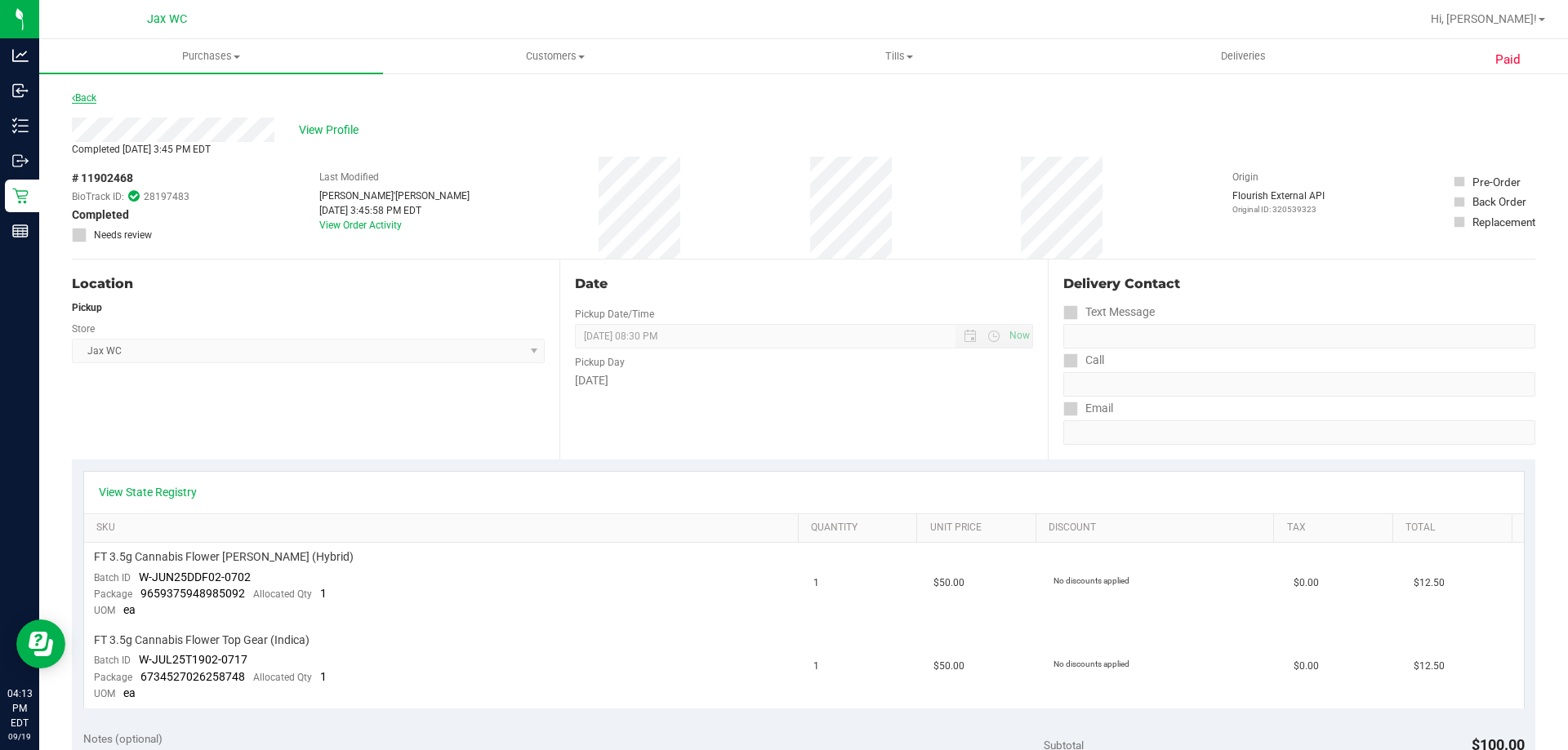
click at [86, 93] on link "Back" at bounding box center [84, 98] width 24 height 11
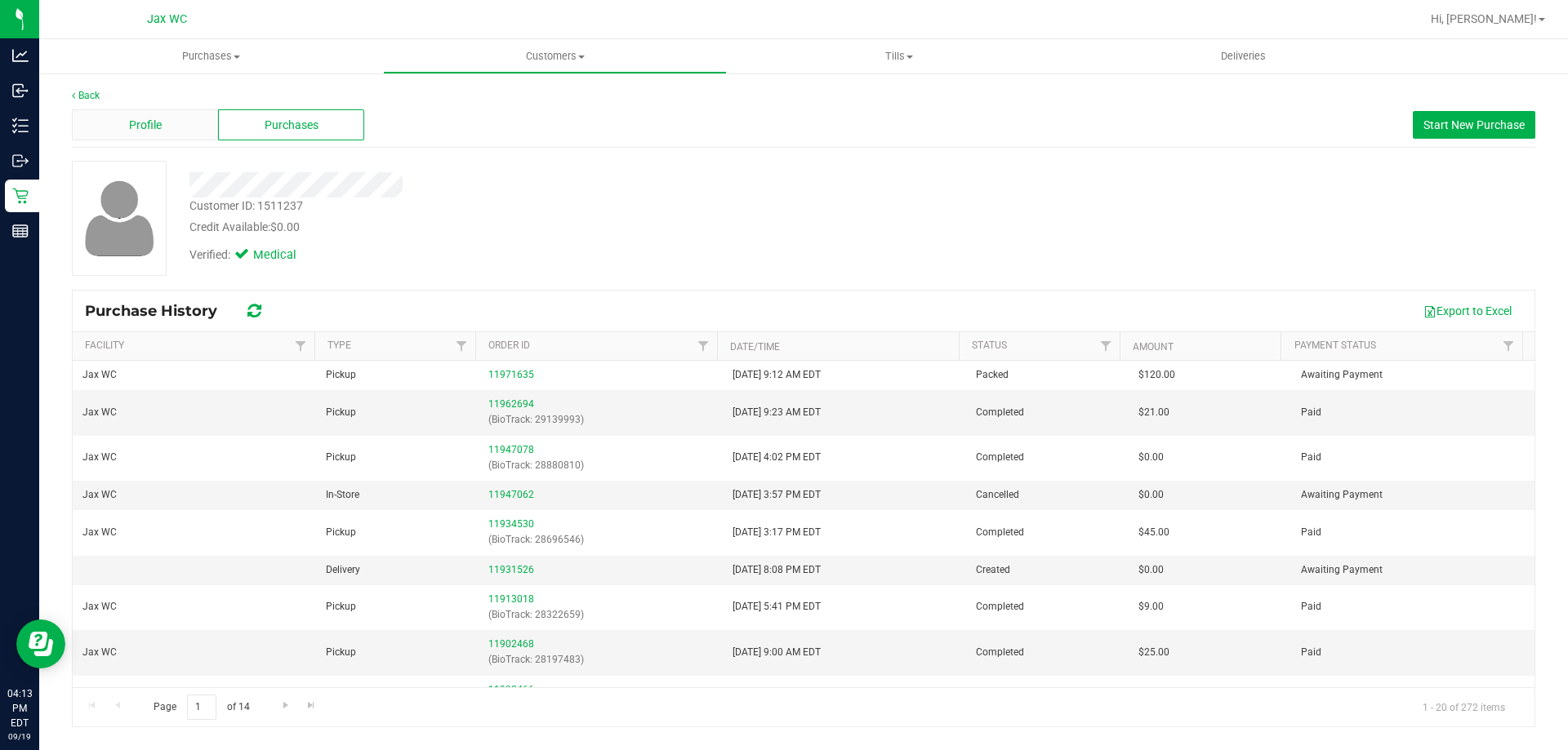
click at [169, 127] on div "Profile" at bounding box center [144, 125] width 146 height 31
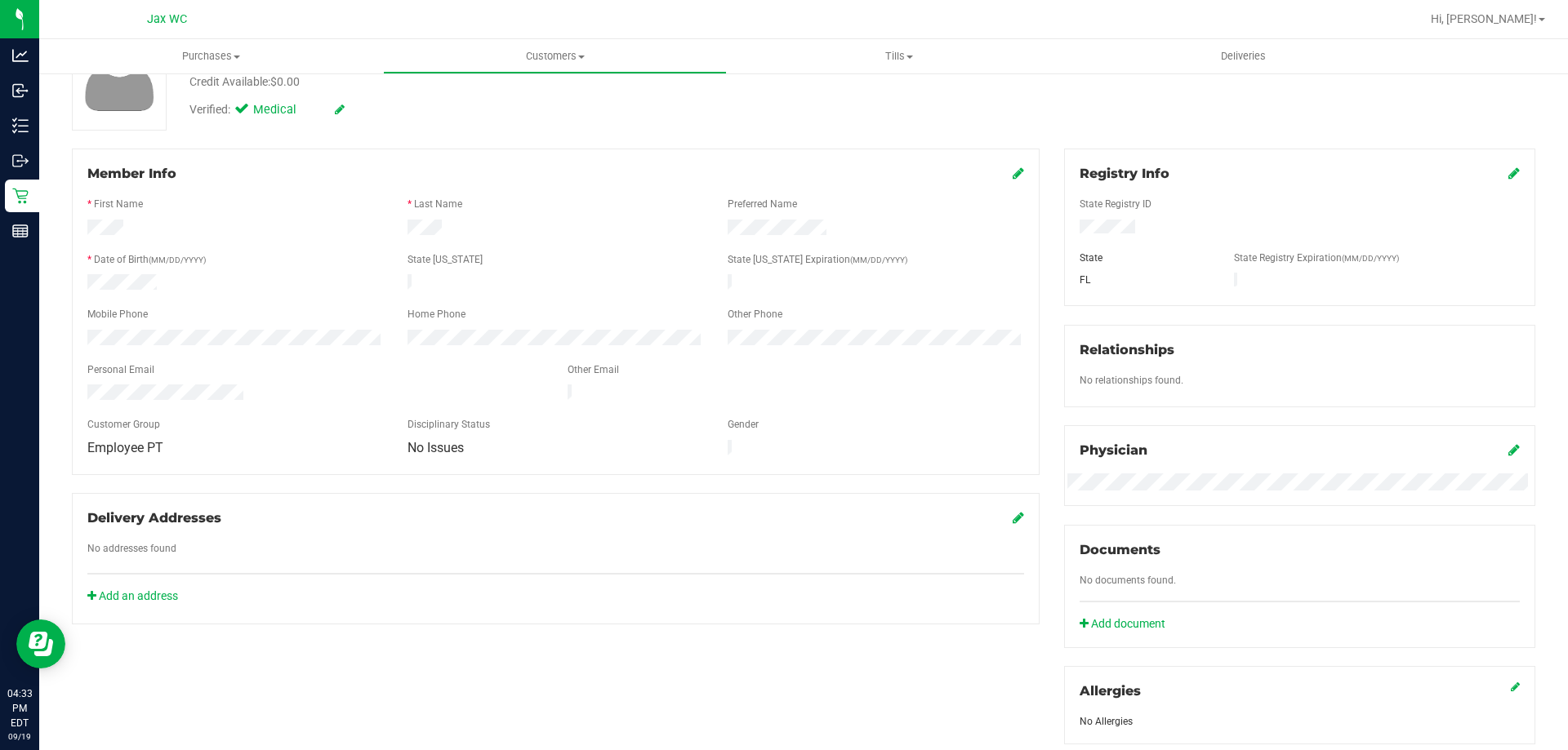
scroll to position [163, 0]
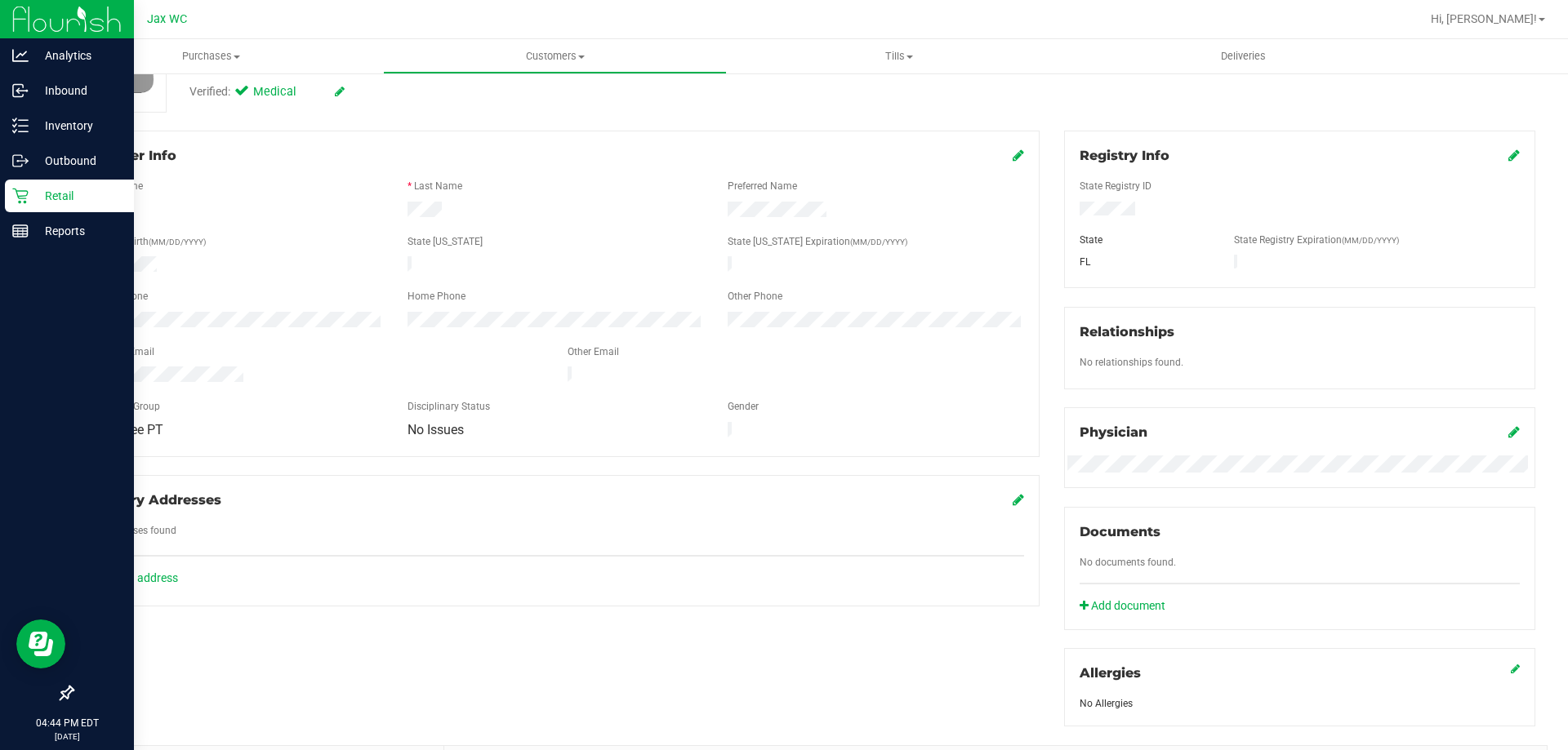
click at [26, 195] on icon at bounding box center [20, 196] width 16 height 16
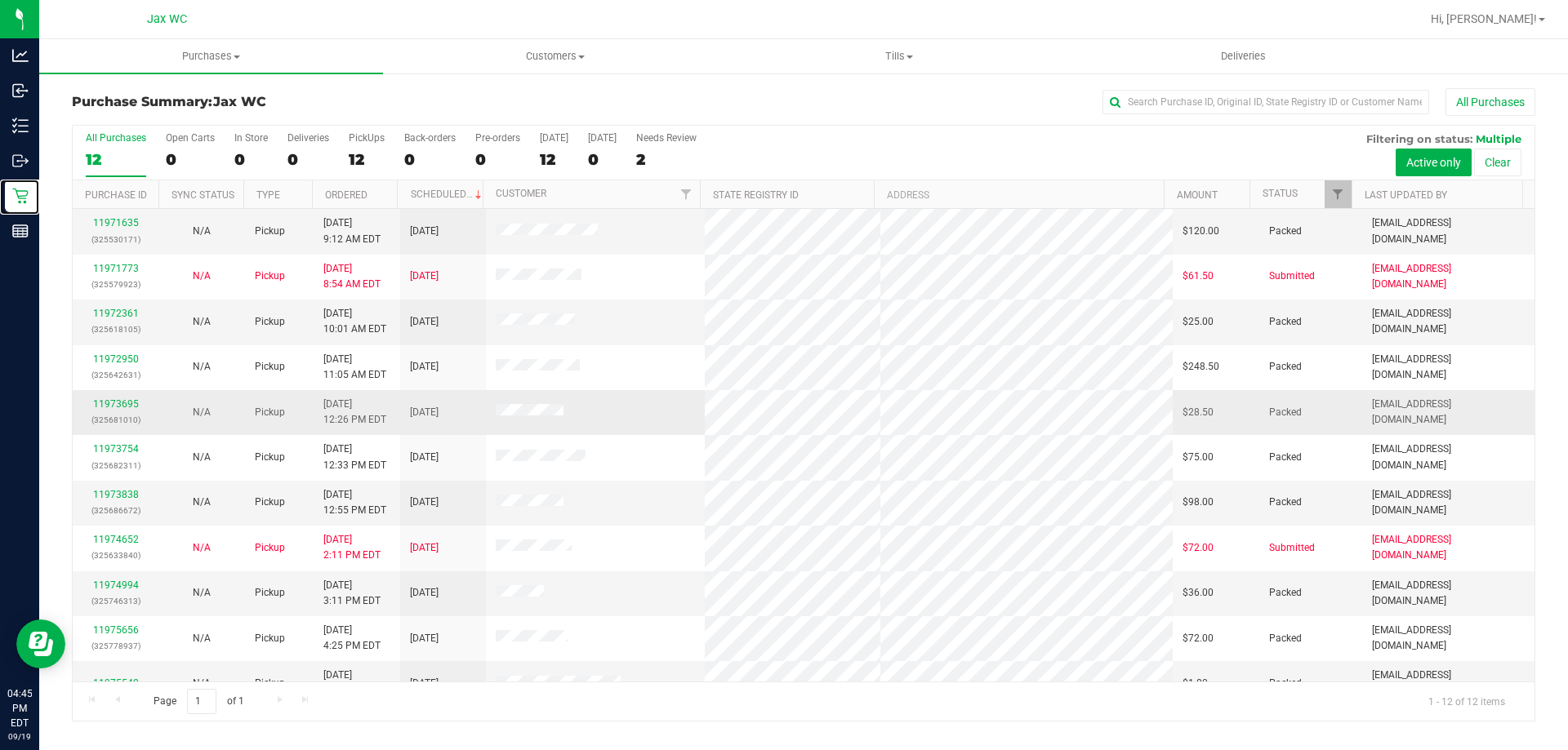
scroll to position [69, 0]
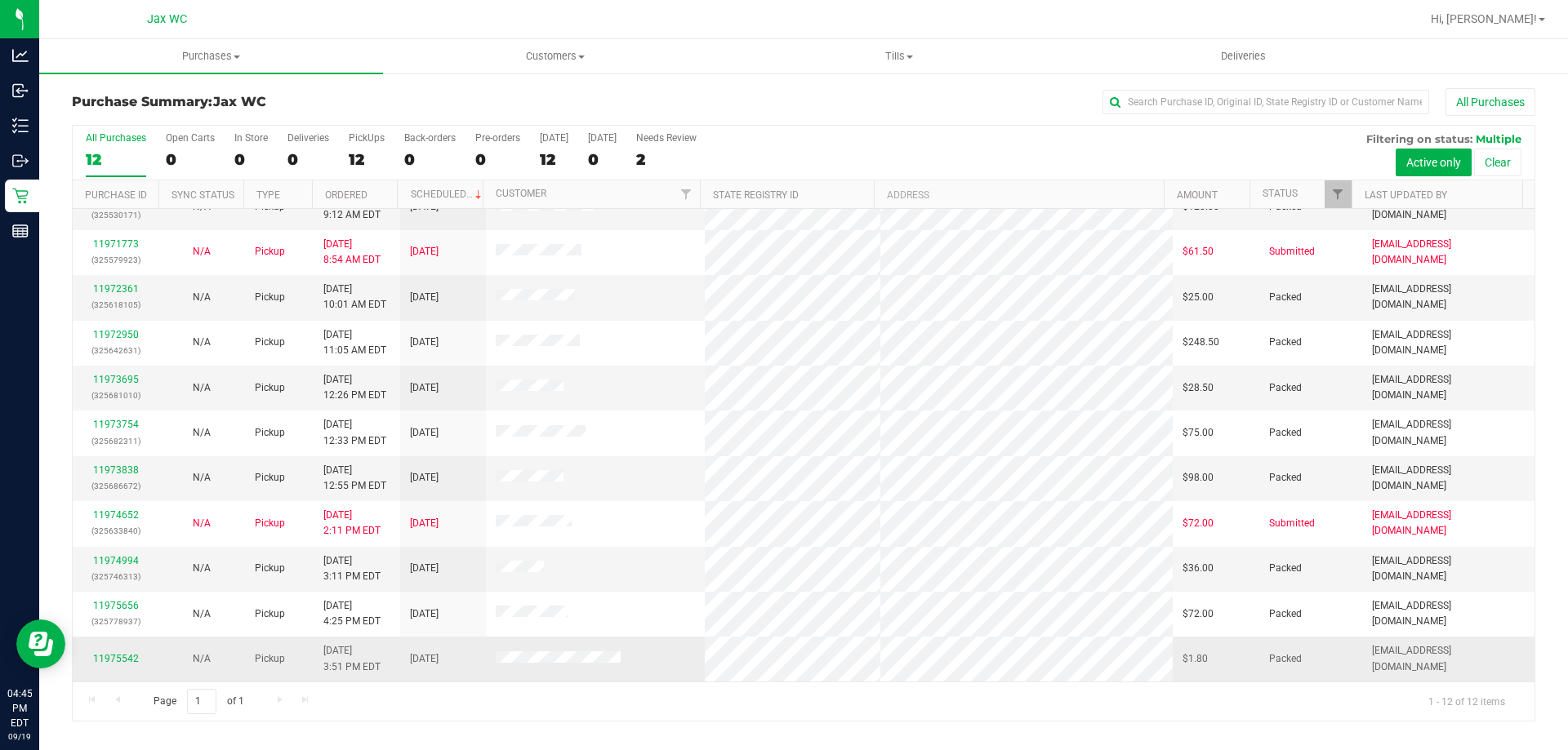
click at [131, 668] on td "11975542" at bounding box center [115, 658] width 86 height 44
click at [129, 658] on link "11975542" at bounding box center [116, 658] width 45 height 11
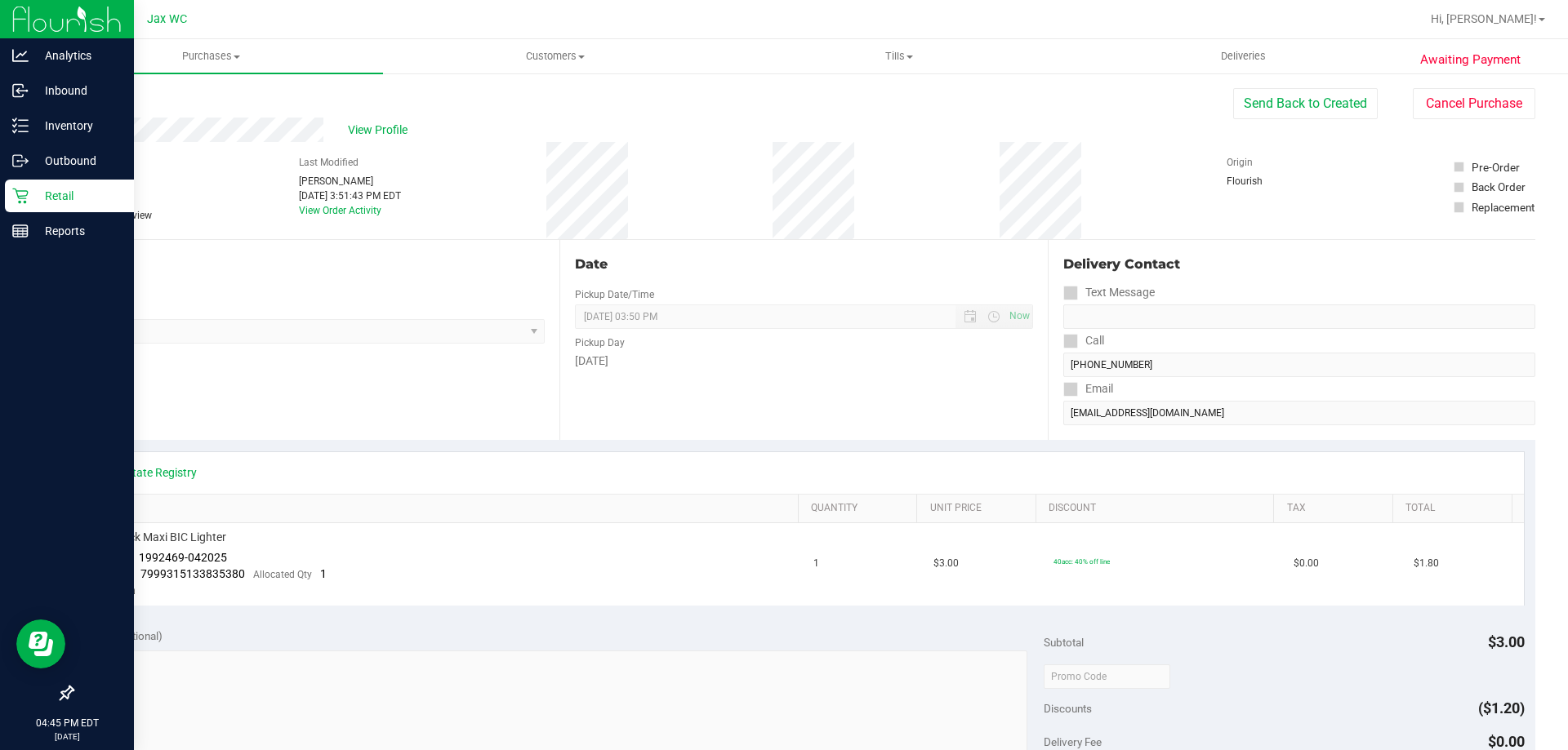
click at [45, 204] on p "Retail" at bounding box center [78, 196] width 98 height 19
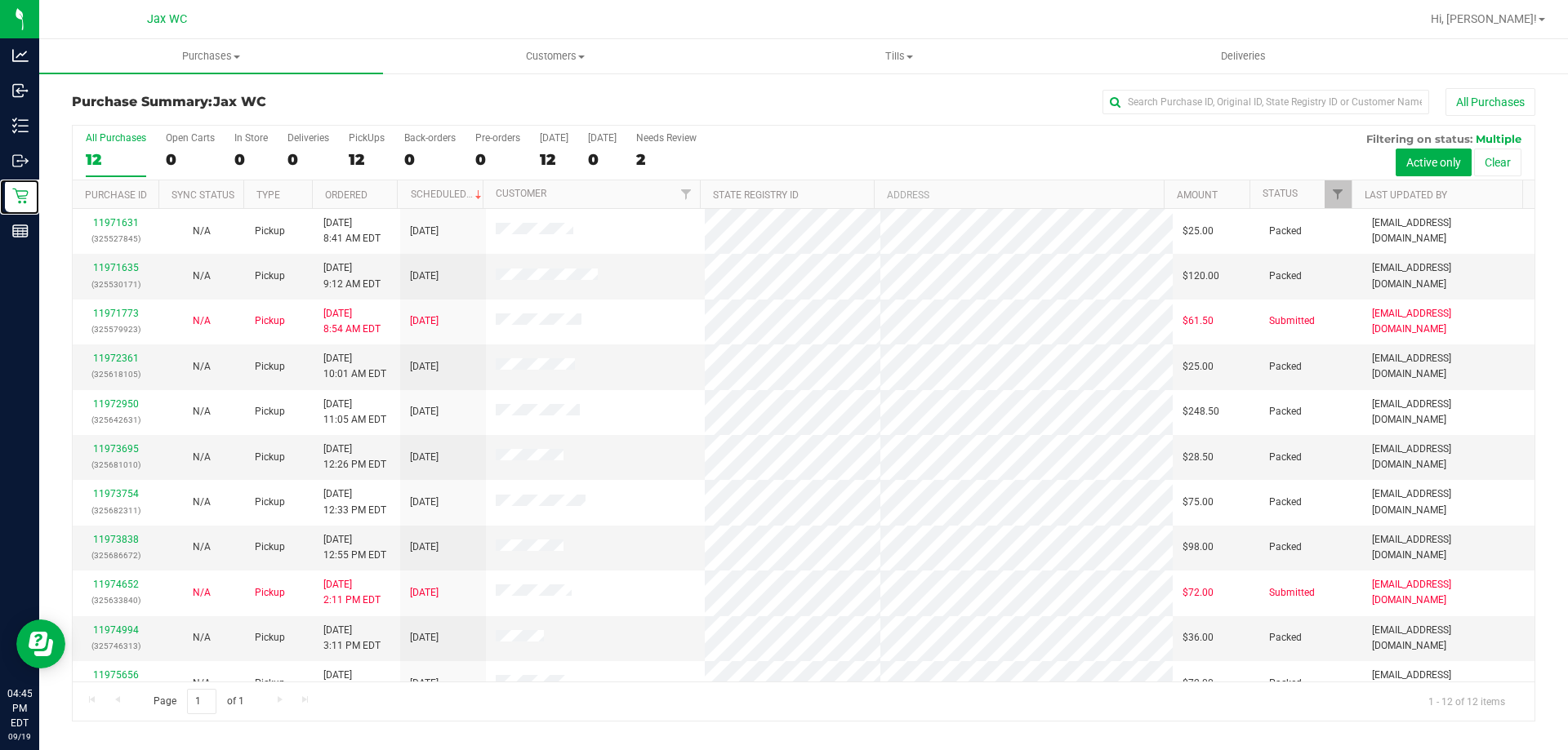
scroll to position [69, 0]
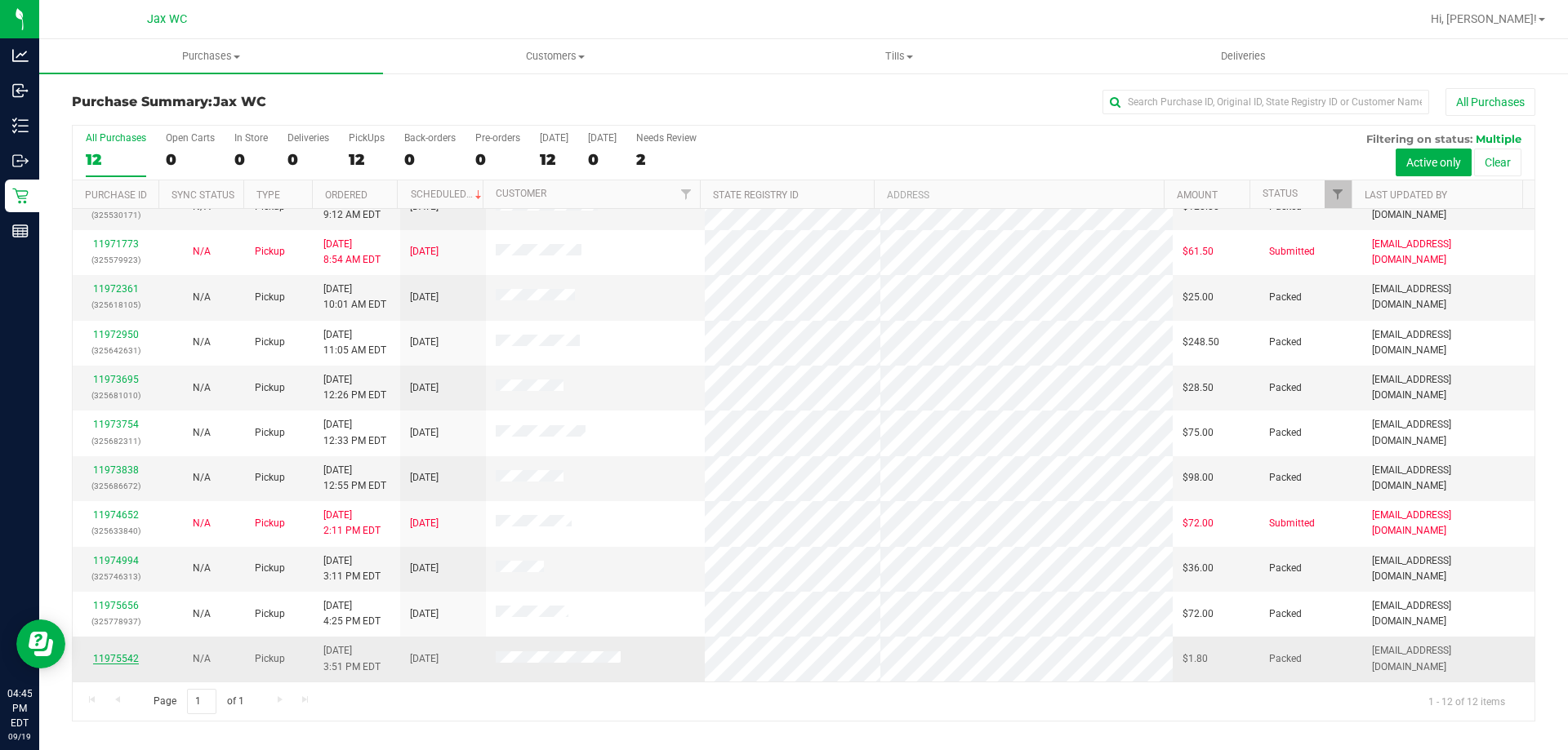
click at [123, 653] on link "11975542" at bounding box center [116, 658] width 45 height 11
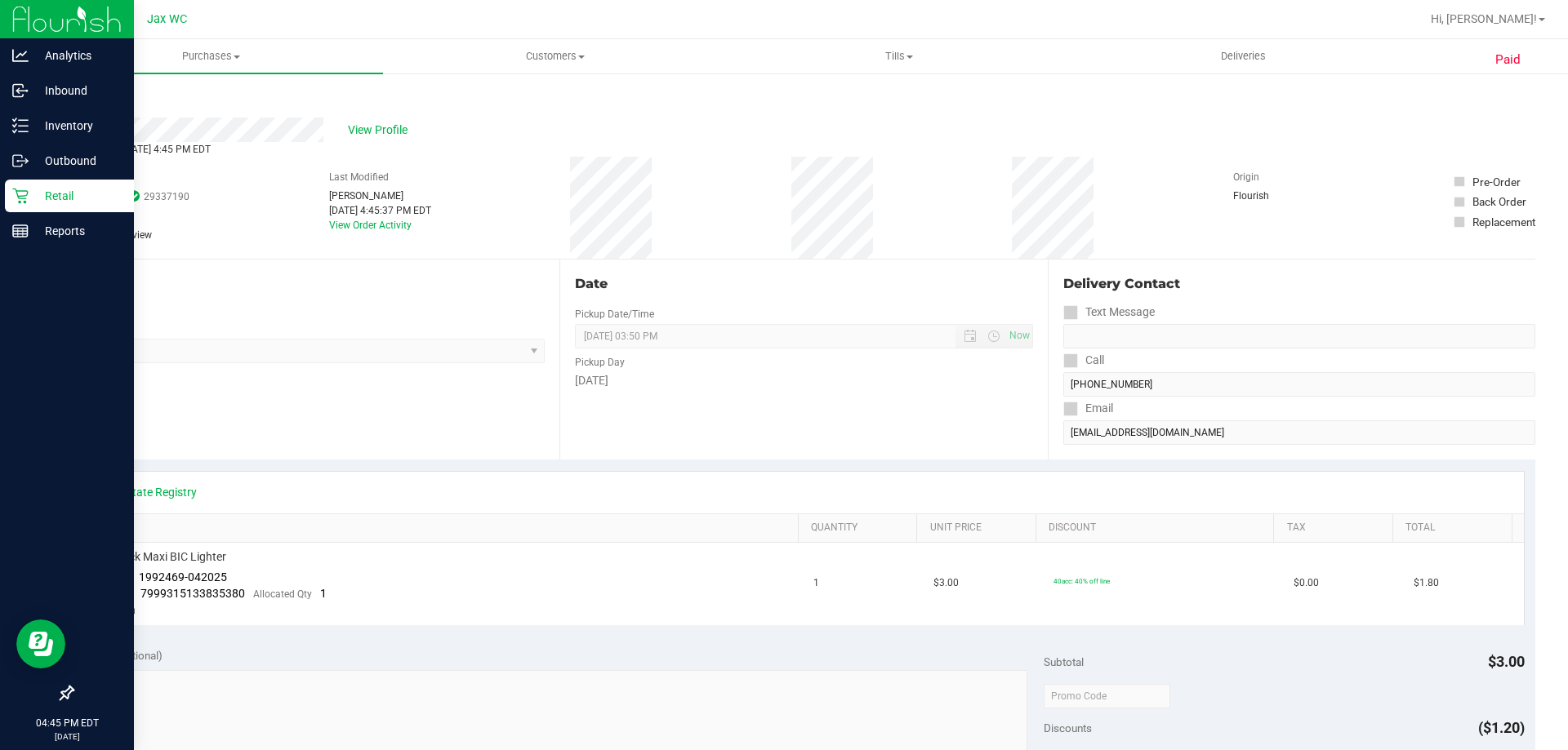
click at [78, 192] on p "Retail" at bounding box center [78, 196] width 98 height 19
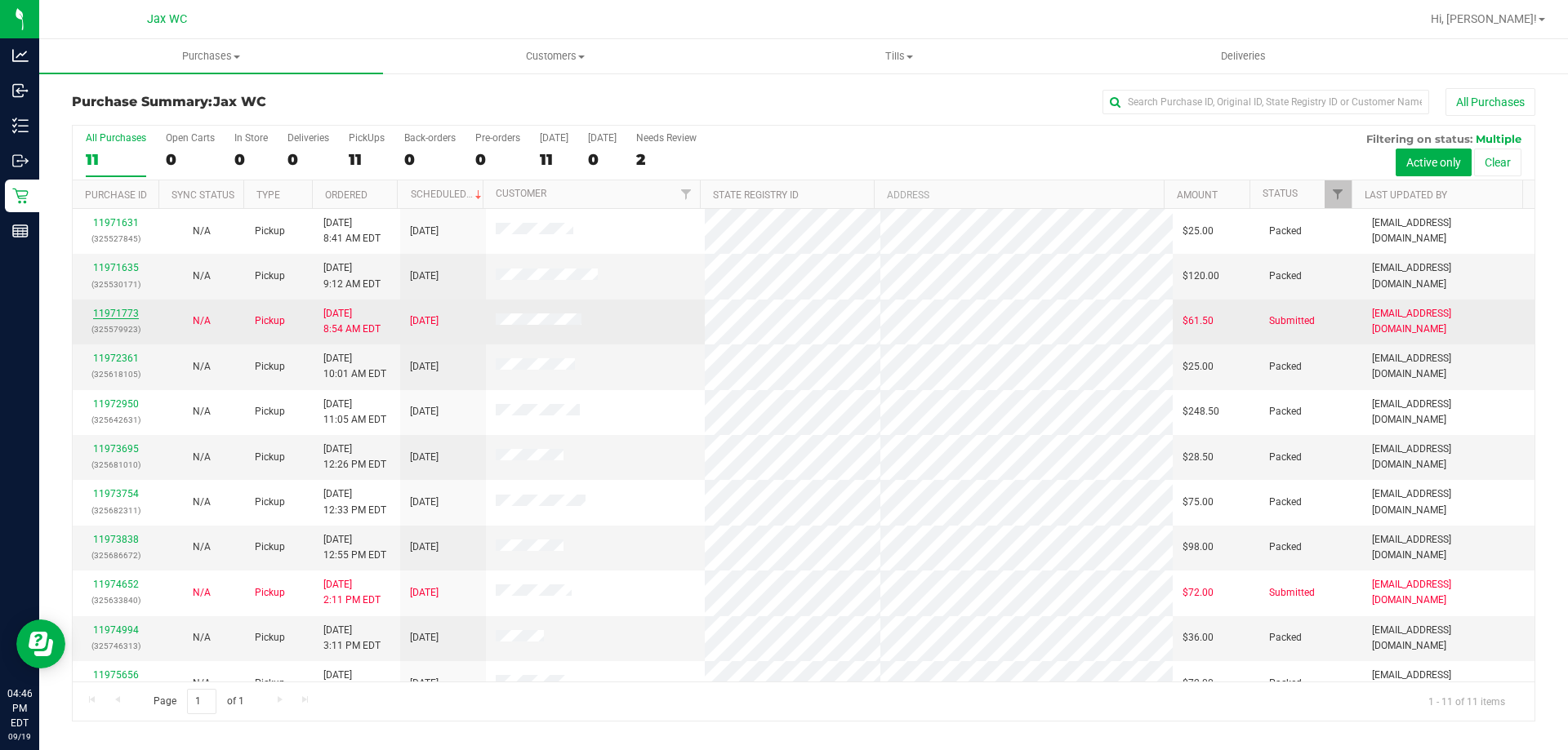
click at [124, 313] on link "11971773" at bounding box center [116, 313] width 45 height 11
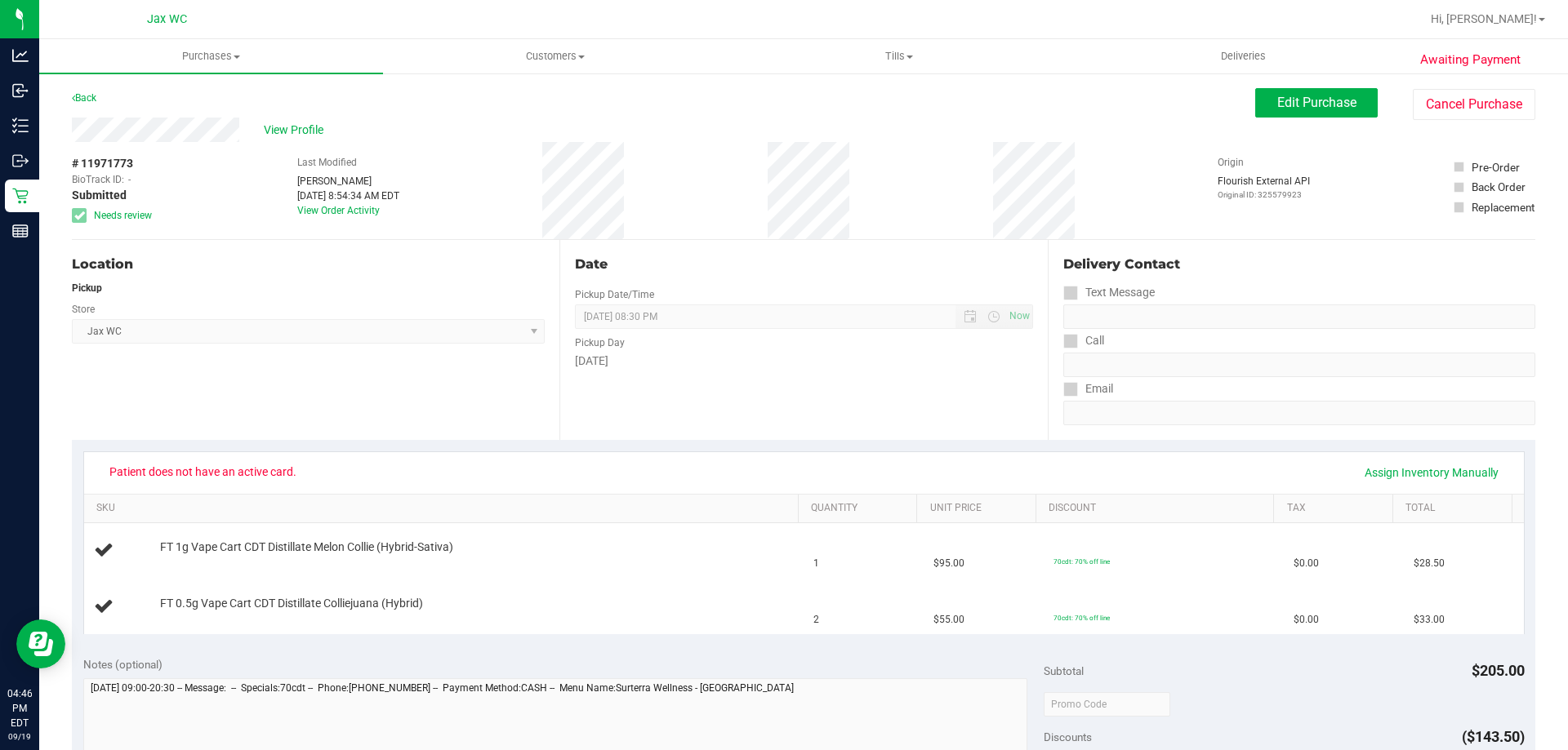
click at [141, 338] on span "Jax WC Select Store [PERSON_NAME][GEOGRAPHIC_DATA] [PERSON_NAME][GEOGRAPHIC_DAT…" at bounding box center [307, 331] width 473 height 24
click at [88, 96] on link "Back" at bounding box center [84, 98] width 24 height 11
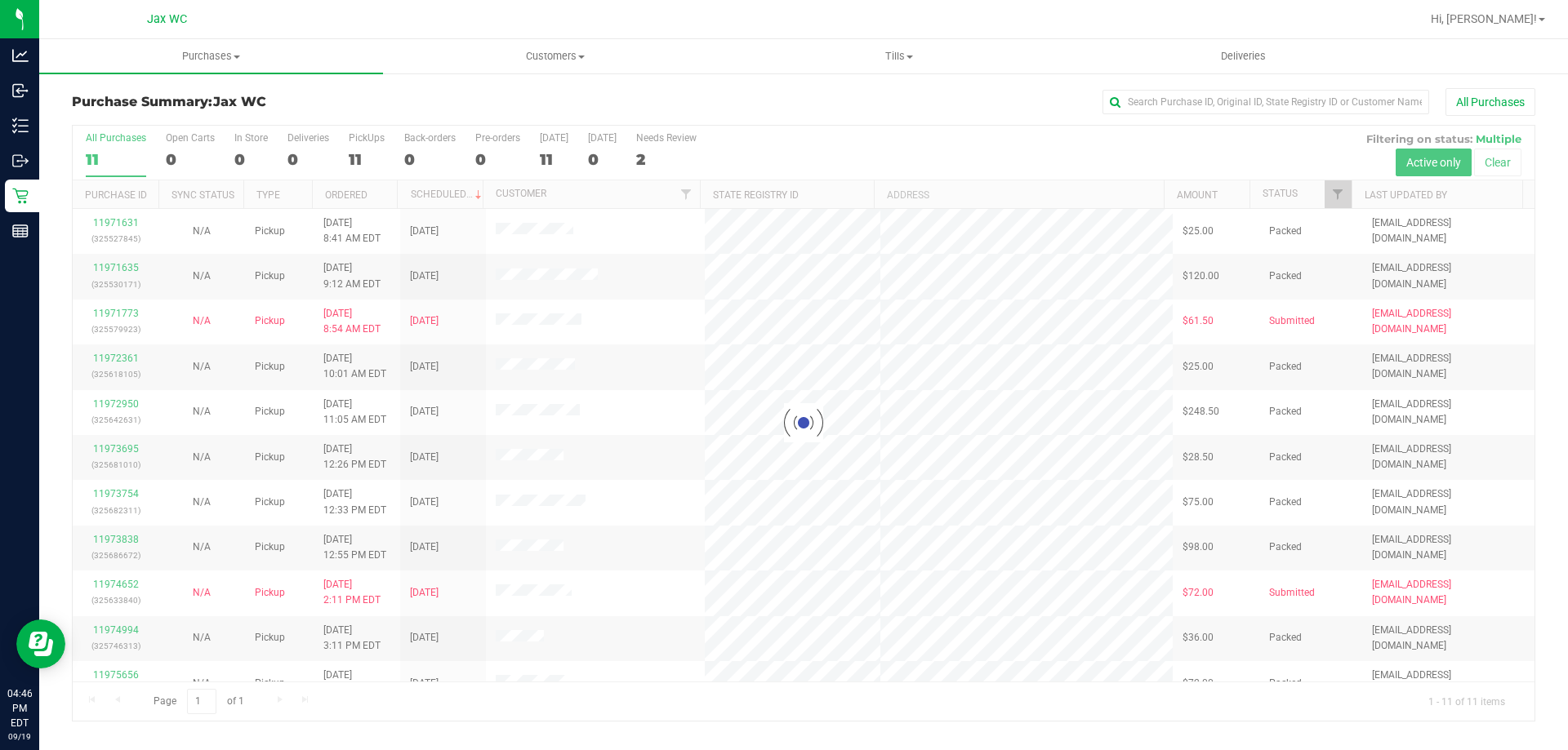
click at [654, 150] on div at bounding box center [803, 423] width 1461 height 595
click at [653, 155] on div "2" at bounding box center [666, 159] width 60 height 18
click at [0, 0] on input "Needs Review 2" at bounding box center [0, 0] width 0 height 0
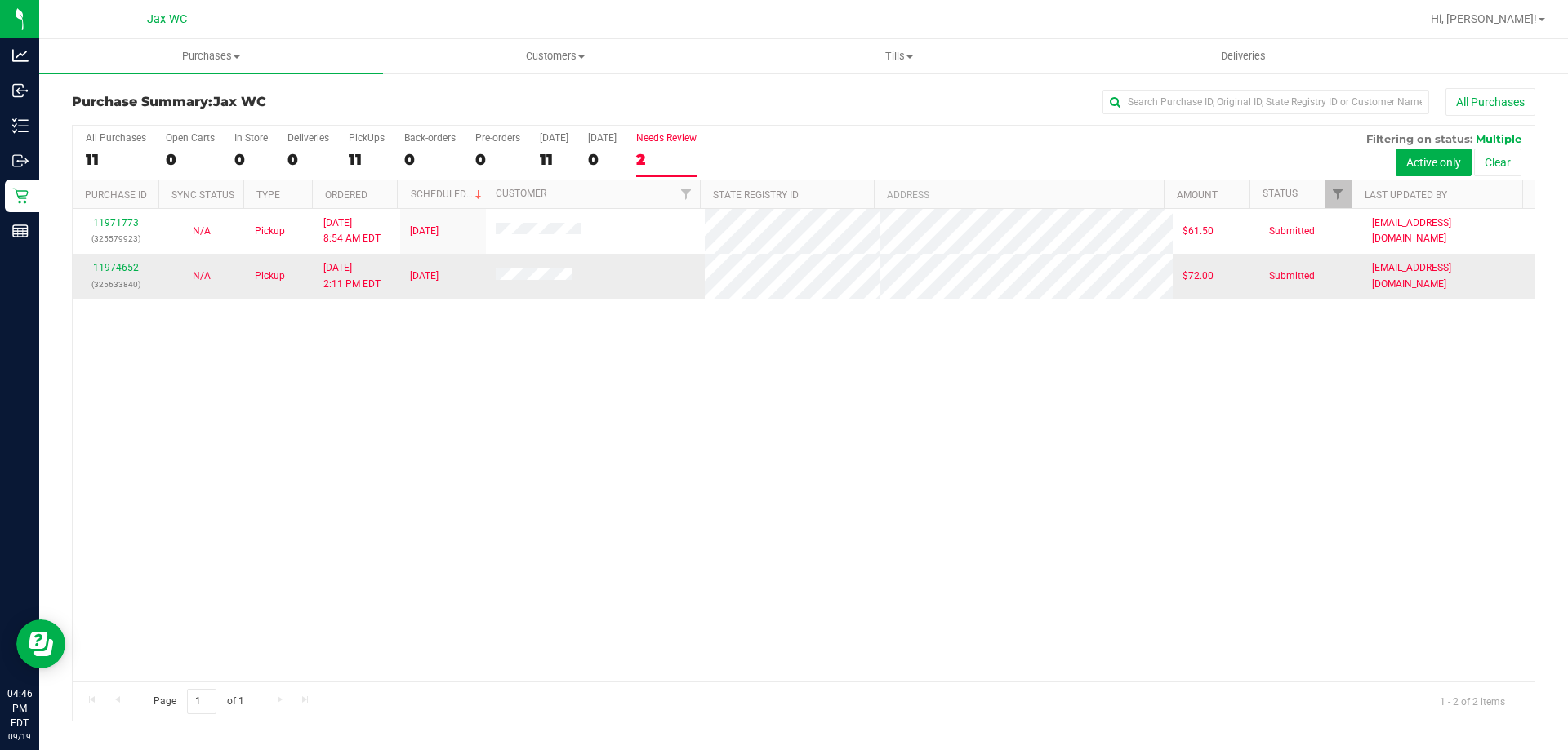
click at [115, 267] on link "11974652" at bounding box center [116, 267] width 45 height 11
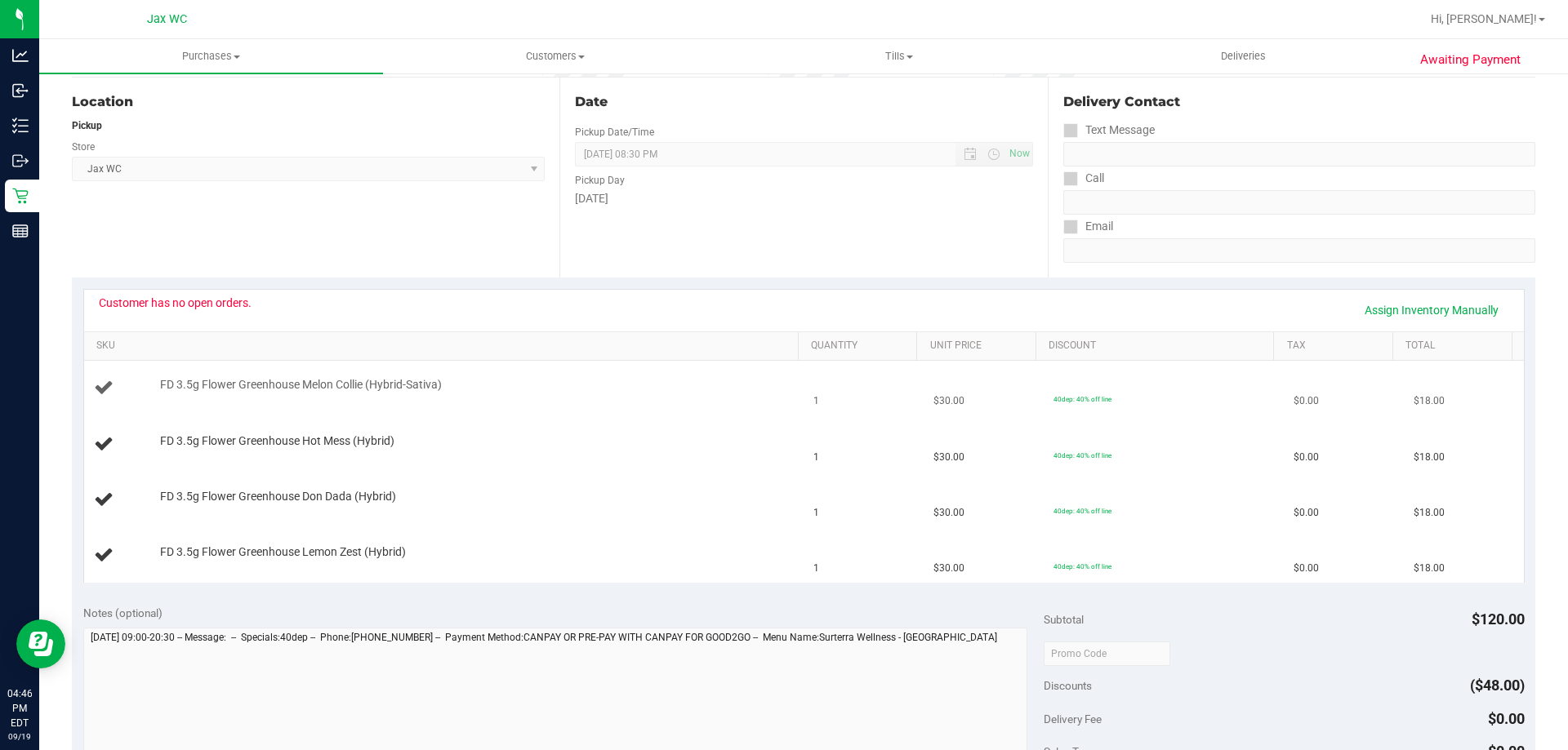
scroll to position [163, 0]
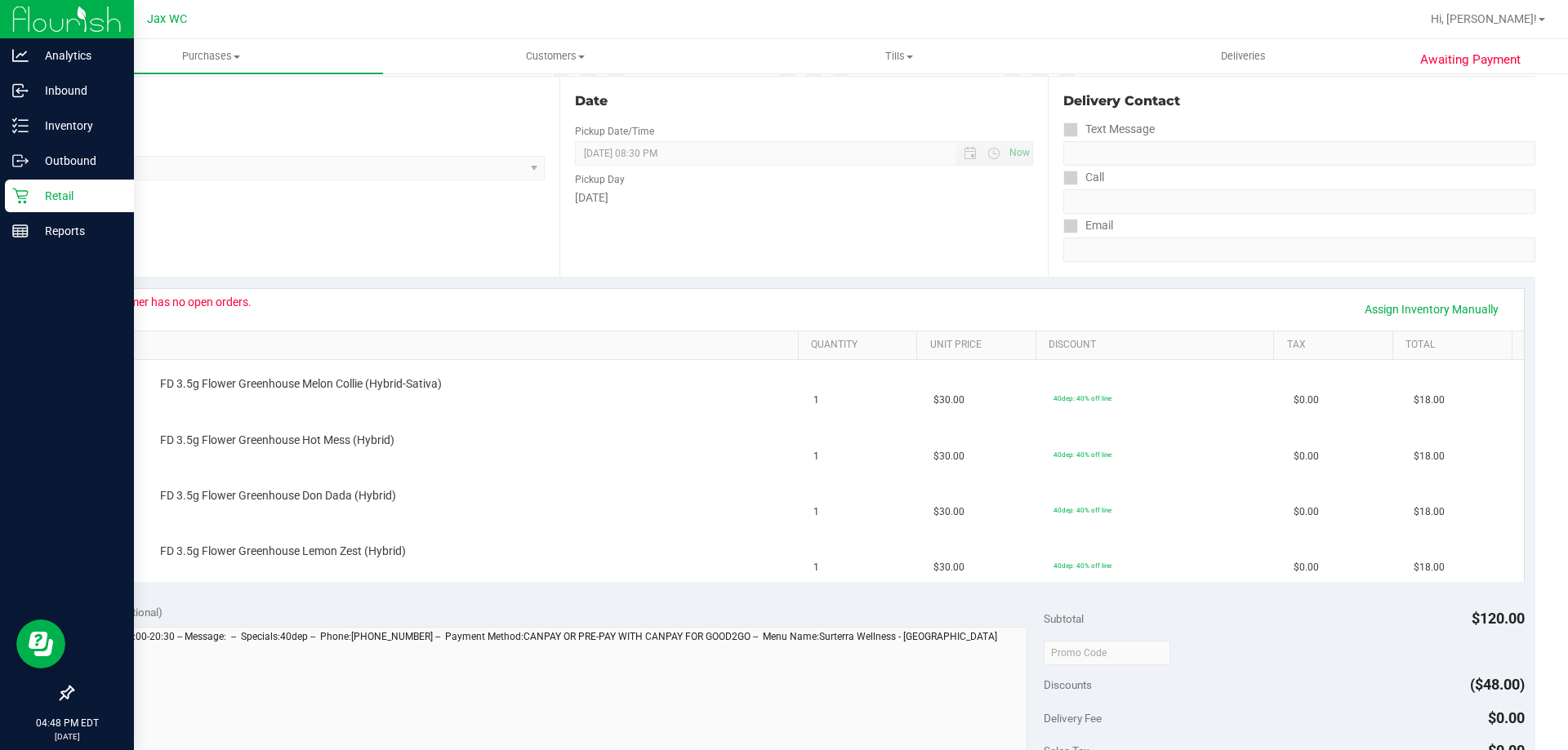
click at [52, 194] on p "Retail" at bounding box center [78, 196] width 98 height 19
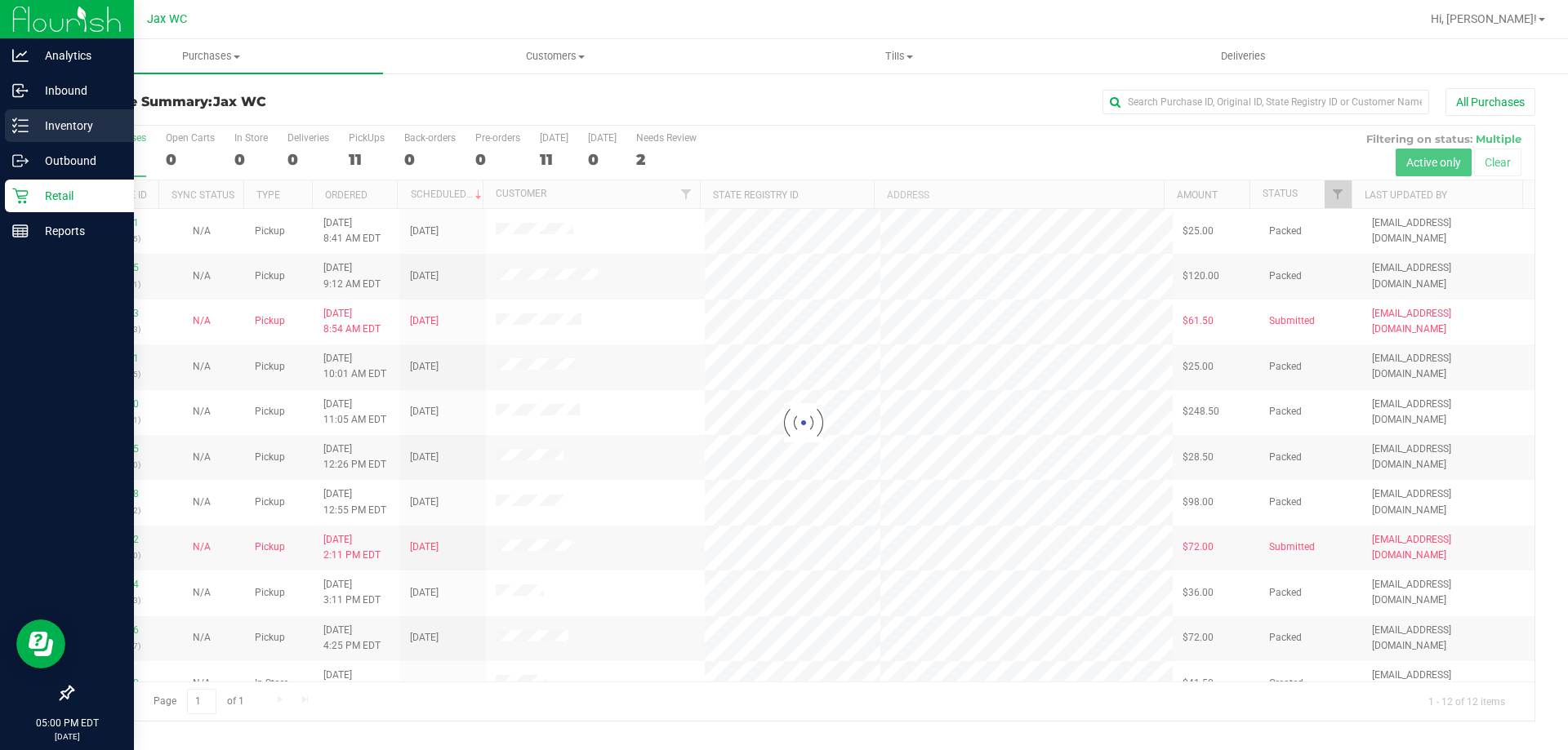
click at [82, 124] on p "Inventory" at bounding box center [78, 126] width 98 height 19
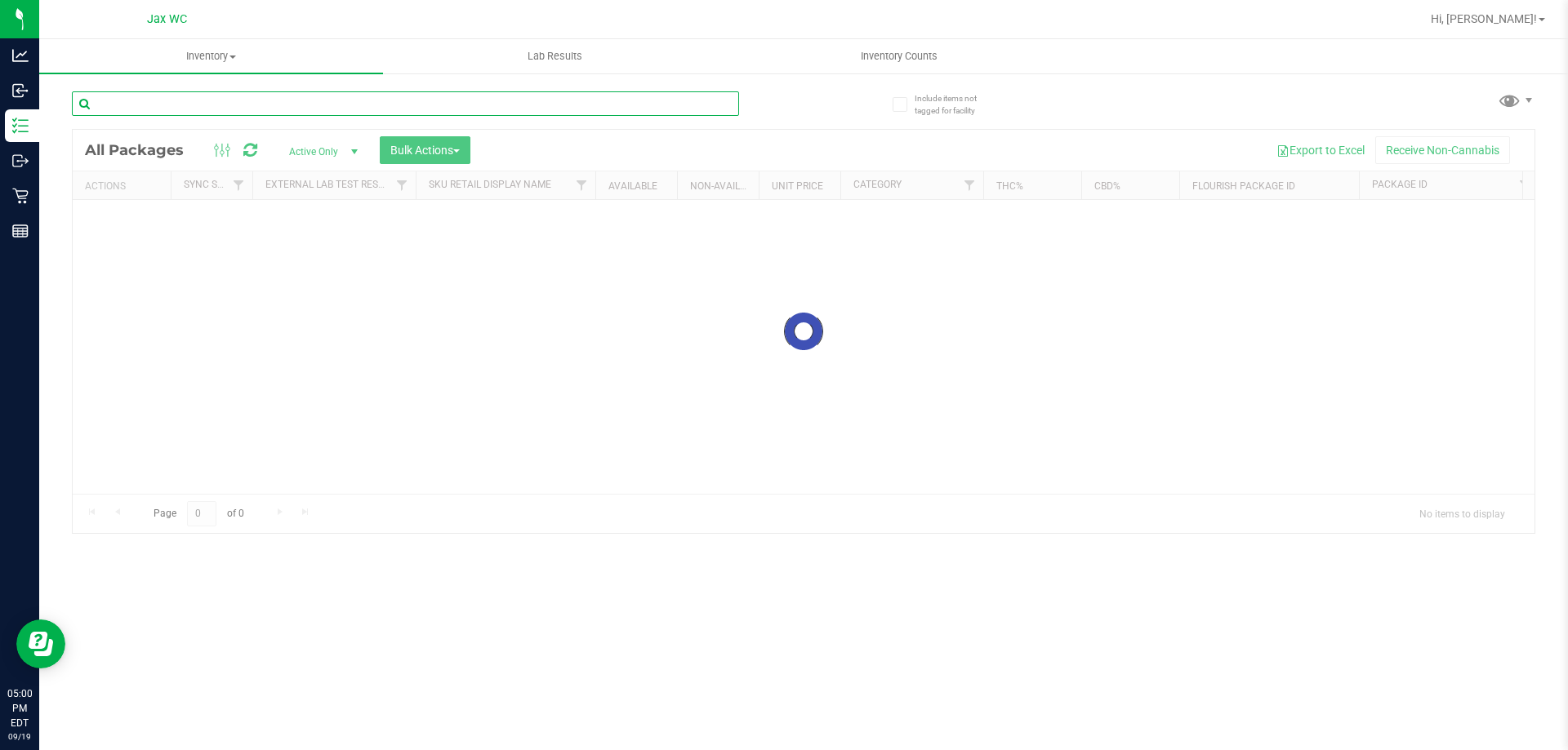
click at [128, 104] on input "text" at bounding box center [405, 104] width 667 height 24
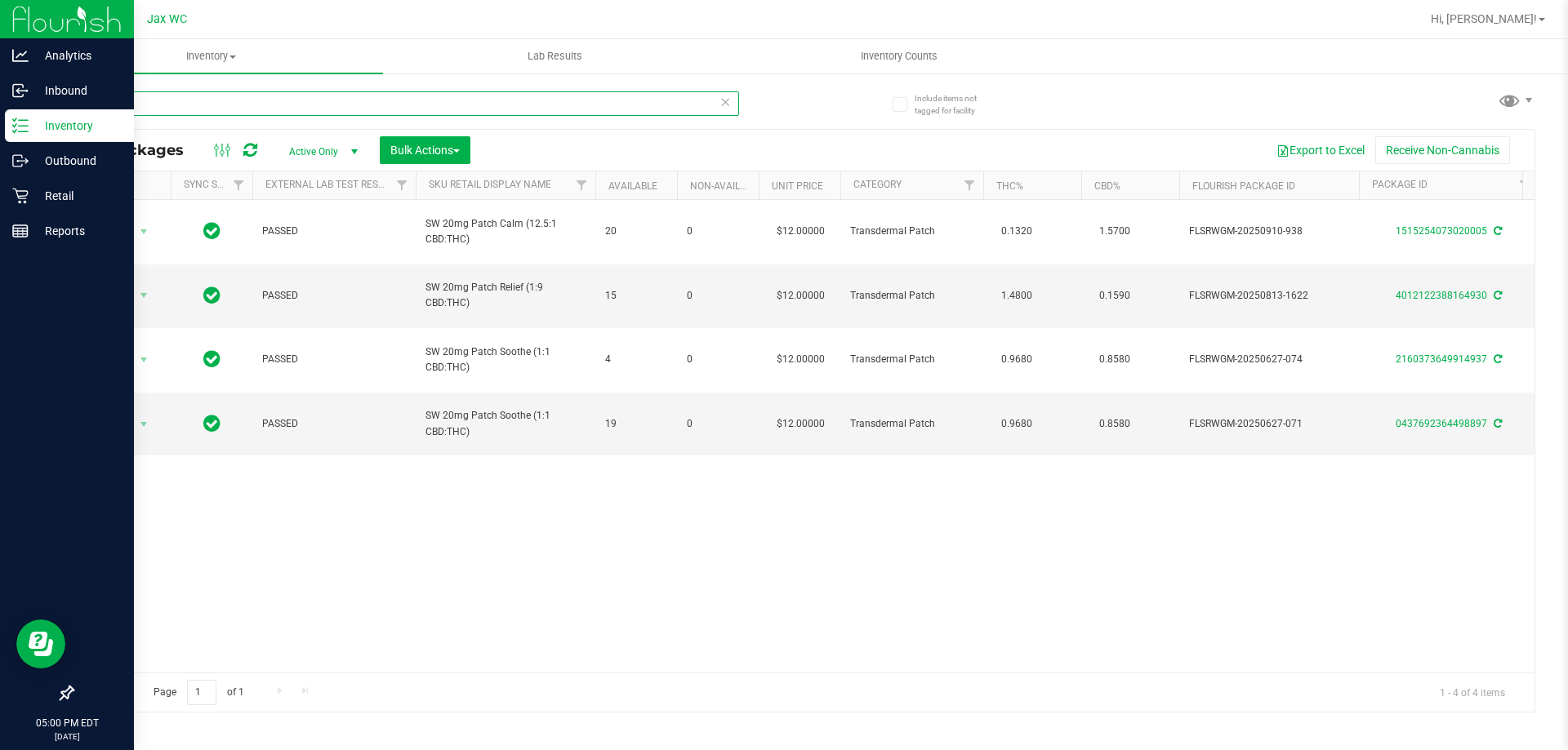
type input "patch"
click at [53, 193] on p "Retail" at bounding box center [78, 196] width 98 height 19
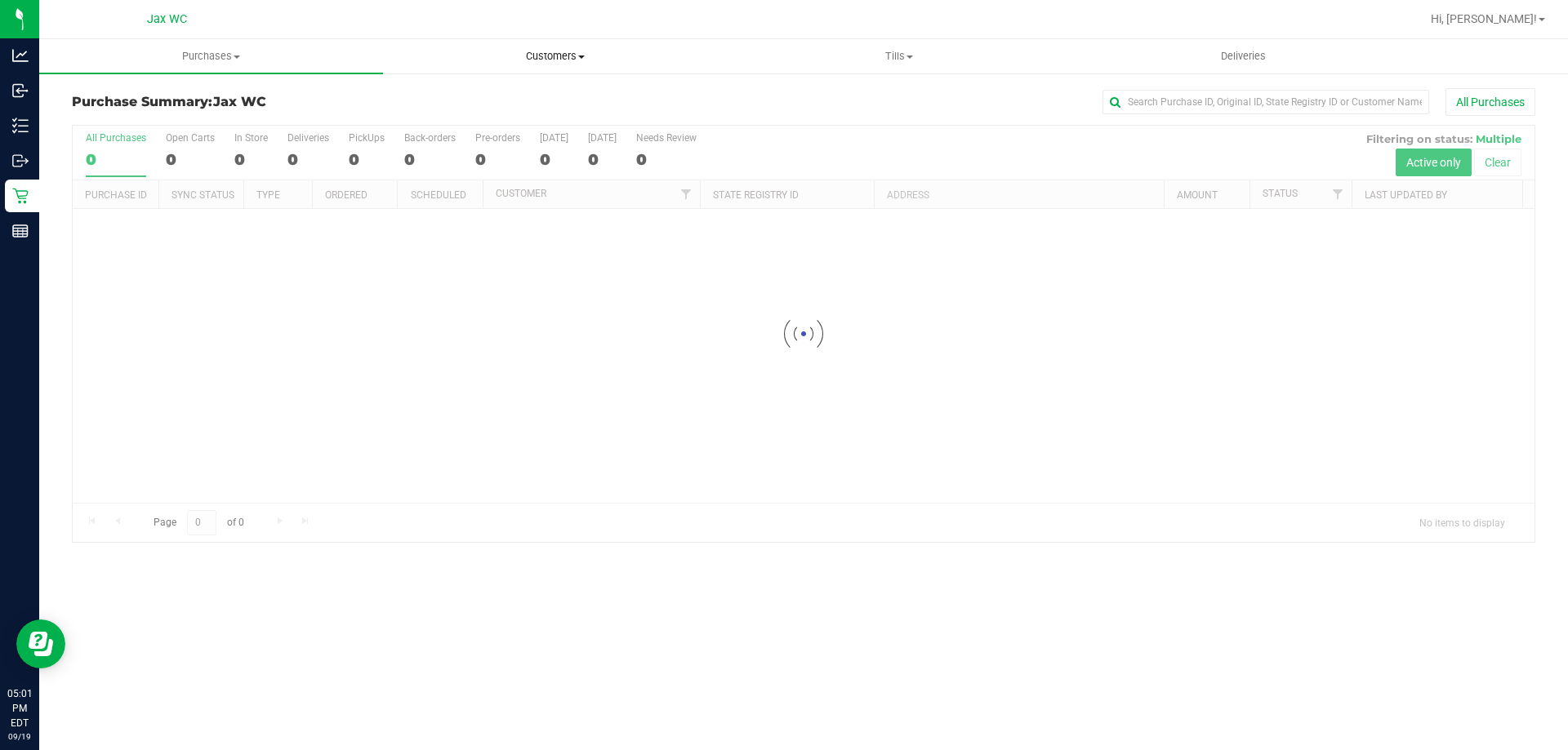
click at [545, 53] on span "Customers" at bounding box center [555, 56] width 342 height 15
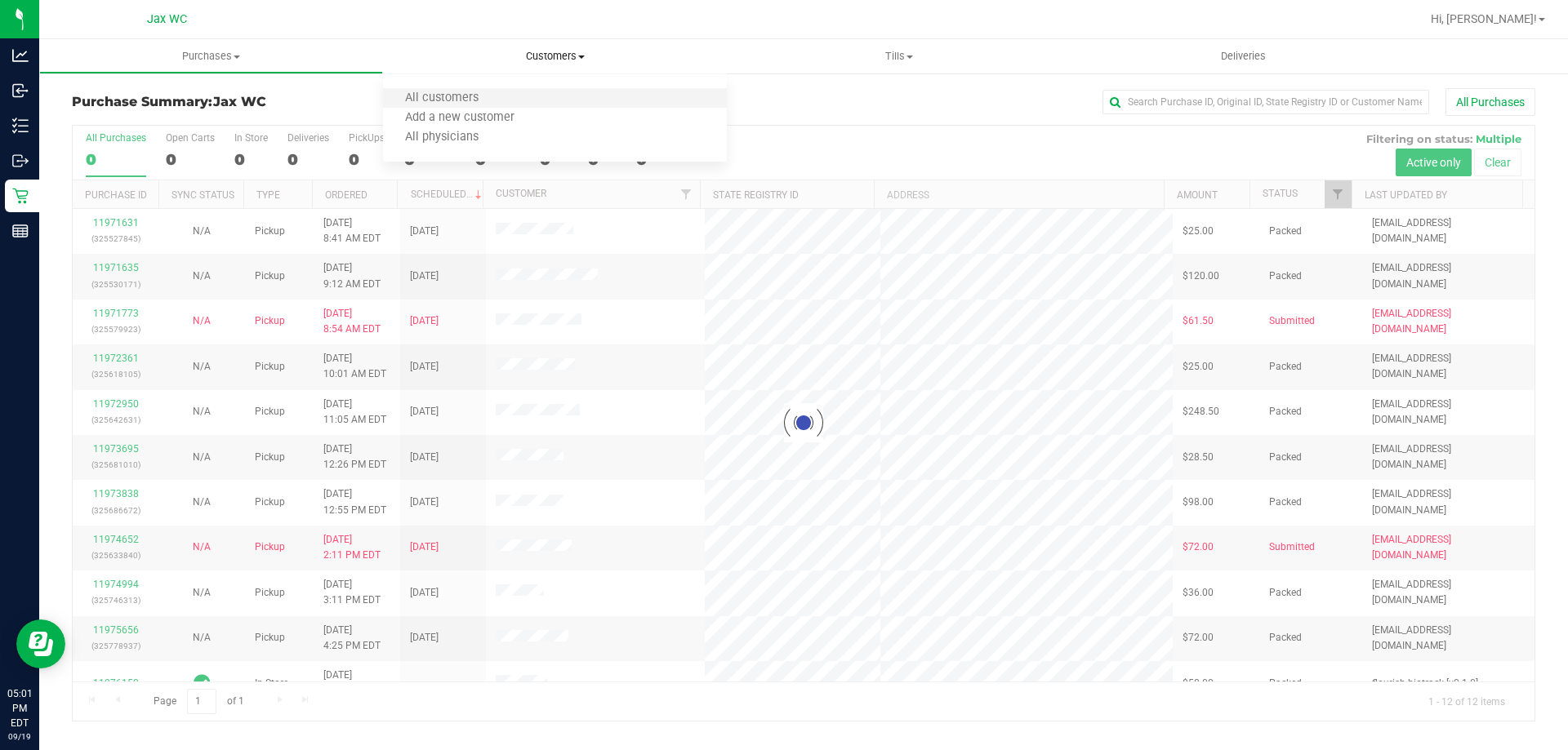
click at [547, 95] on li "All customers" at bounding box center [555, 99] width 344 height 19
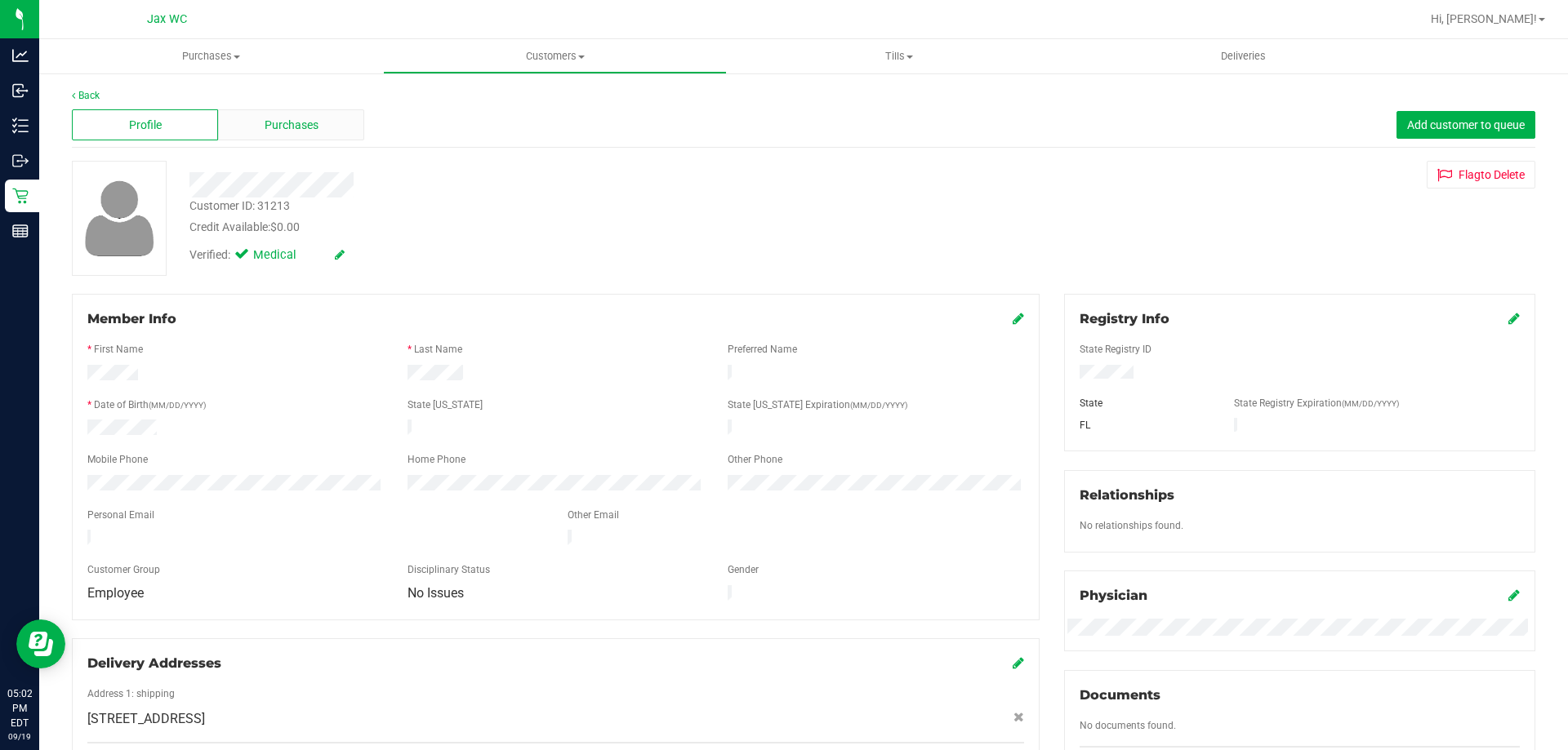
click at [287, 120] on span "Purchases" at bounding box center [292, 126] width 54 height 17
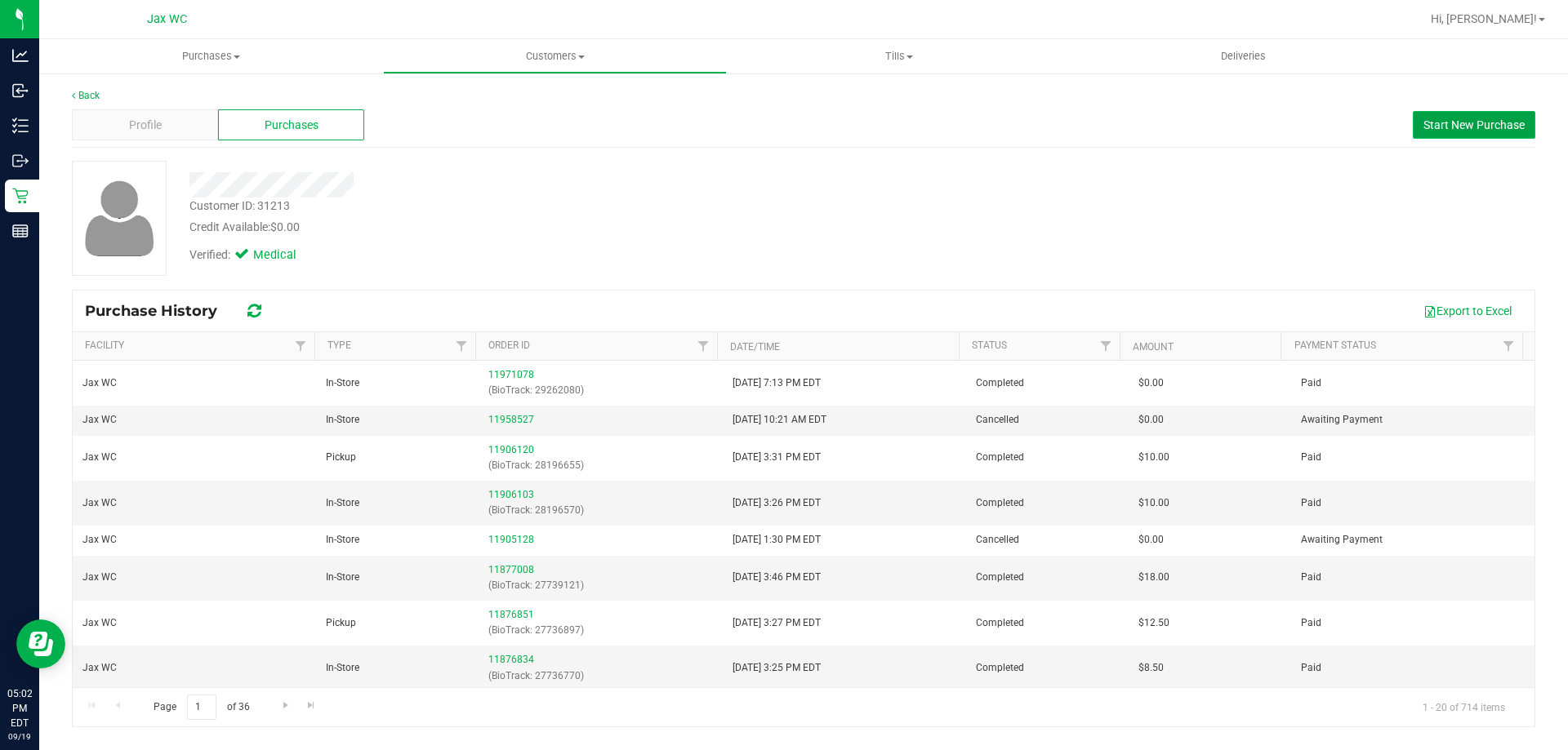
click at [1464, 116] on button "Start New Purchase" at bounding box center [1474, 125] width 122 height 28
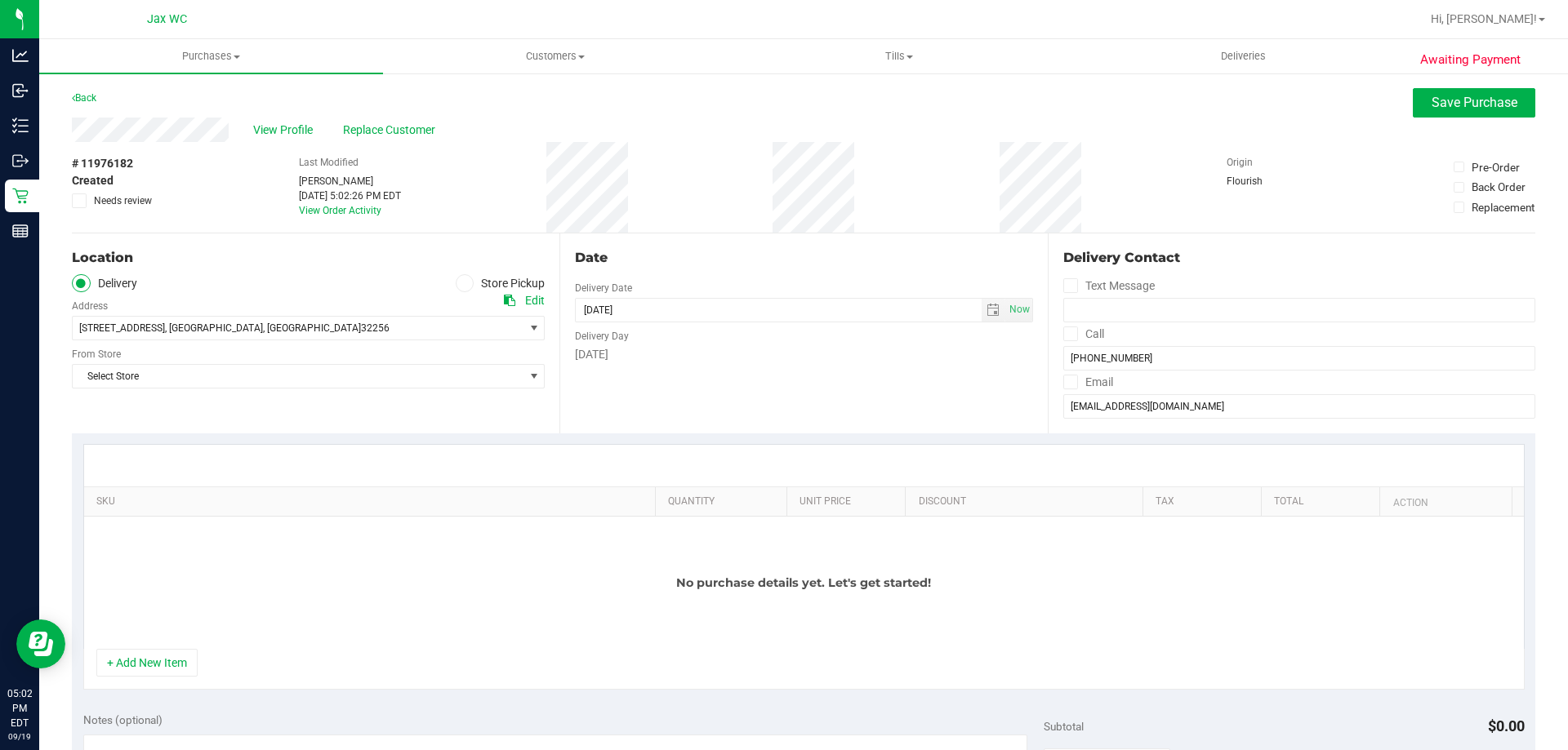
click at [461, 283] on icon at bounding box center [464, 283] width 10 height 0
click at [0, 0] on input "Store Pickup" at bounding box center [0, 0] width 0 height 0
click at [457, 323] on span "Select Store" at bounding box center [298, 328] width 451 height 23
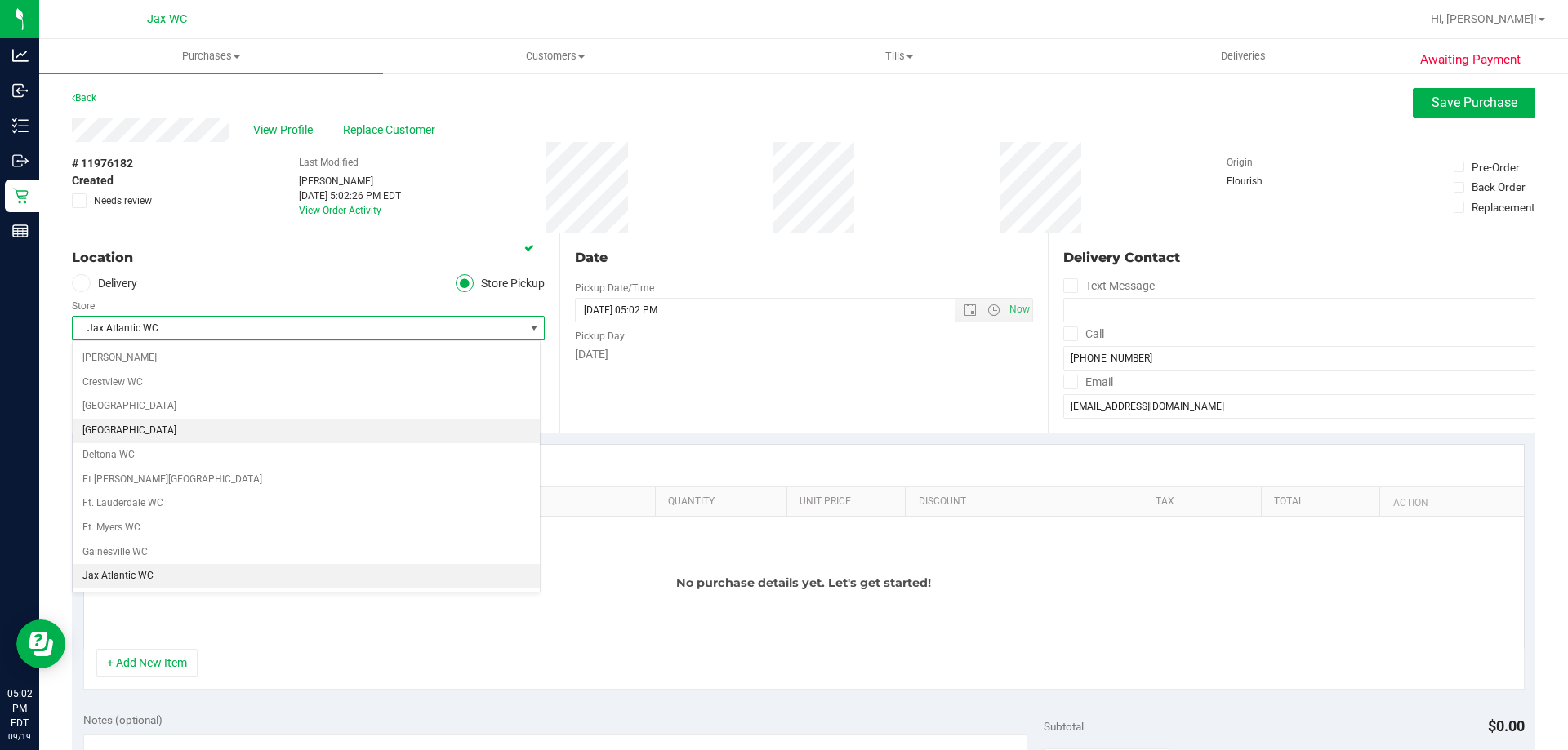
scroll to position [306, 0]
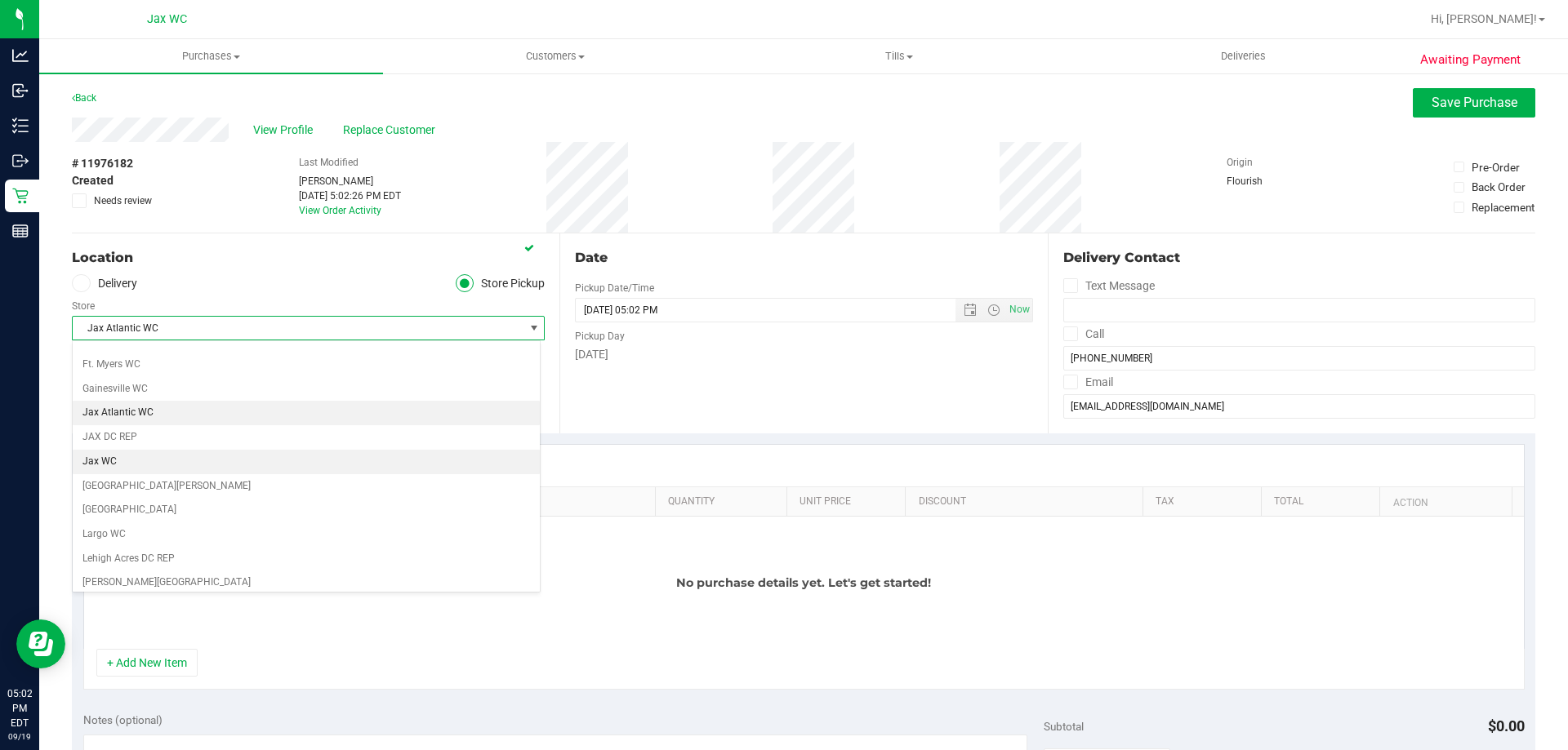
click at [149, 455] on li "Jax WC" at bounding box center [306, 462] width 467 height 24
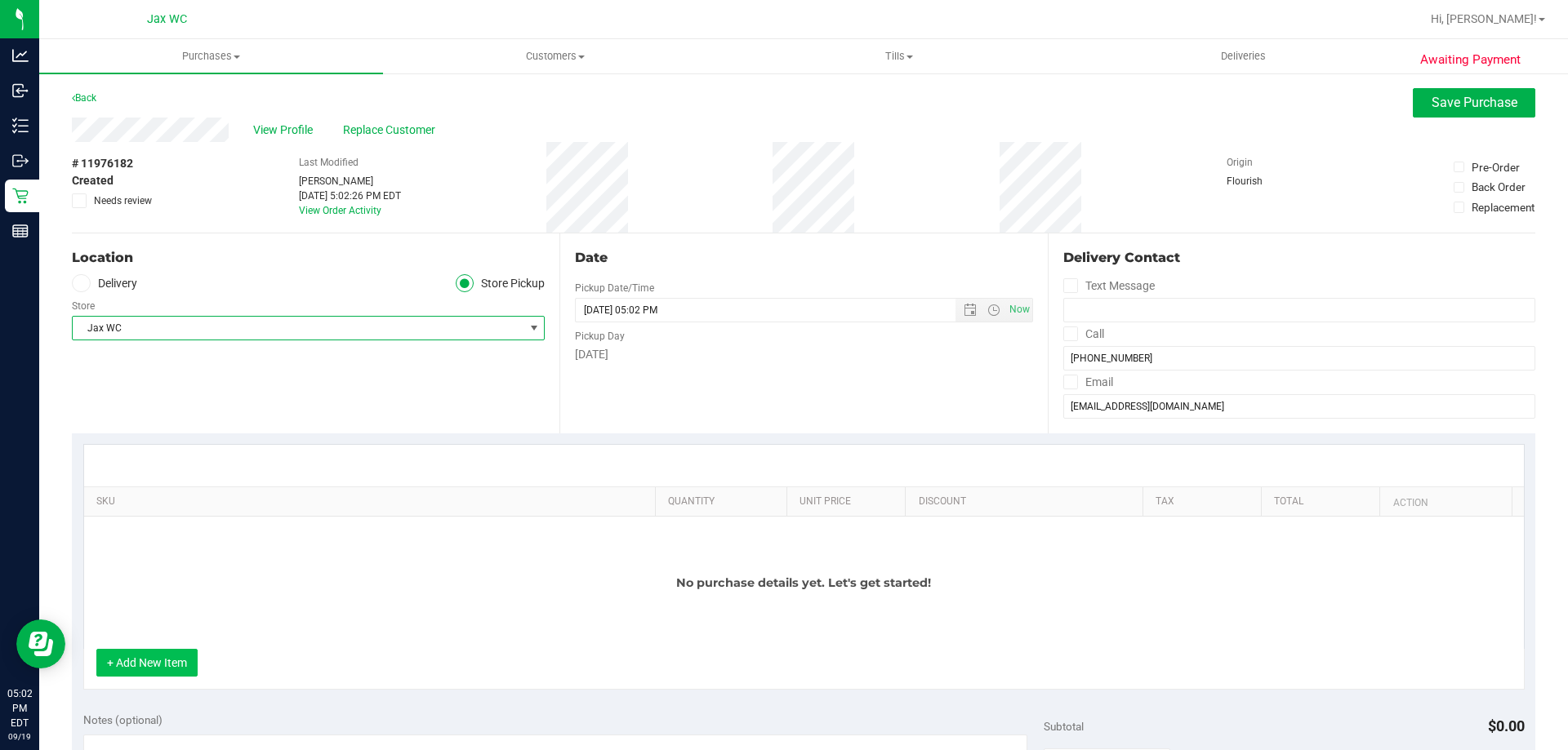
click at [147, 667] on button "+ Add New Item" at bounding box center [147, 663] width 101 height 28
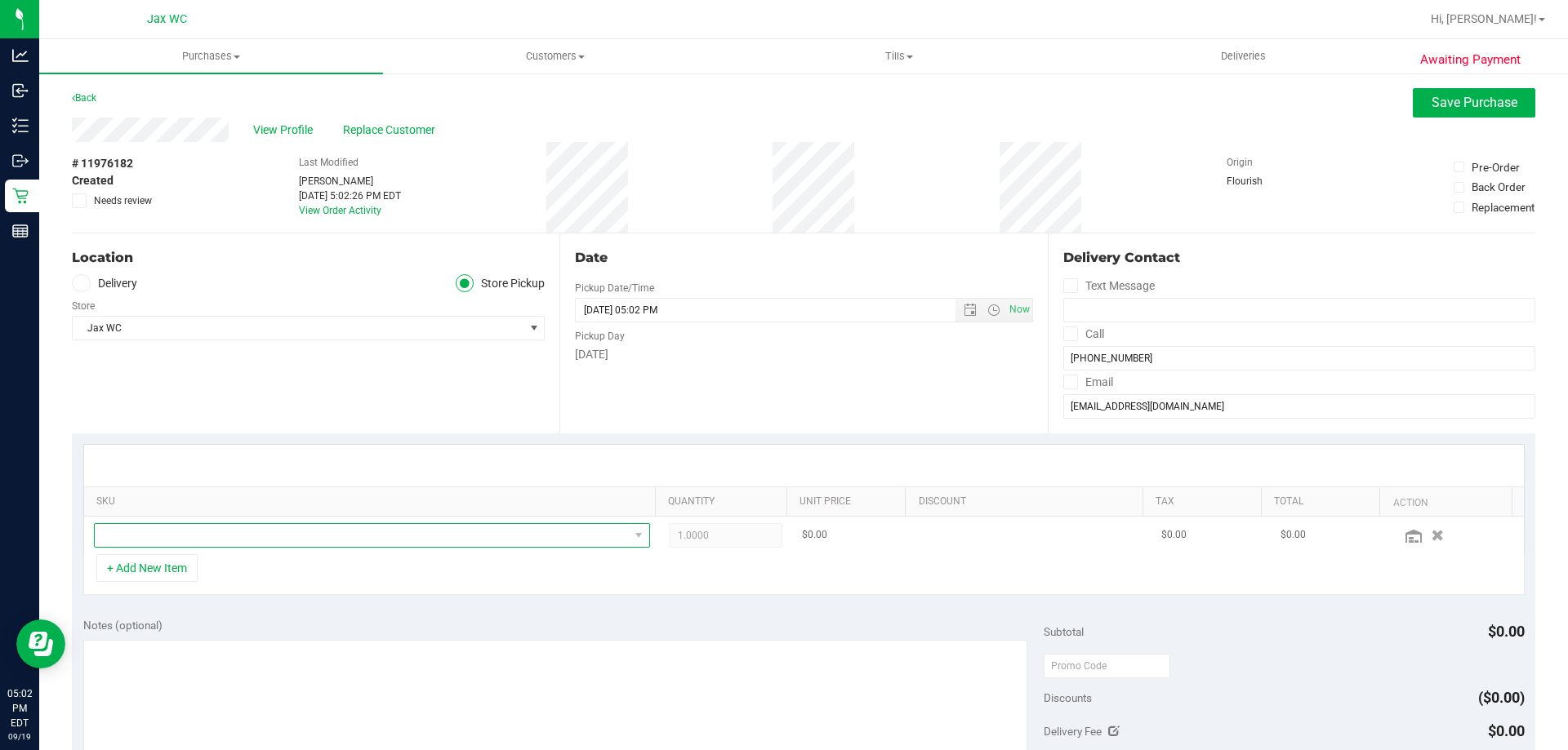
click at [410, 540] on span "NO DATA FOUND" at bounding box center [361, 535] width 534 height 23
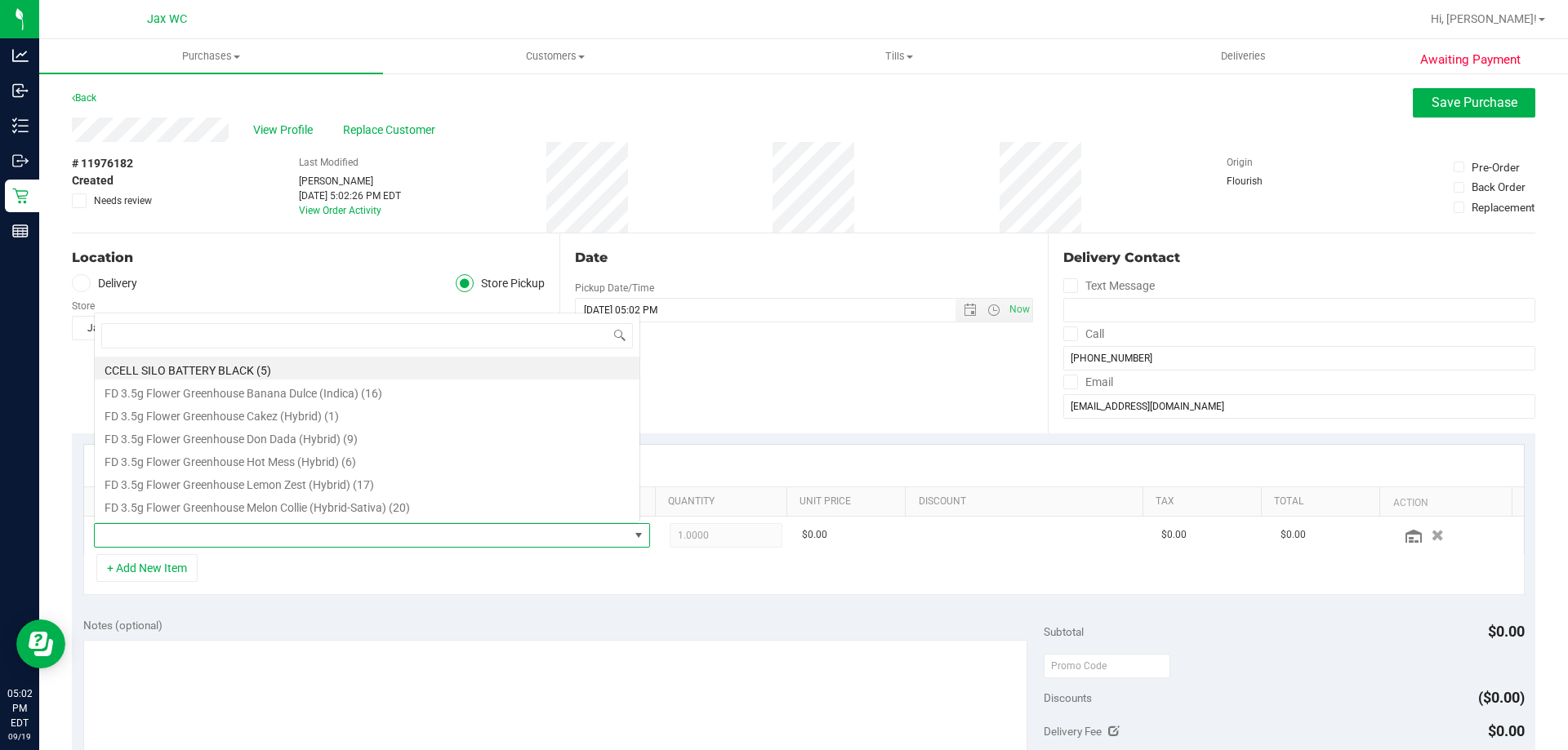
scroll to position [24, 542]
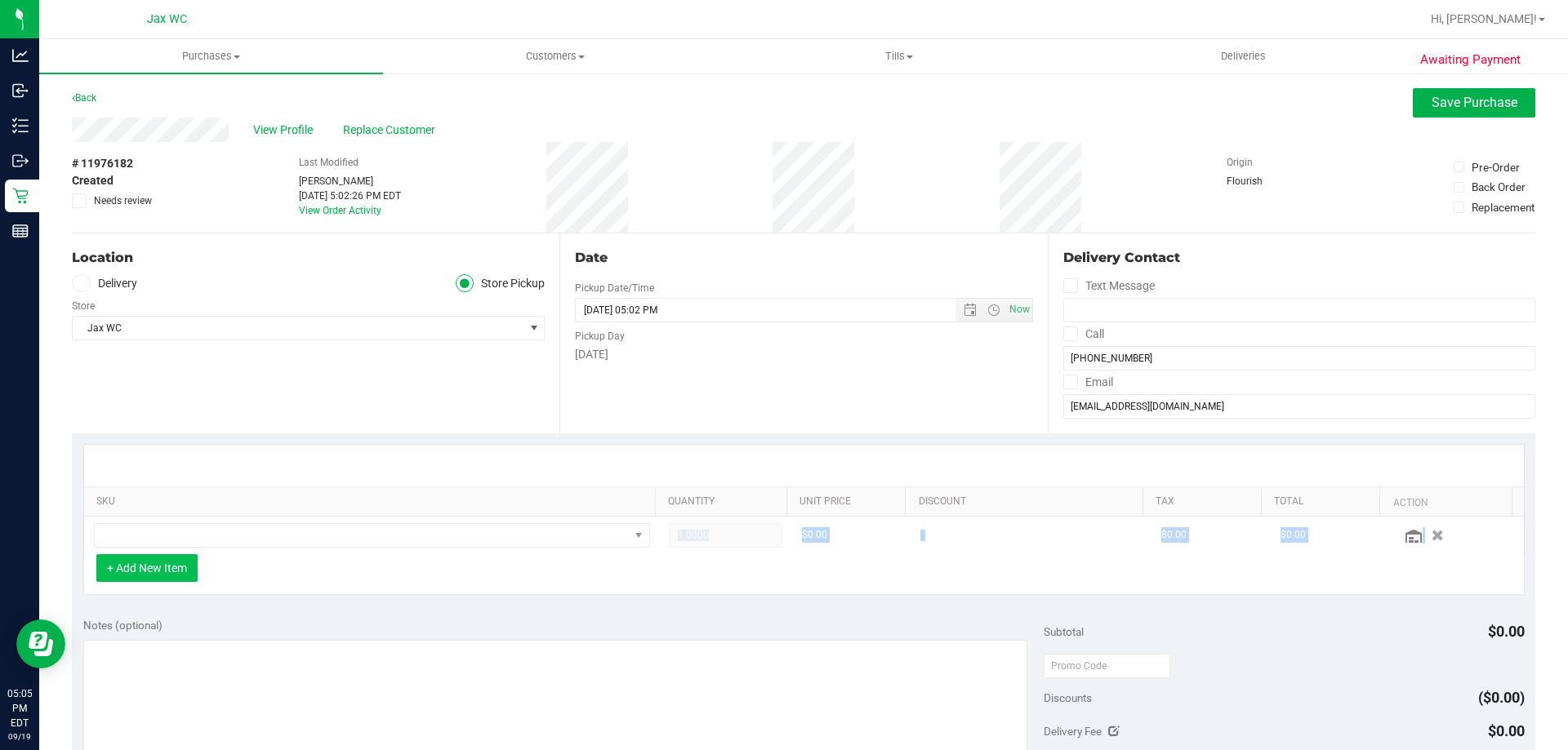
drag, startPoint x: 144, startPoint y: 552, endPoint x: 156, endPoint y: 559, distance: 13.9
click at [143, 573] on div "SKU Quantity Unit Price Discount Tax Total Action 1.0000 1 $0.00 $0.00 $0.00 + …" at bounding box center [804, 519] width 1441 height 151
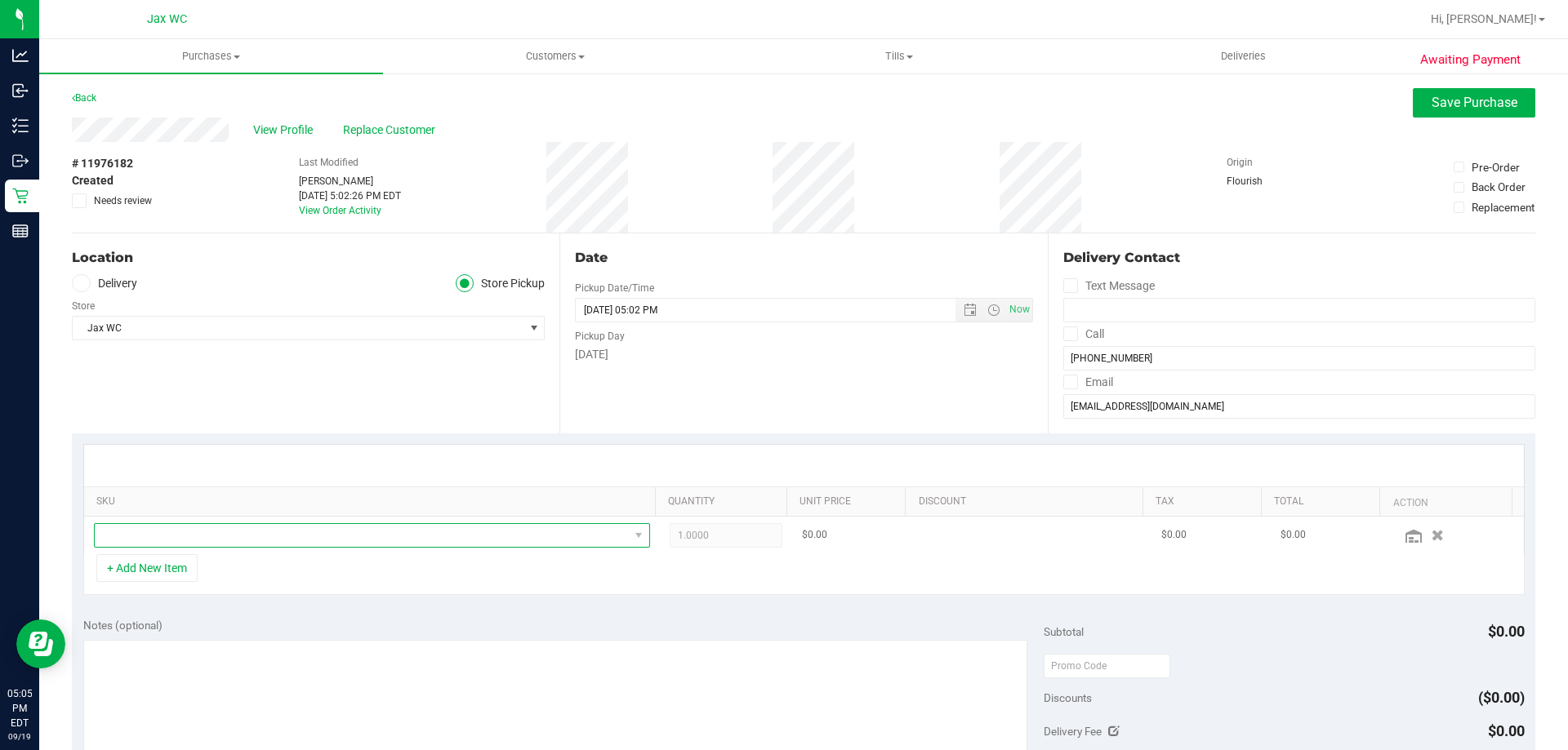
click at [161, 536] on span "NO DATA FOUND" at bounding box center [361, 535] width 534 height 23
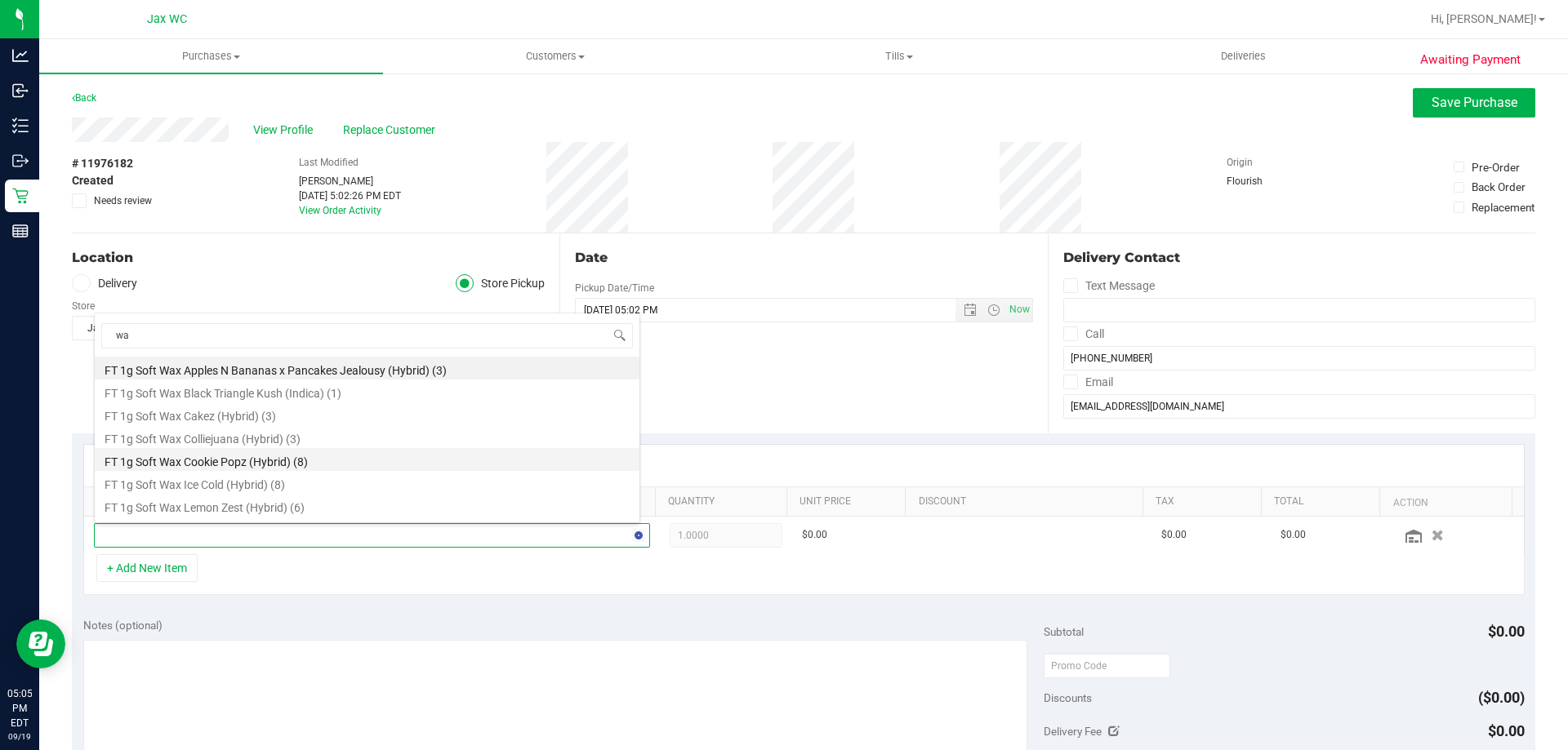
type input "w"
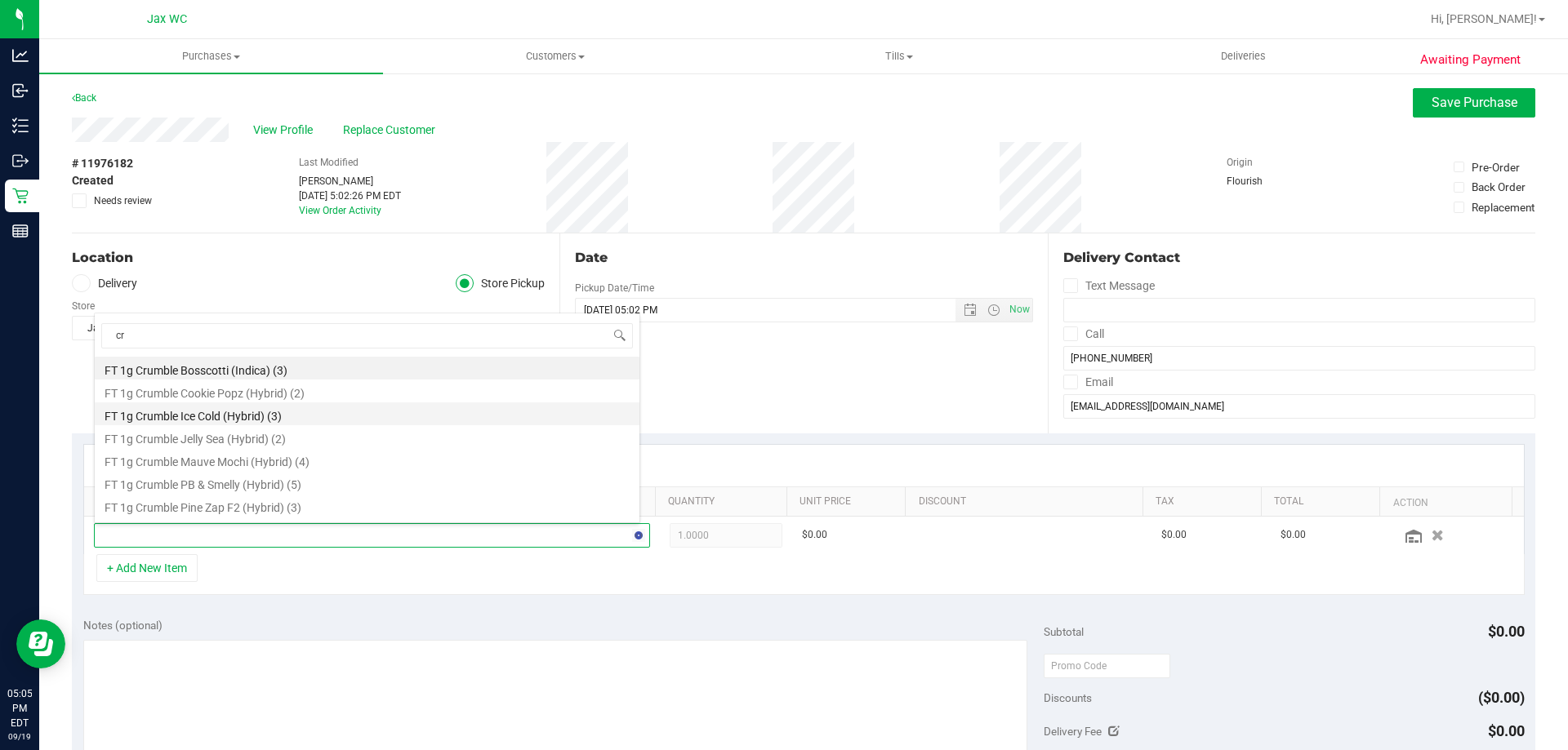
type input "c"
drag, startPoint x: 149, startPoint y: 340, endPoint x: 98, endPoint y: 338, distance: 51.0
click at [98, 338] on span "shatt" at bounding box center [366, 336] width 544 height 38
type input "rosin"
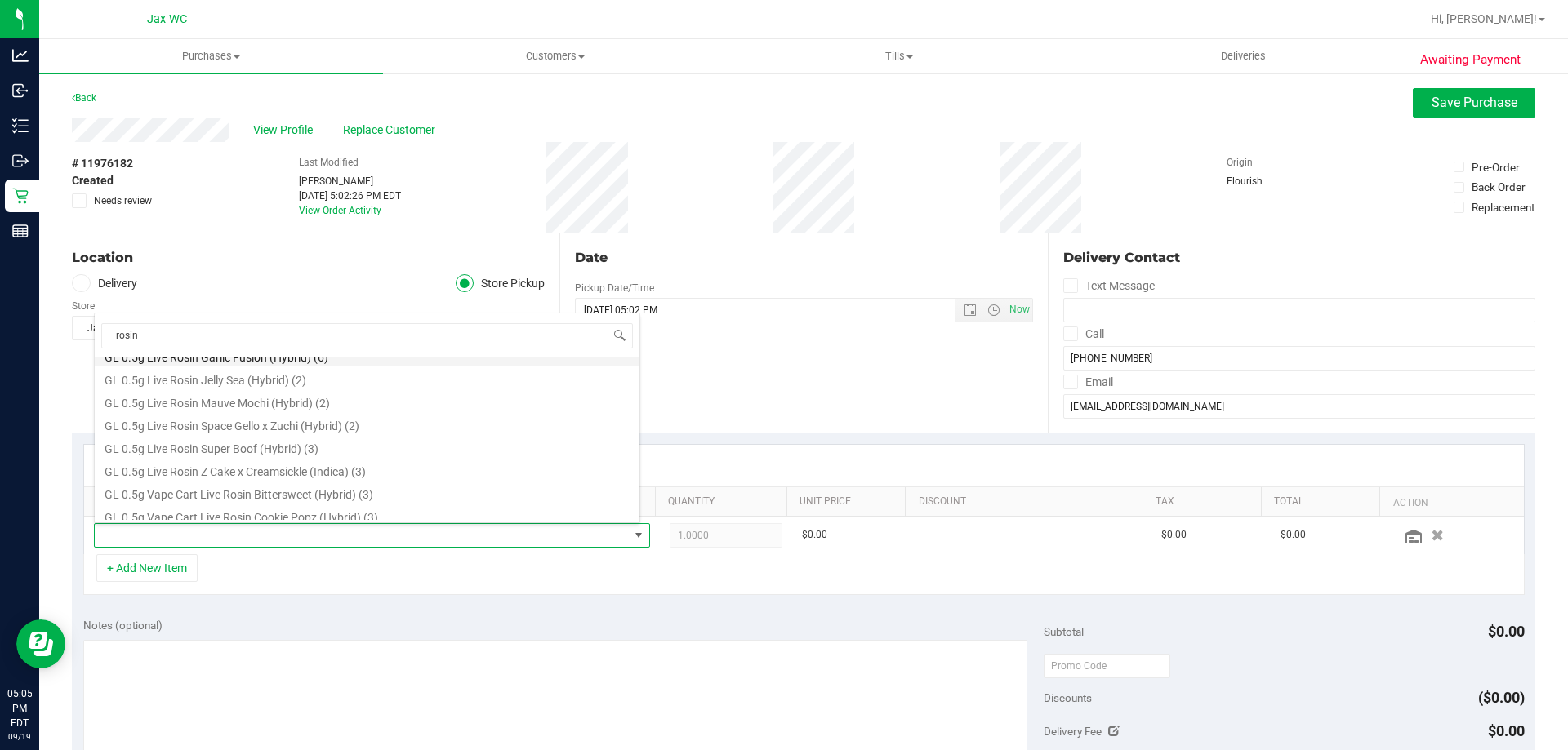
scroll to position [81, 0]
click at [234, 425] on li "GL 0.5g Live Rosin Super Boof (Hybrid) (3)" at bounding box center [366, 423] width 544 height 23
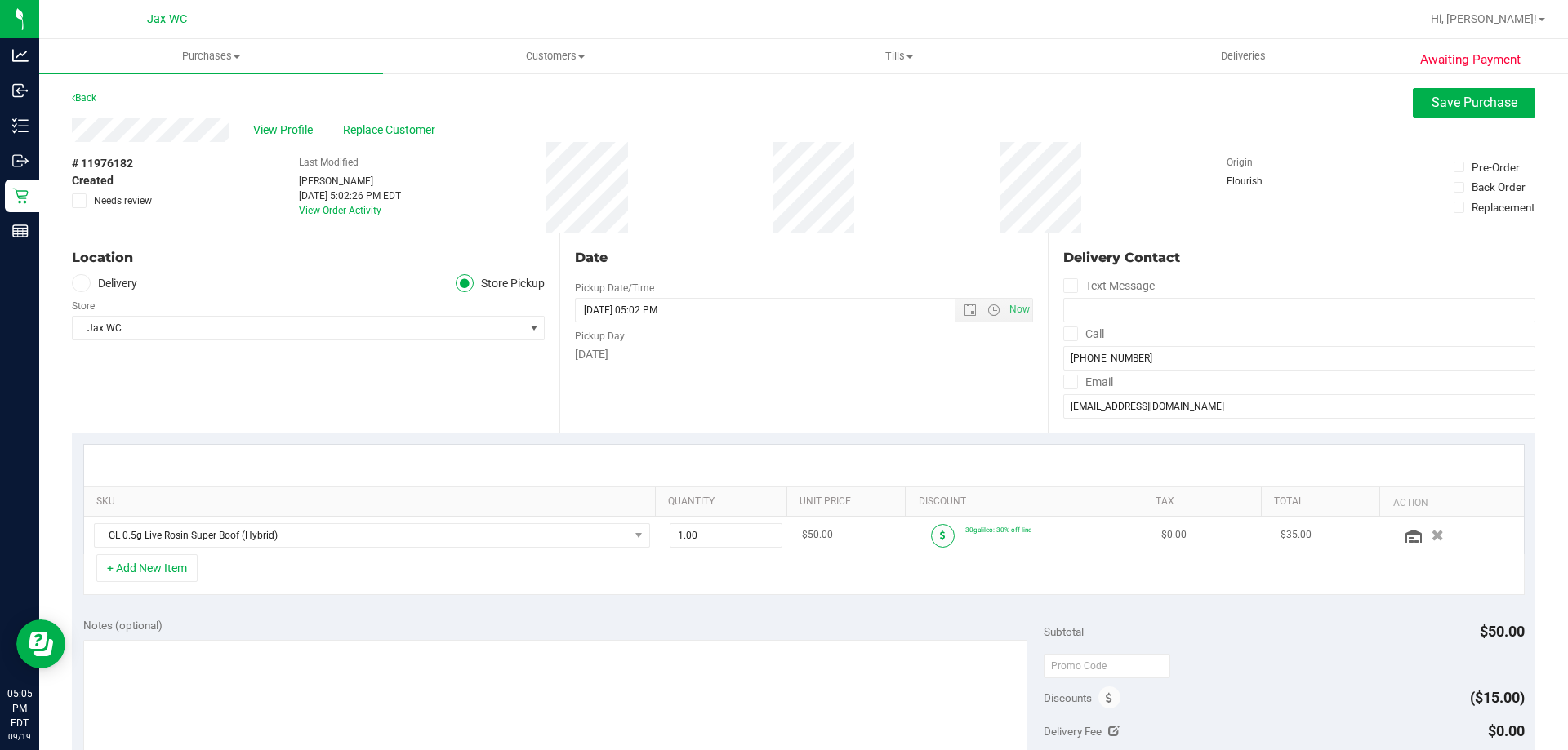
click at [931, 536] on span at bounding box center [943, 535] width 24 height 24
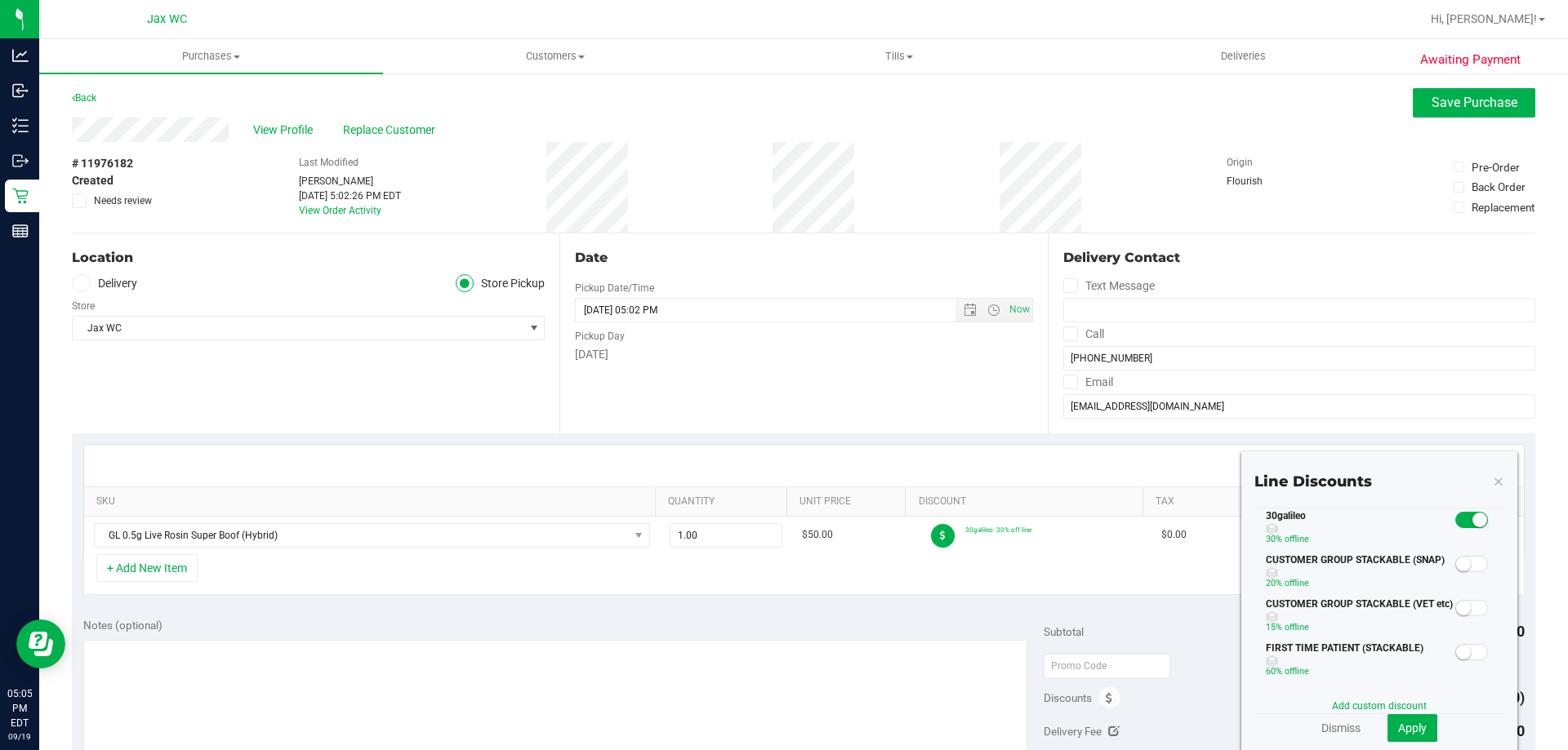
click at [1460, 525] on span at bounding box center [1471, 519] width 32 height 17
click at [1398, 726] on span "Apply" at bounding box center [1412, 727] width 29 height 13
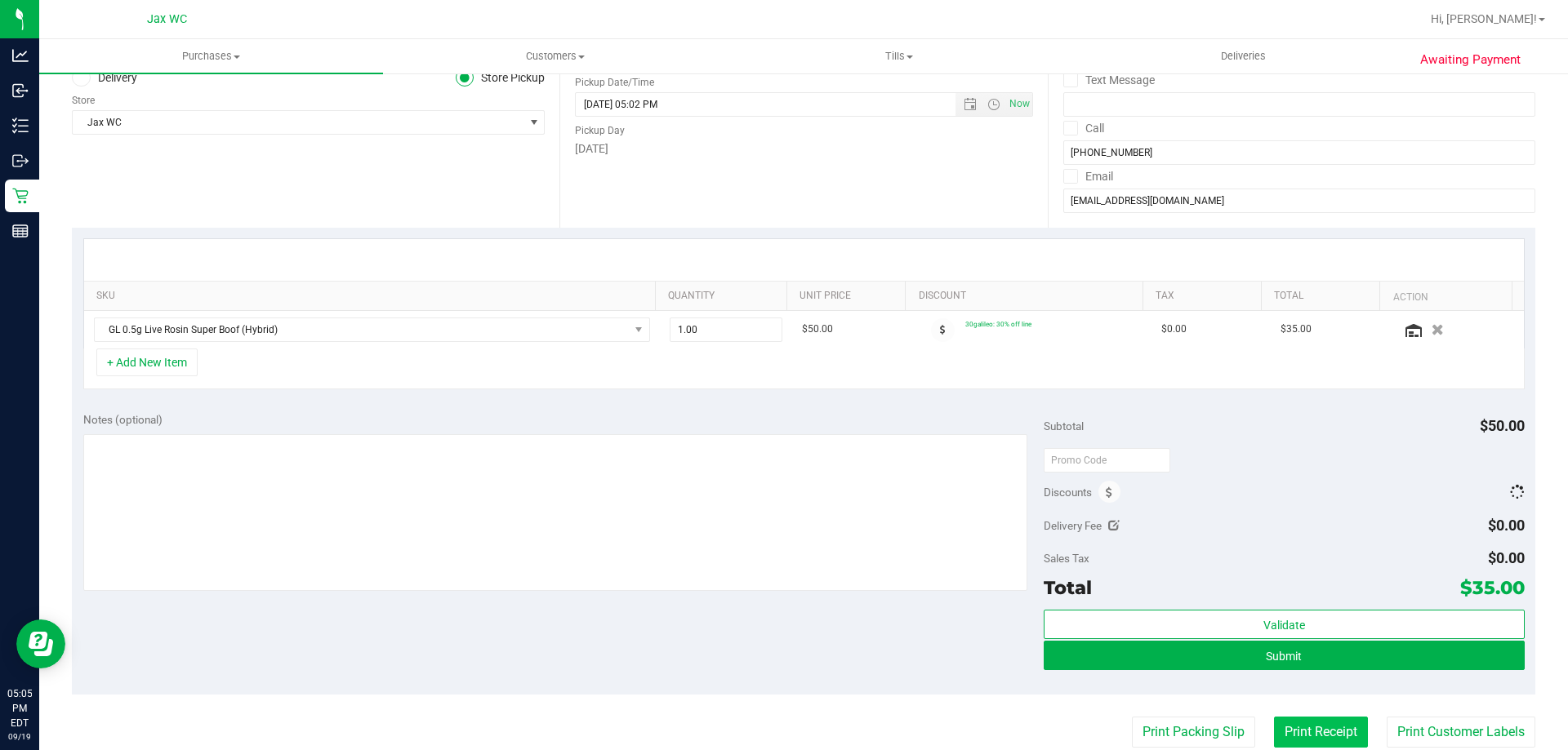
scroll to position [327, 0]
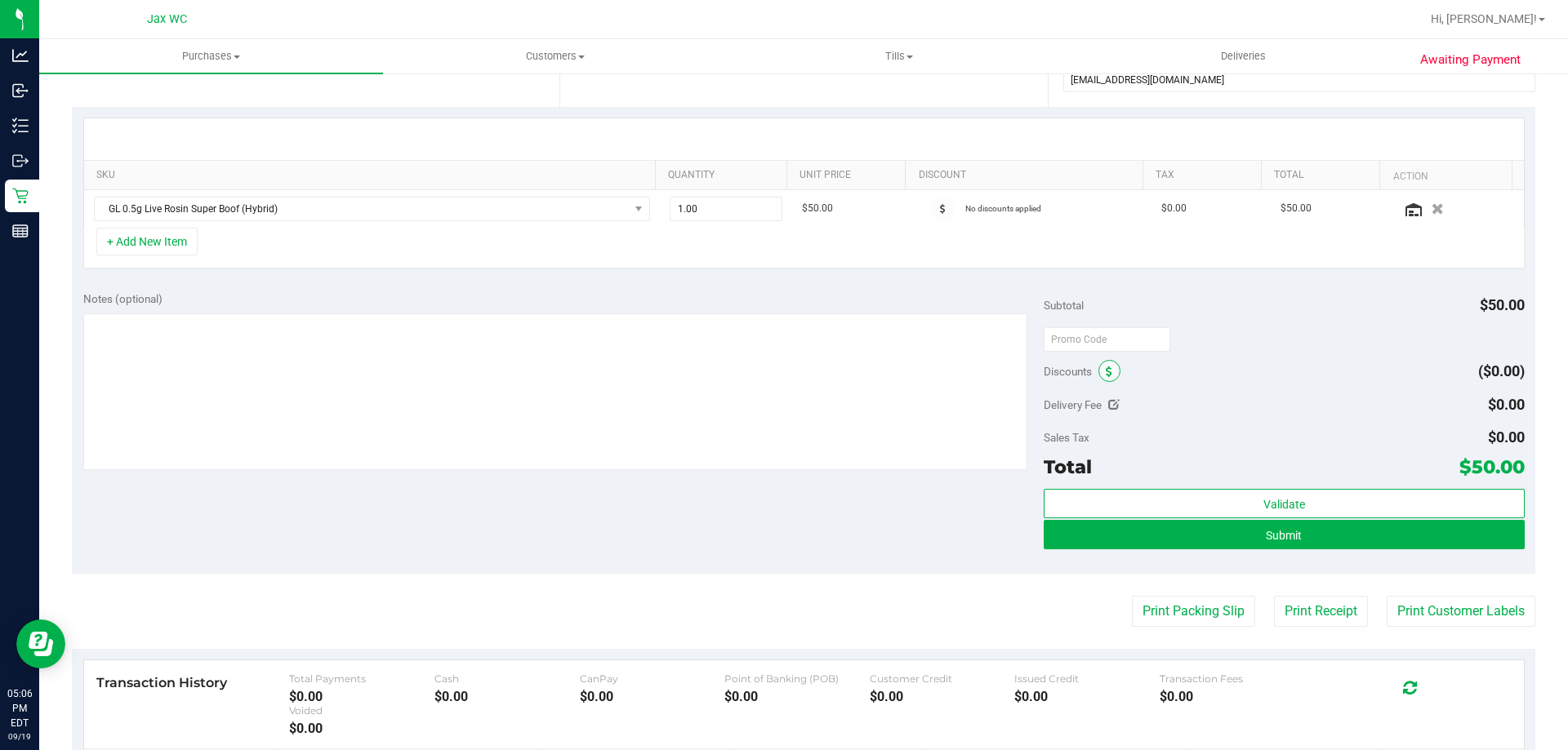
click at [1106, 373] on icon at bounding box center [1109, 372] width 6 height 11
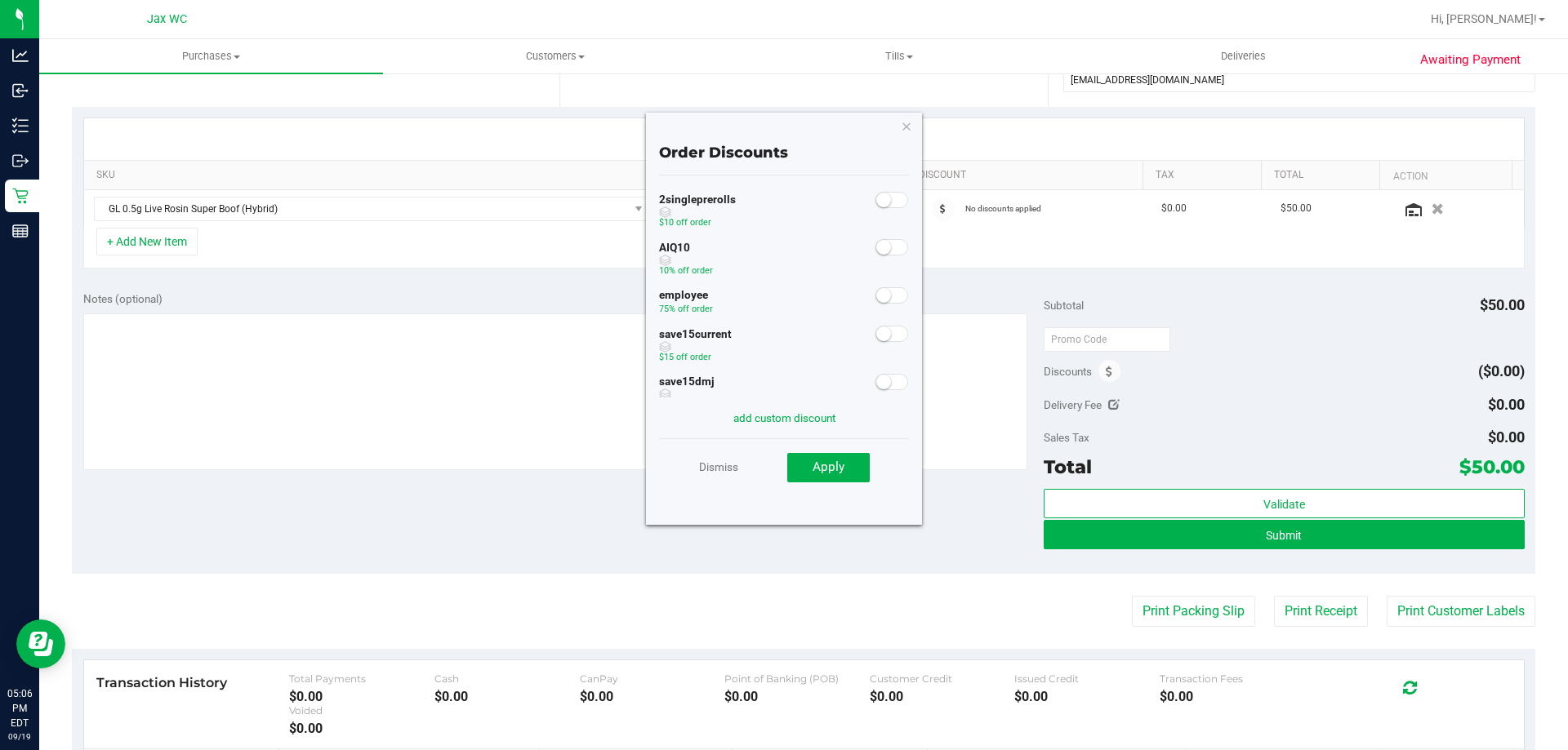
click at [881, 291] on span at bounding box center [891, 295] width 32 height 17
drag, startPoint x: 853, startPoint y: 479, endPoint x: 847, endPoint y: 469, distance: 11.7
click at [852, 476] on button "Apply" at bounding box center [828, 468] width 82 height 30
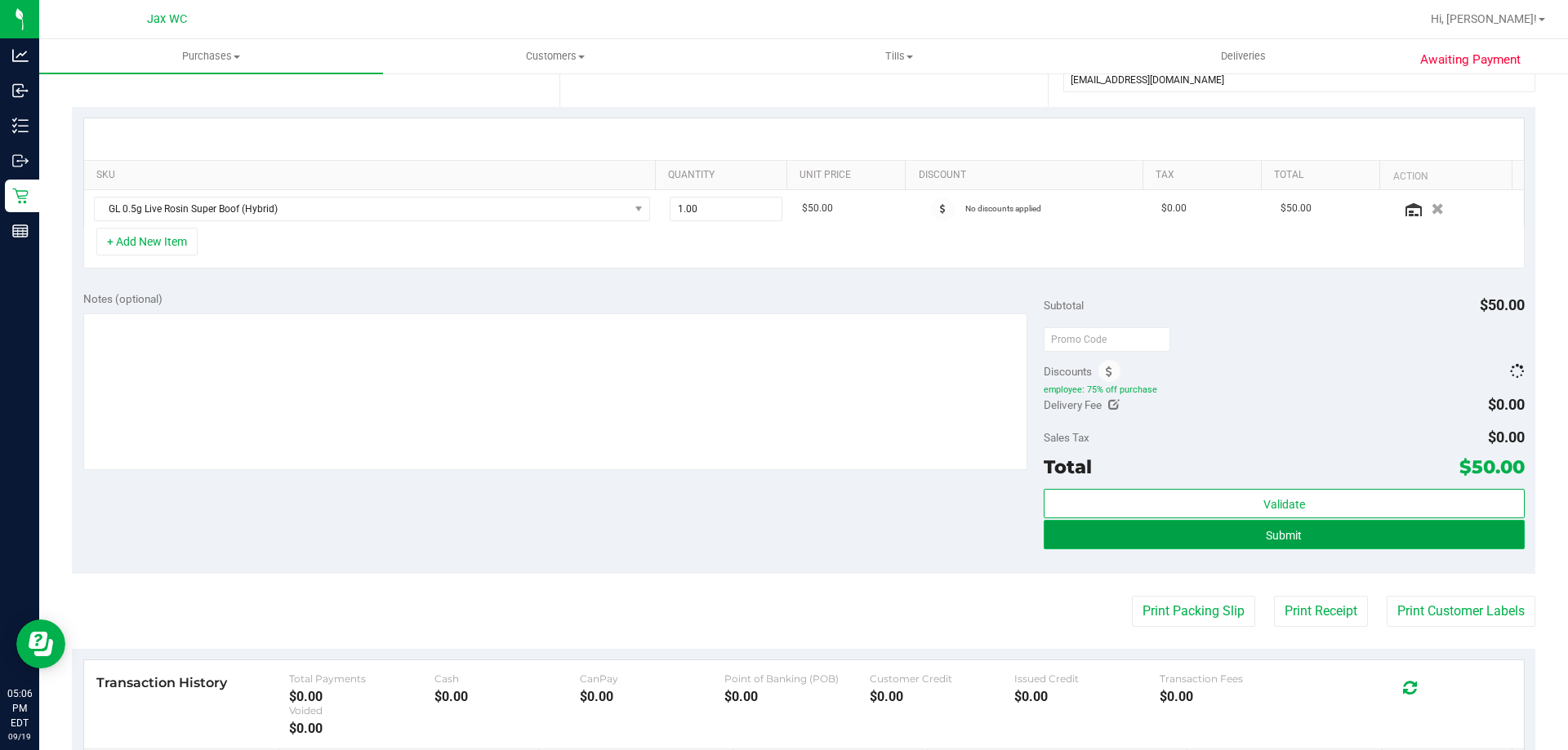
click at [1154, 520] on button "Submit" at bounding box center [1284, 534] width 480 height 30
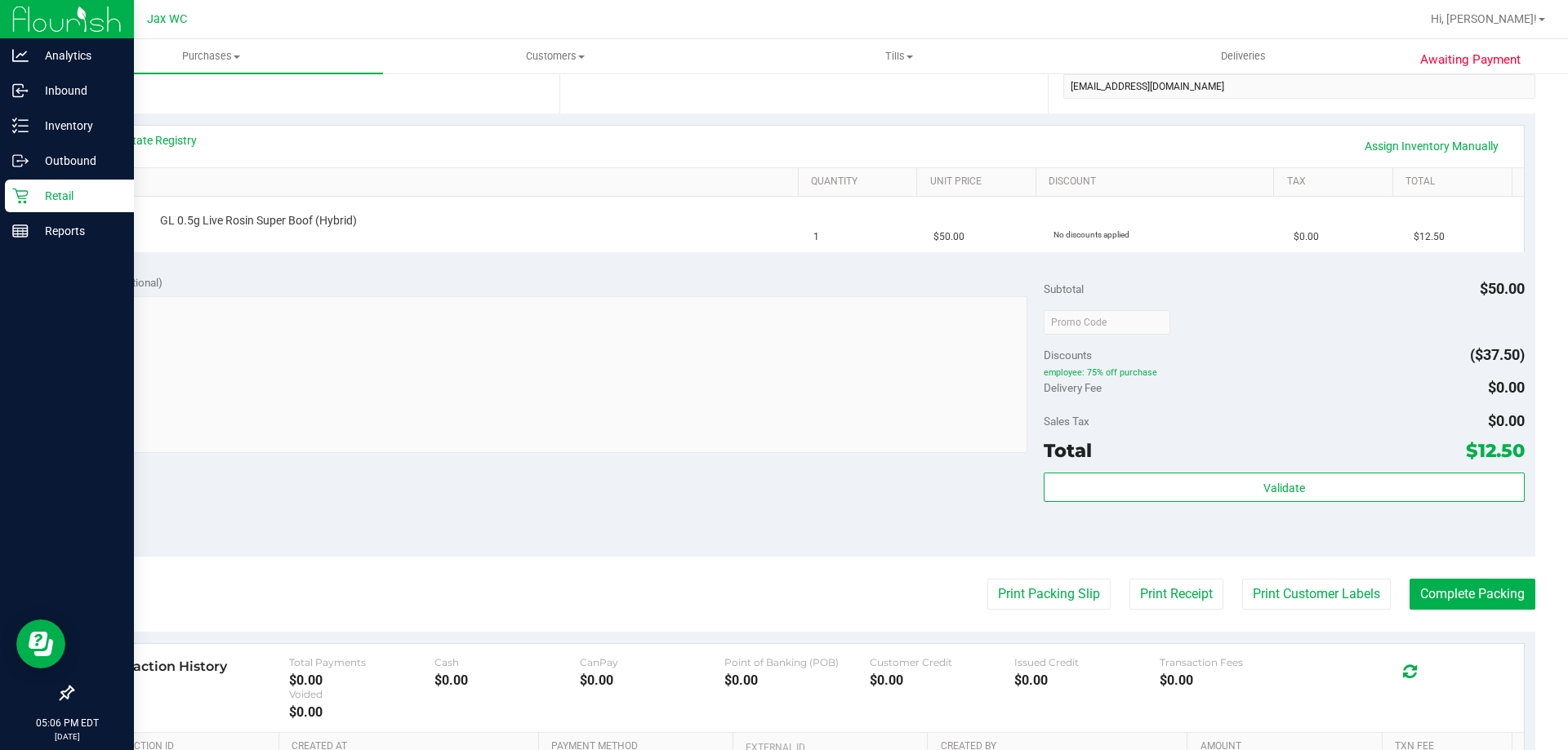
click at [52, 193] on p "Retail" at bounding box center [78, 196] width 98 height 19
